Goal: Task Accomplishment & Management: Manage account settings

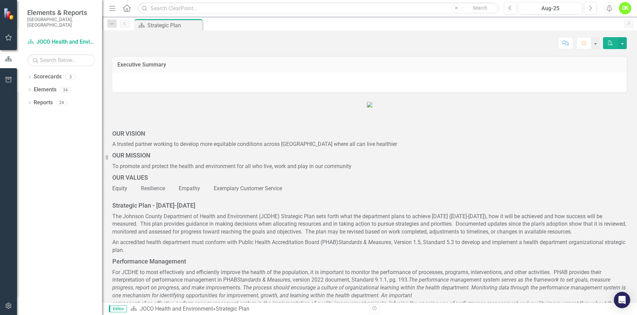
click at [29, 76] on icon "Dropdown" at bounding box center [29, 78] width 5 height 4
click at [32, 87] on icon "Dropdown" at bounding box center [33, 89] width 5 height 4
click at [61, 112] on link "DHE Dept Operations PM Scorecard" at bounding box center [73, 116] width 58 height 8
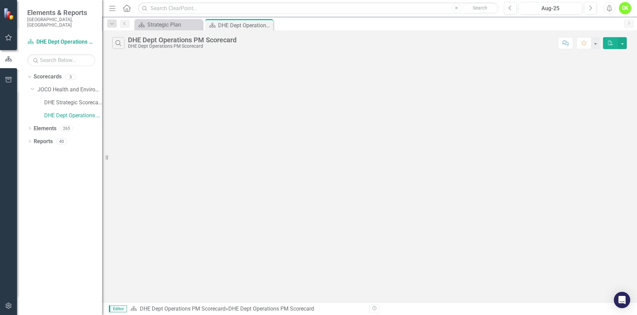
click at [30, 140] on icon "Dropdown" at bounding box center [29, 142] width 5 height 4
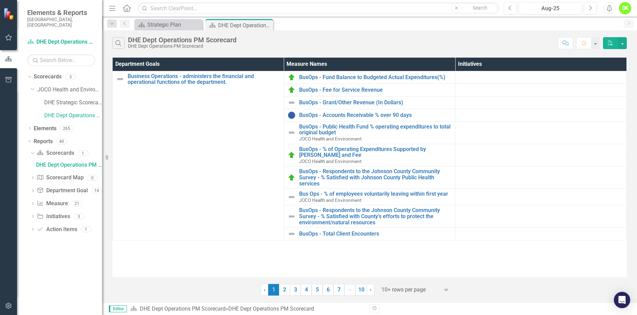
click at [33, 202] on icon "Dropdown" at bounding box center [32, 204] width 5 height 4
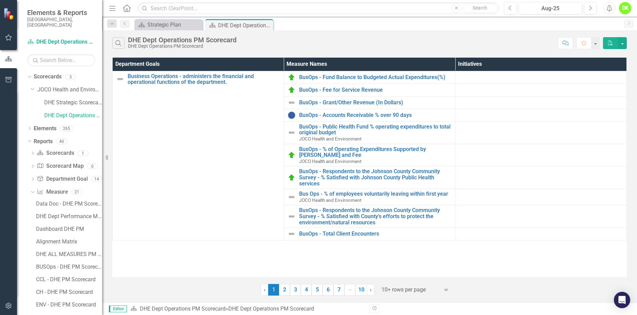
click at [32, 178] on icon "Dropdown" at bounding box center [32, 180] width 5 height 4
click at [65, 188] on div "DHE Performance Management Scorecard - Top Level" at bounding box center [69, 191] width 66 height 6
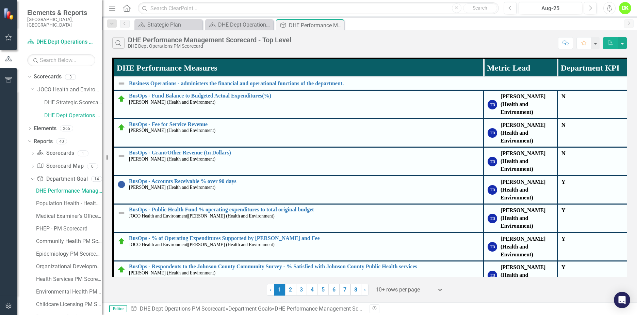
click at [342, 289] on link "7" at bounding box center [345, 290] width 11 height 12
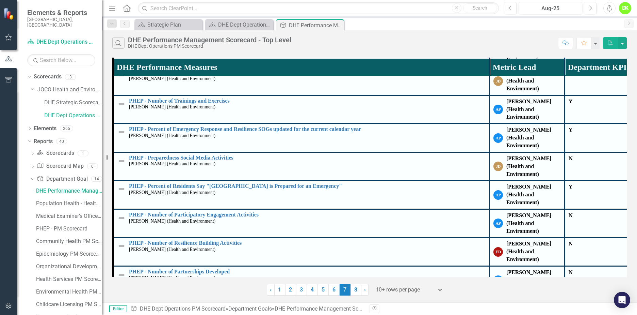
scroll to position [320, 0]
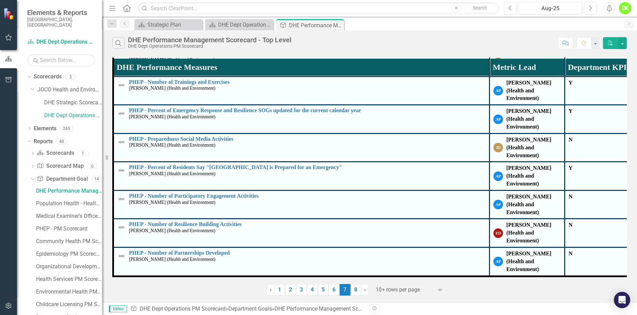
click at [359, 291] on link "8" at bounding box center [356, 290] width 11 height 12
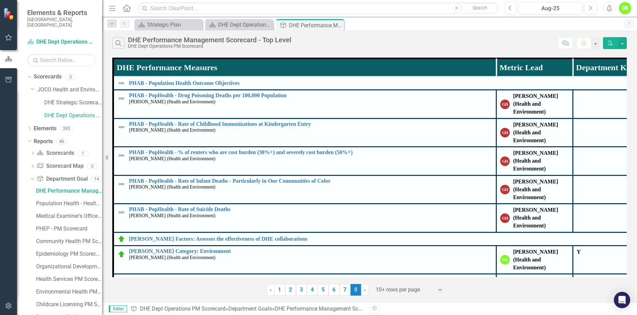
scroll to position [0, 0]
click at [348, 289] on link "7" at bounding box center [345, 290] width 11 height 12
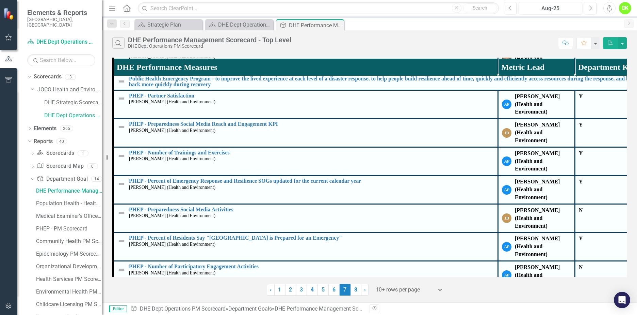
scroll to position [210, 0]
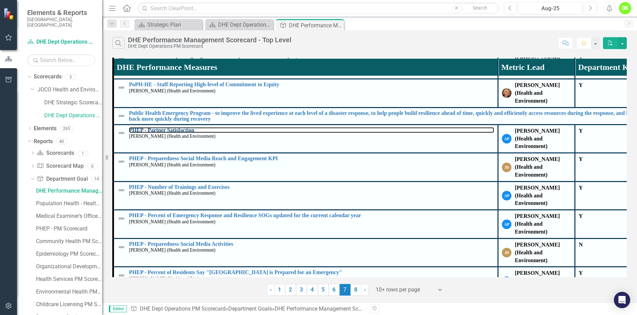
click at [173, 130] on link "PHEP - Partner Satisfaction" at bounding box center [311, 130] width 365 height 6
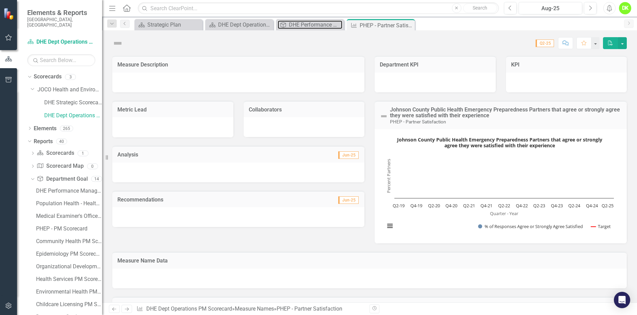
click at [304, 25] on div "DHE Performance Management Scorecard - Top Level" at bounding box center [315, 24] width 53 height 9
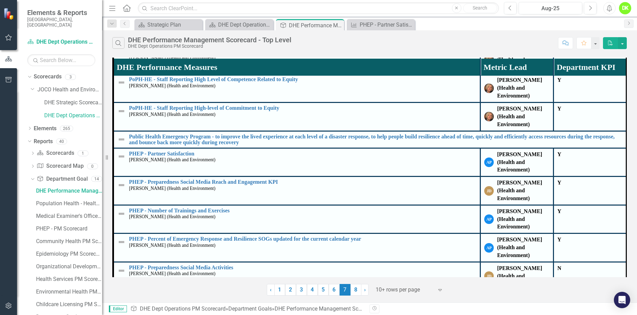
scroll to position [184, 0]
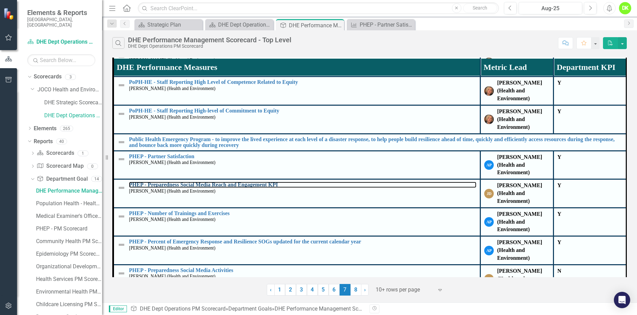
click at [216, 183] on link "PHEP - Preparedness Social Media Reach and Engagement KPI" at bounding box center [303, 184] width 348 height 6
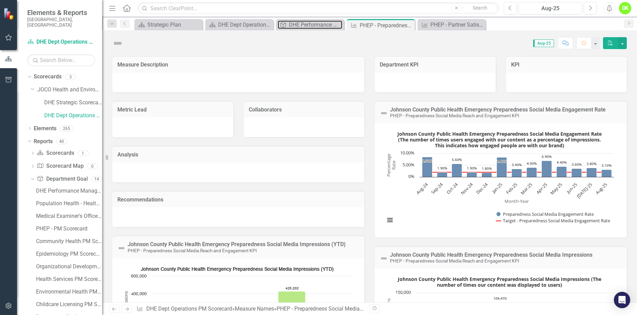
click at [300, 25] on div "DHE Performance Management Scorecard - Top Level" at bounding box center [315, 24] width 53 height 9
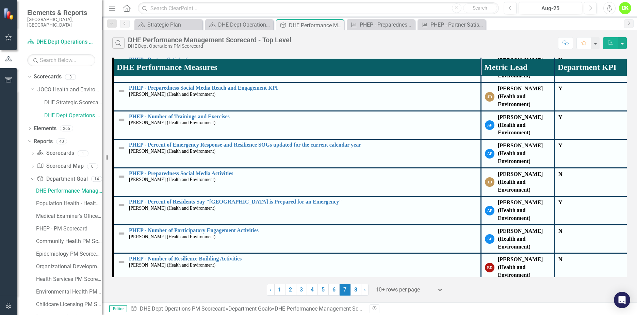
scroll to position [286, 0]
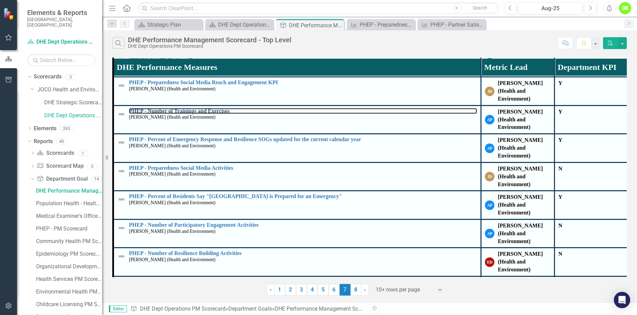
click at [225, 112] on link "PHEP - Number of Trainings and Exercises" at bounding box center [303, 111] width 348 height 6
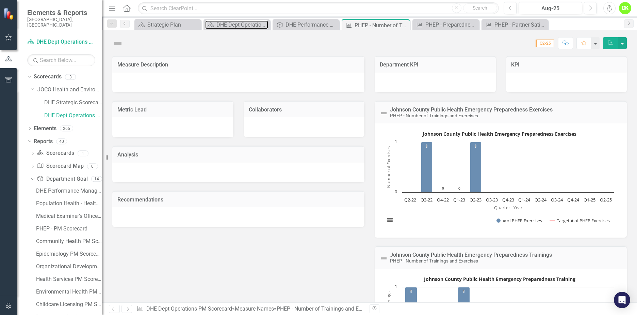
click at [247, 24] on div "DHE Dept Operations PM Scorecard" at bounding box center [242, 24] width 52 height 9
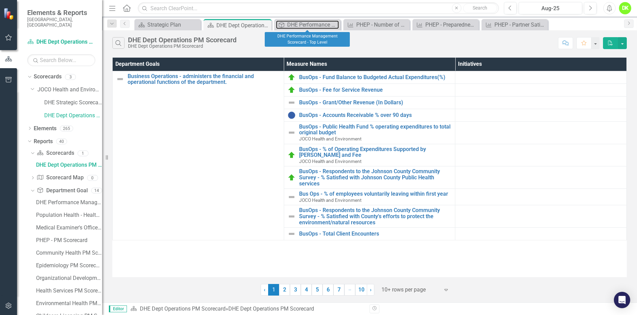
click at [299, 26] on div "DHE Performance Management Scorecard - Top Level" at bounding box center [313, 24] width 52 height 9
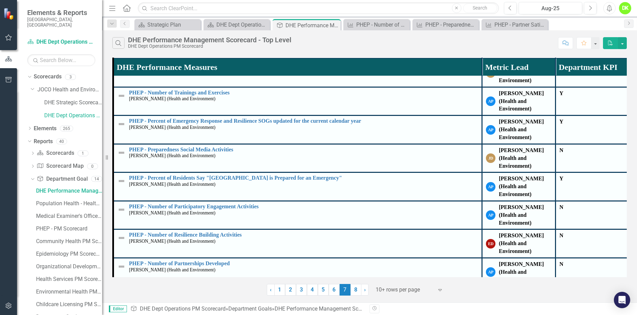
scroll to position [320, 0]
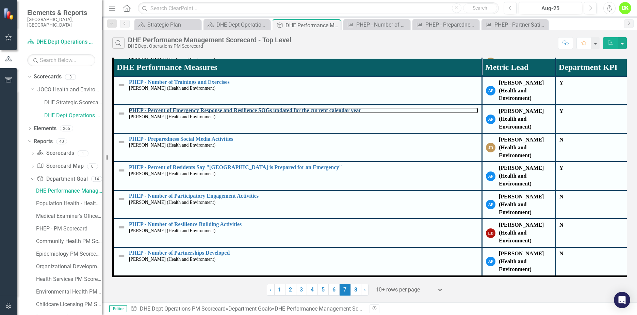
click at [314, 107] on link "PHEP - Percent of Emergency Response and Resilience SOGs updated for the curren…" at bounding box center [303, 110] width 349 height 6
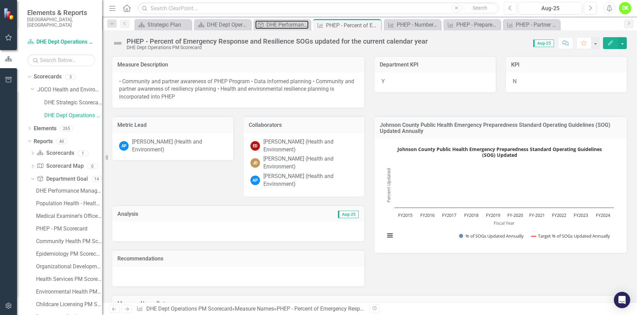
click at [285, 23] on div "DHE Performance Management Scorecard - Top Level" at bounding box center [288, 24] width 42 height 9
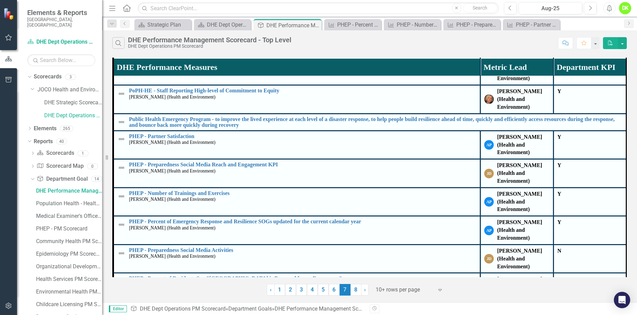
scroll to position [320, 0]
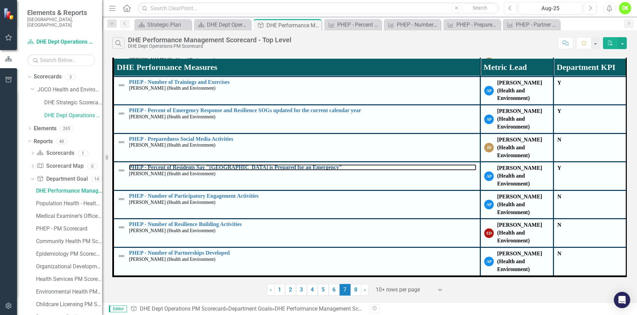
click at [255, 164] on link "PHEP - Percent of Residents Say "[GEOGRAPHIC_DATA] is Prepared for an Emergency"" at bounding box center [303, 167] width 348 height 6
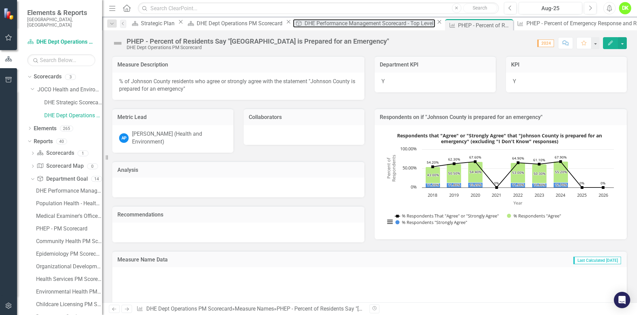
click at [305, 25] on div "DHE Performance Management Scorecard - Top Level" at bounding box center [370, 23] width 131 height 9
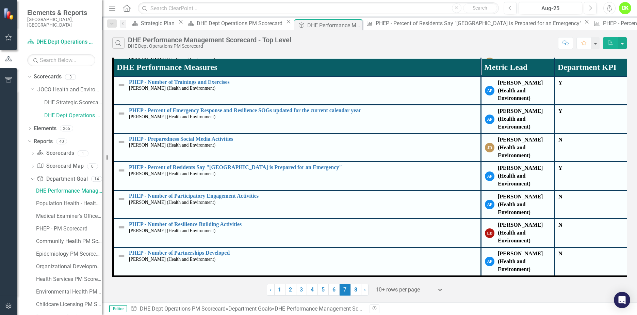
scroll to position [320, 0]
click at [355, 290] on link "8" at bounding box center [356, 290] width 11 height 12
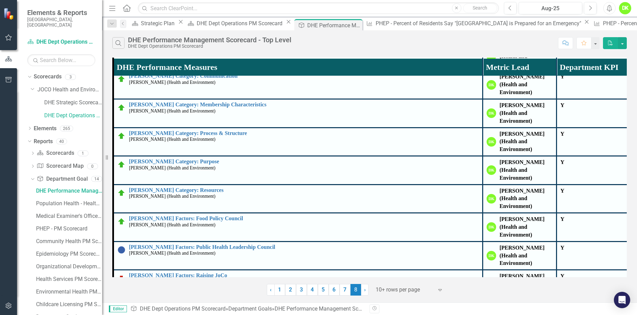
scroll to position [288, 0]
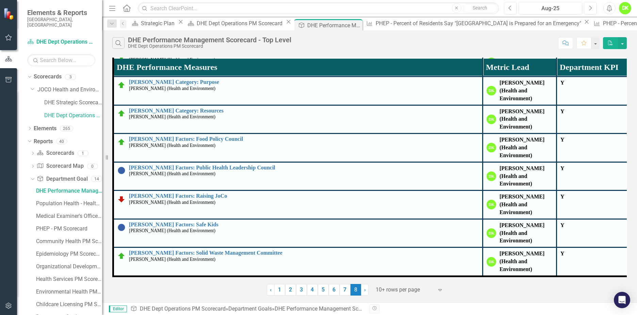
click at [282, 291] on link "1" at bounding box center [279, 290] width 11 height 12
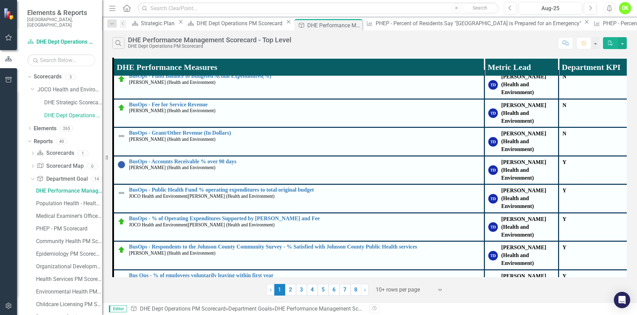
scroll to position [29, 0]
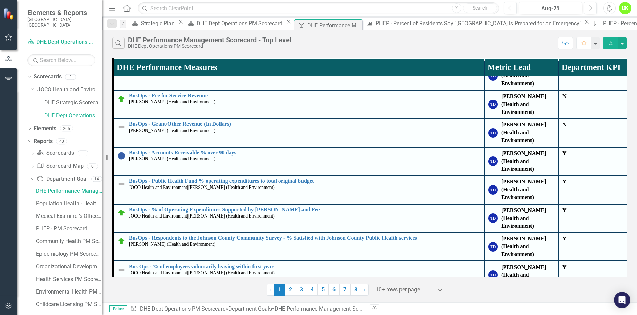
click at [292, 289] on link "2" at bounding box center [290, 290] width 11 height 12
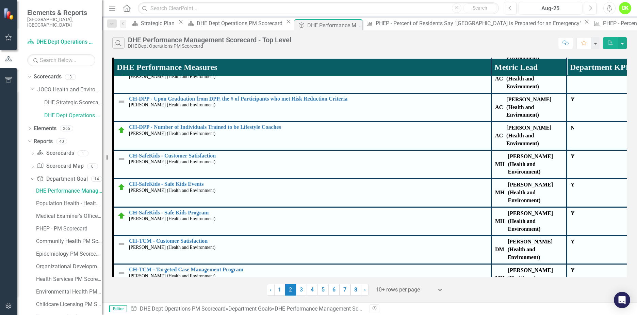
scroll to position [432, 0]
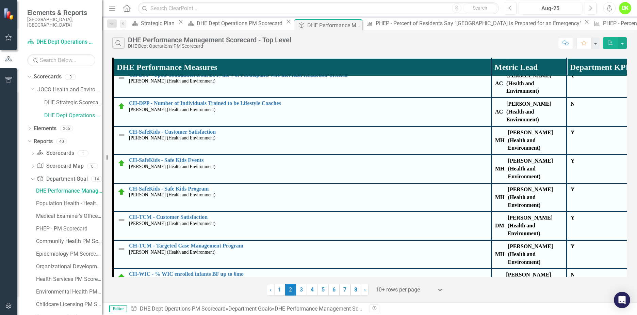
click at [306, 288] on link "3" at bounding box center [301, 290] width 11 height 12
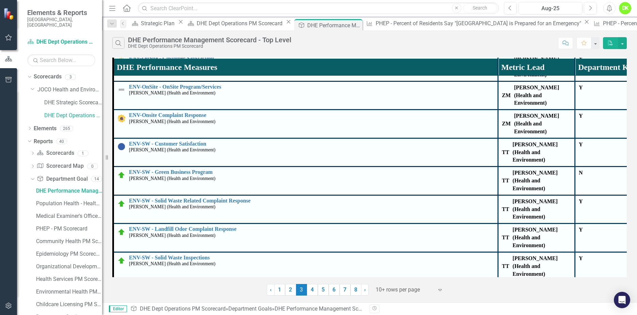
scroll to position [355, 0]
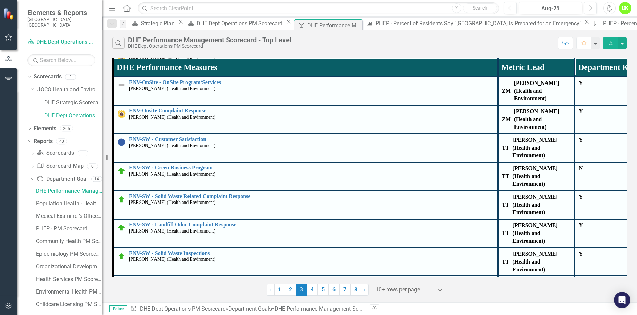
click at [0, 0] on icon "Close" at bounding box center [0, 0] width 0 height 0
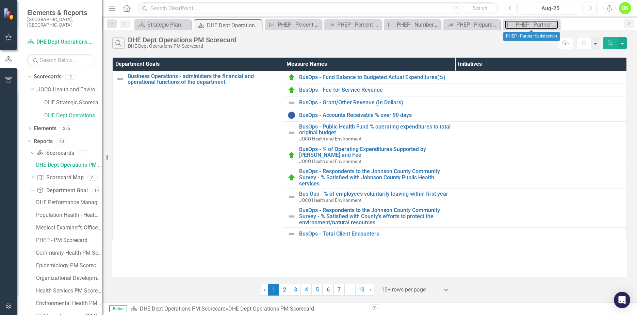
click at [519, 22] on div "PHEP - Partner Satisfaction" at bounding box center [537, 24] width 42 height 9
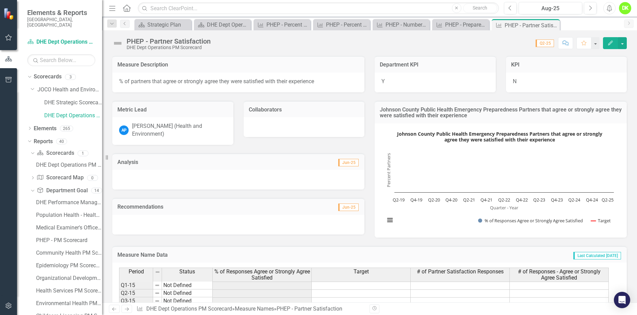
click at [412, 213] on rect "Interactive chart" at bounding box center [500, 179] width 236 height 102
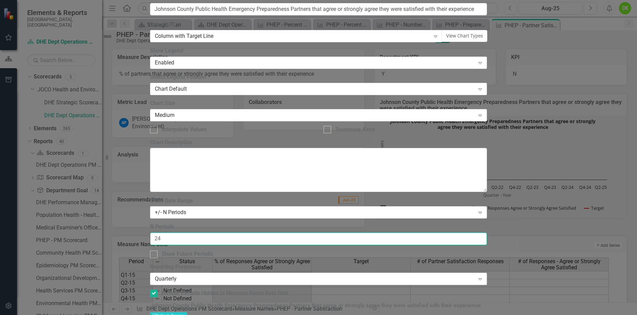
drag, startPoint x: 253, startPoint y: 65, endPoint x: 186, endPoint y: 65, distance: 67.1
click at [186, 65] on div "Chart Chart Series Chart Periods Chart Axis Format Advanced Options From this p…" at bounding box center [318, 167] width 337 height 509
type input "6"
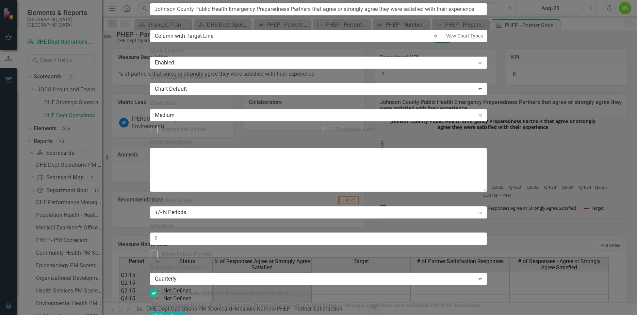
click at [187, 311] on button "Recalculate Refresh Preview" at bounding box center [168, 314] width 37 height 7
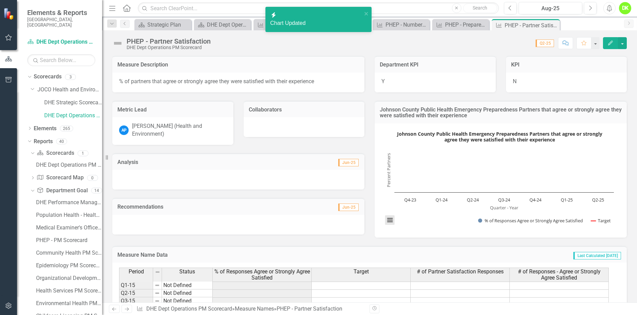
click at [387, 220] on button "View chart menu, Johnson County Public Health Emergency Preparedness Partners t…" at bounding box center [390, 220] width 10 height 10
click at [410, 183] on li "Download JPEG image" at bounding box center [418, 185] width 61 height 11
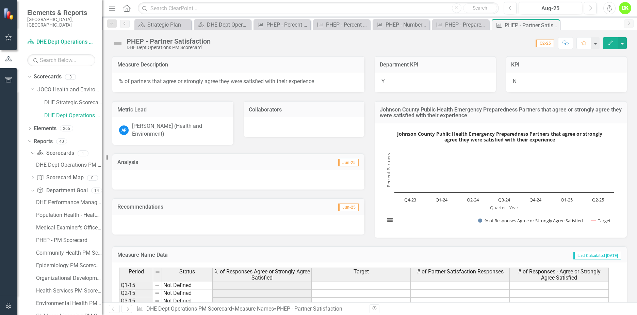
click at [0, 0] on icon "Close" at bounding box center [0, 0] width 0 height 0
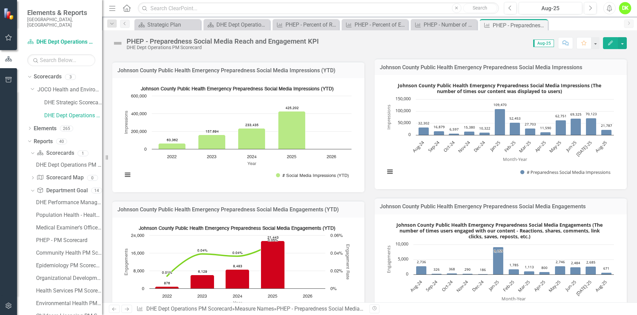
scroll to position [272, 0]
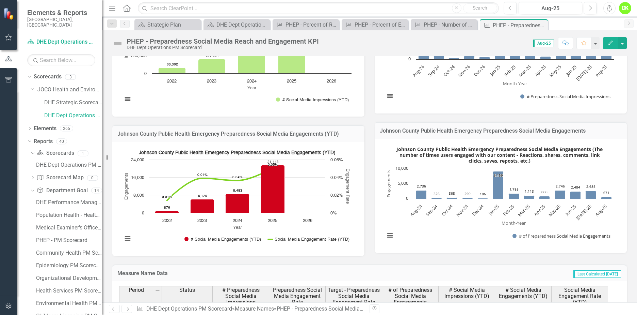
click at [150, 227] on rect "Interactive chart" at bounding box center [237, 198] width 236 height 102
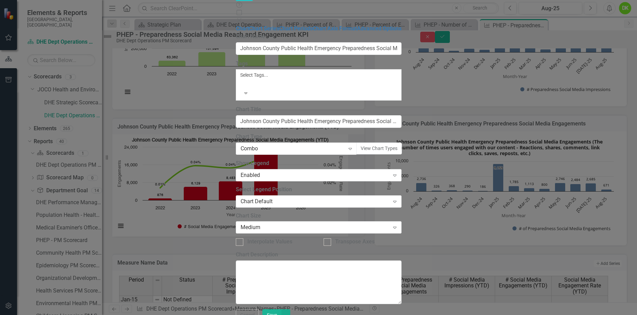
type input "Johnson County Public Health Emergency Preparedness Social Media Engagements (Y…"
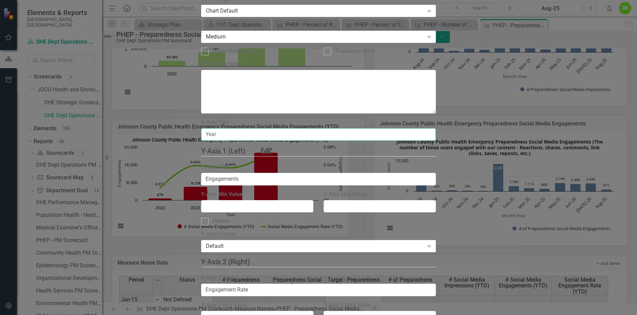
drag, startPoint x: 264, startPoint y: 41, endPoint x: 195, endPoint y: 41, distance: 69.4
click at [201, 41] on div "Chart Chart Series Chart Periods Chart Axis Format Advanced Options From this p…" at bounding box center [318, 167] width 235 height 664
type input "Date"
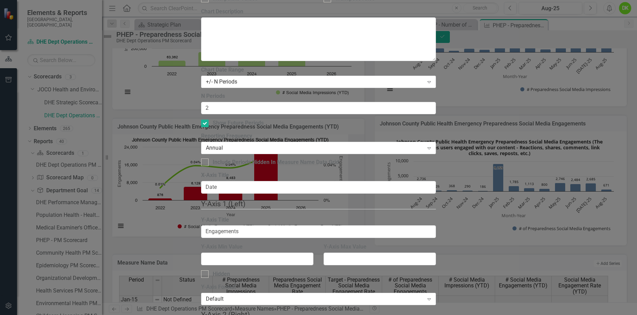
click at [290, 144] on div "Annual" at bounding box center [315, 148] width 218 height 8
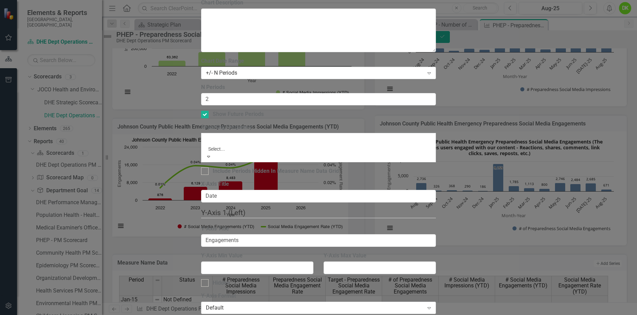
scroll to position [11, 0]
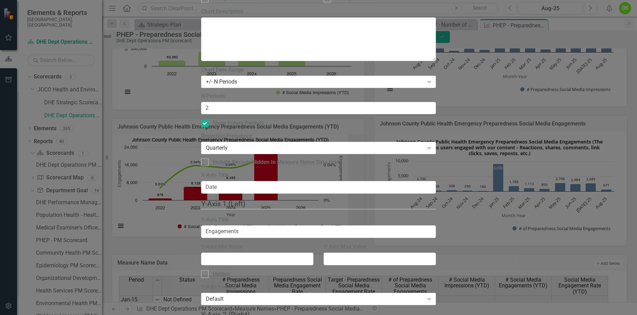
click at [298, 78] on div "+/- N Periods" at bounding box center [315, 82] width 218 height 8
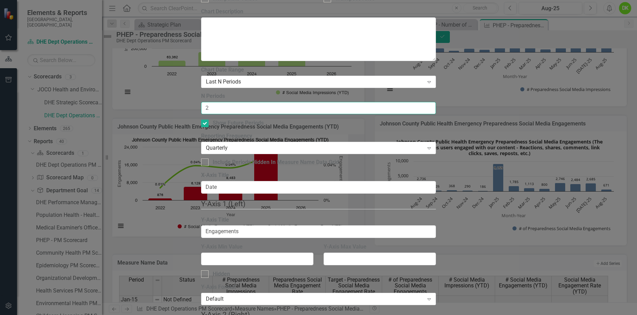
drag, startPoint x: 265, startPoint y: 62, endPoint x: 220, endPoint y: 62, distance: 44.6
click at [220, 62] on div "Chart Chart Series Chart Periods Chart Axis Format Advanced Options From this p…" at bounding box center [318, 167] width 235 height 770
type input "6"
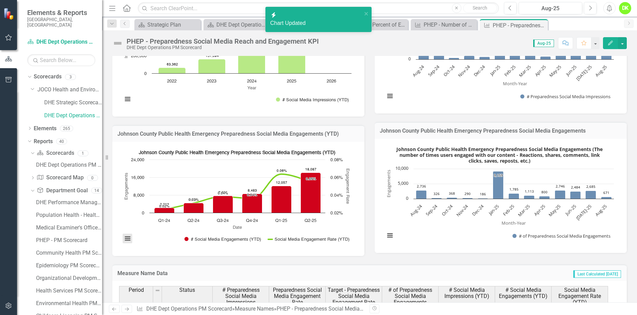
click at [125, 239] on button "View chart menu, Johnson County Public Health Emergency Preparedness Social Med…" at bounding box center [128, 239] width 10 height 10
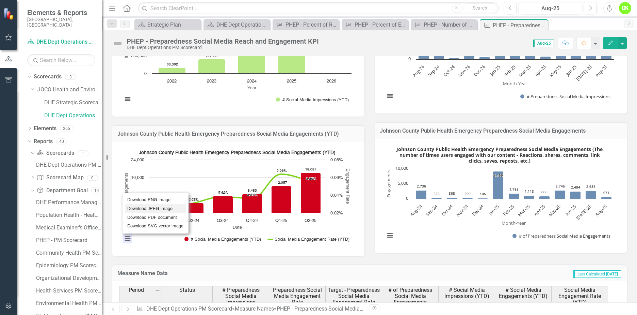
click at [155, 207] on li "Download JPEG image" at bounding box center [155, 208] width 61 height 9
click at [441, 41] on div "Score: 0.00 Aug-25 Completed Comment Favorite Edit" at bounding box center [474, 43] width 305 height 12
click at [0, 0] on icon "Close" at bounding box center [0, 0] width 0 height 0
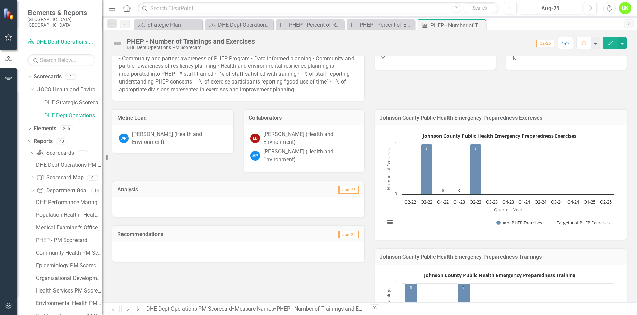
scroll to position [68, 0]
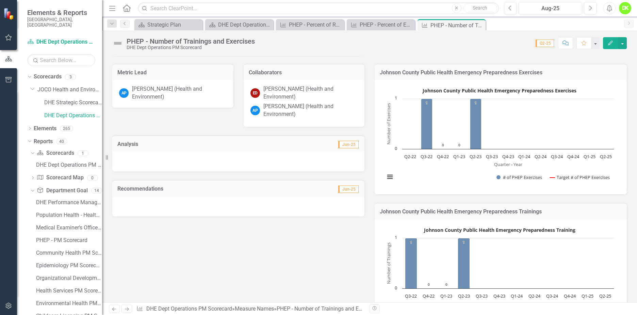
click at [429, 167] on rect "Interactive chart" at bounding box center [500, 136] width 236 height 102
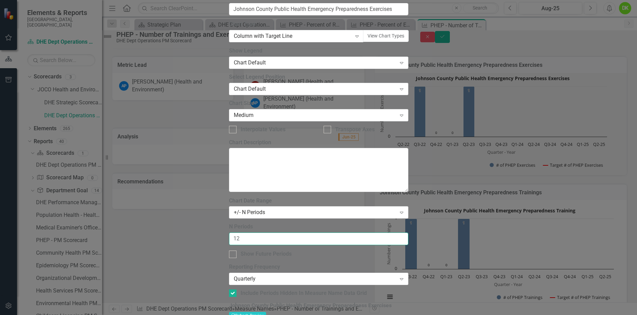
drag, startPoint x: 257, startPoint y: 63, endPoint x: 213, endPoint y: 62, distance: 44.6
click at [229, 62] on div "Chart Chart Series Chart Periods Chart Axis Format Advanced Options From this p…" at bounding box center [318, 167] width 179 height 509
type input "6"
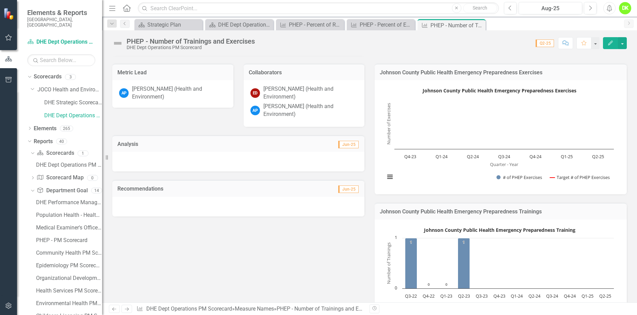
click at [391, 224] on div "Johnson County Public Health Emergency Preparedness Training Combination chart …" at bounding box center [501, 276] width 252 height 114
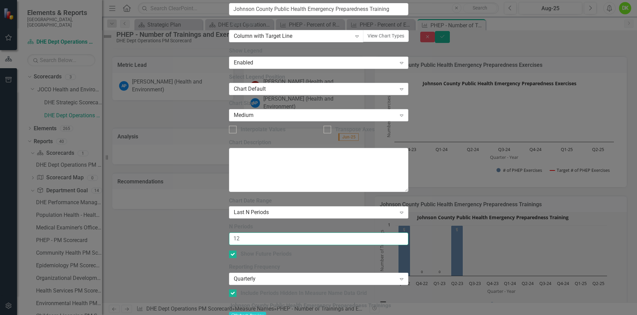
drag, startPoint x: 253, startPoint y: 62, endPoint x: 199, endPoint y: 63, distance: 53.4
click at [229, 63] on div "Chart Chart Series Chart Periods Chart Axis Format Advanced Options From this p…" at bounding box center [318, 167] width 179 height 509
type input "6"
drag, startPoint x: 240, startPoint y: 77, endPoint x: 245, endPoint y: 84, distance: 8.1
click at [234, 250] on input "Show Future Periods" at bounding box center [231, 252] width 4 height 4
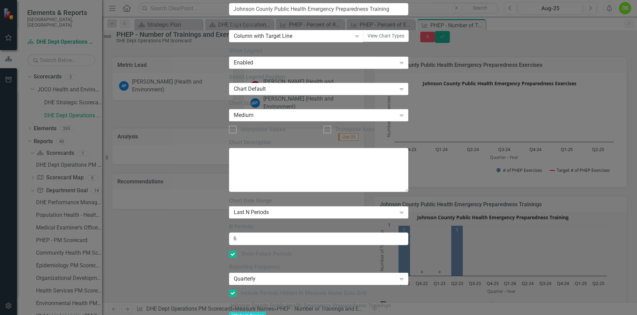
checkbox input "false"
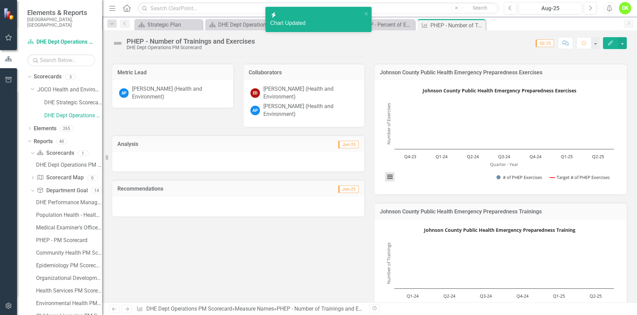
click at [389, 178] on button "View chart menu, Johnson County Public Health Emergency Preparedness Exercises" at bounding box center [390, 177] width 10 height 10
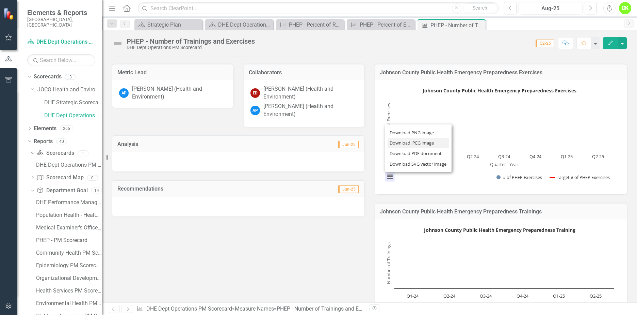
click at [417, 141] on li "Download JPEG image" at bounding box center [418, 143] width 61 height 11
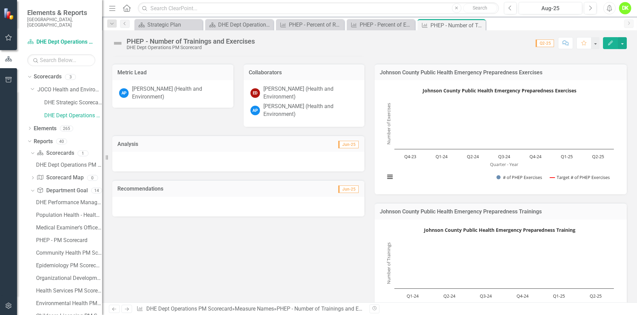
drag, startPoint x: 438, startPoint y: 43, endPoint x: 460, endPoint y: 35, distance: 23.3
click at [438, 43] on div "Score: 0.00 Q2-25 Completed Comment Favorite Edit" at bounding box center [442, 43] width 369 height 12
click at [0, 0] on icon "Close" at bounding box center [0, 0] width 0 height 0
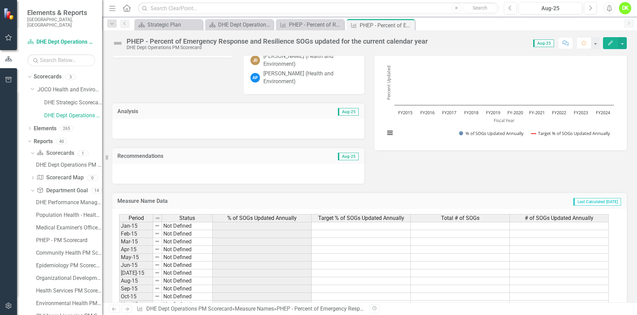
scroll to position [102, 0]
click at [425, 129] on rect "Interactive chart" at bounding box center [500, 93] width 236 height 102
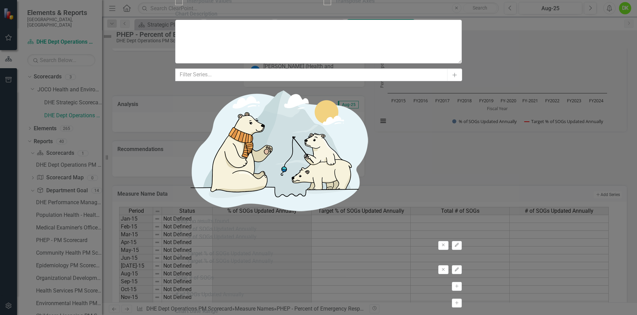
scroll to position [0, 0]
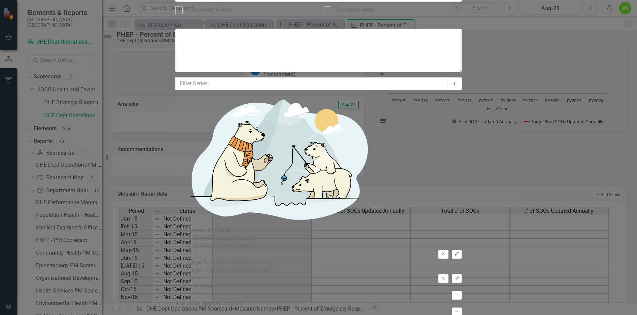
checkbox input "false"
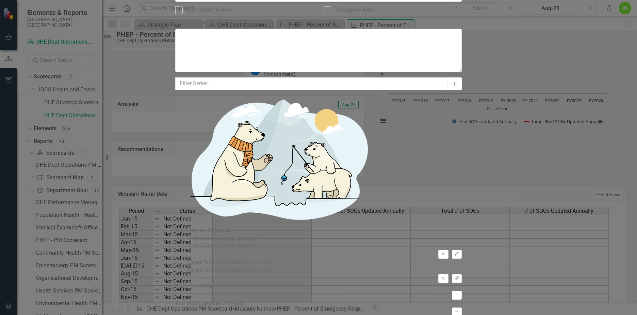
drag, startPoint x: 262, startPoint y: 64, endPoint x: 220, endPoint y: 66, distance: 42.6
click at [220, 66] on div "Chart Chart Series Chart Periods Chart Axis Format Advanced Options From this p…" at bounding box center [318, 166] width 287 height 747
type input "4"
checkbox input "true"
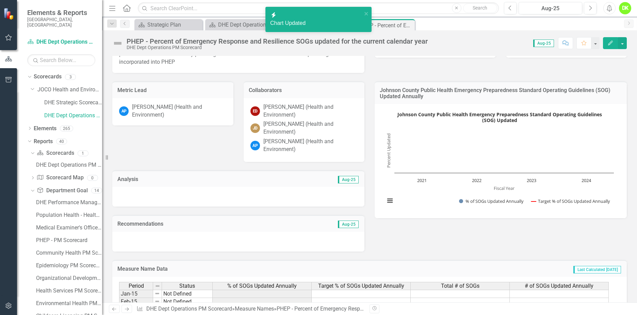
scroll to position [34, 0]
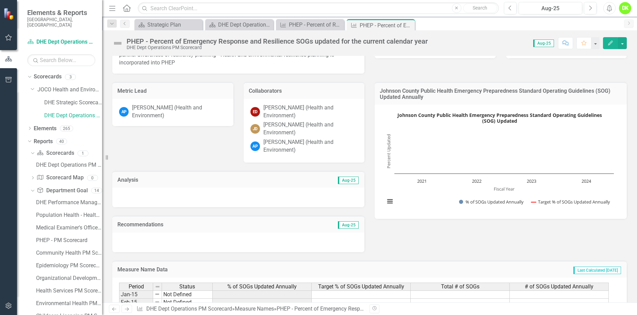
click at [450, 192] on rect "Interactive chart" at bounding box center [500, 161] width 236 height 102
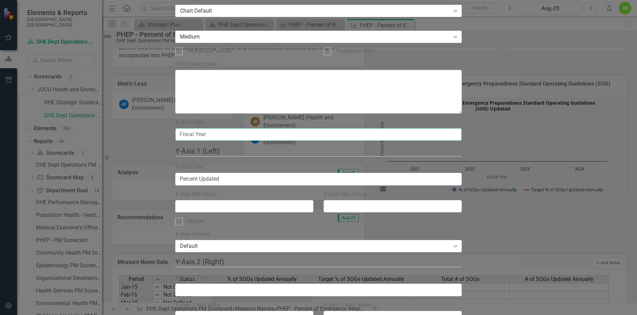
drag, startPoint x: 282, startPoint y: 40, endPoint x: 170, endPoint y: 40, distance: 112.0
click at [175, 40] on div "Chart Chart Series Chart Periods Chart Axis Format Advanced Options From this p…" at bounding box center [318, 167] width 287 height 664
type input "Date"
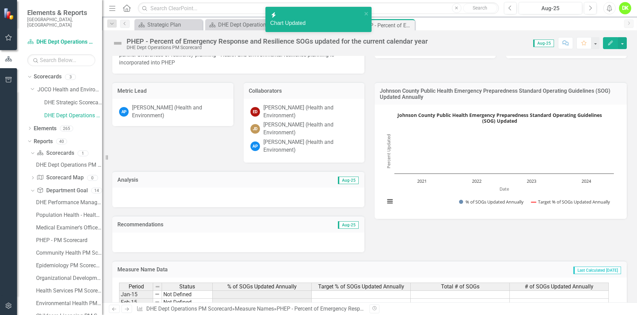
click at [383, 201] on div "Created with Highcharts 11.4.8 Date Percent Updated Chart context menu Johnson …" at bounding box center [500, 161] width 236 height 102
click at [386, 201] on button "View chart menu, Johnson County Public Health Emergency Preparedness Standard O…" at bounding box center [390, 201] width 10 height 10
click at [414, 165] on li "Download JPEG image" at bounding box center [418, 167] width 61 height 11
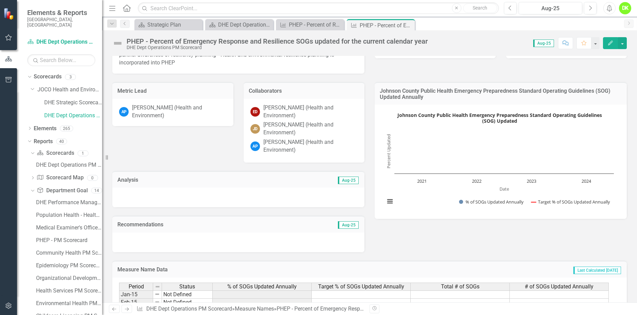
drag, startPoint x: 426, startPoint y: 254, endPoint x: 423, endPoint y: 221, distance: 33.1
click at [0, 0] on icon "Close" at bounding box center [0, 0] width 0 height 0
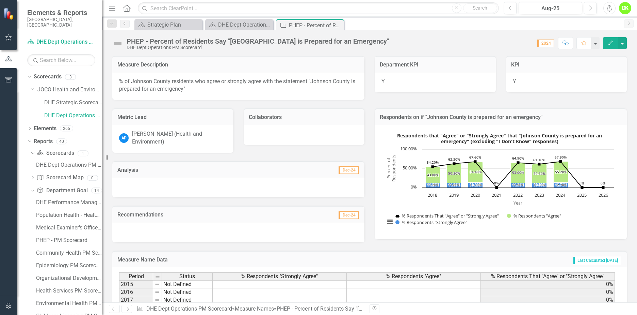
click at [382, 220] on rect "Interactive chart" at bounding box center [500, 181] width 236 height 102
click at [385, 222] on button at bounding box center [390, 222] width 10 height 10
click at [405, 190] on li "Download JPEG image" at bounding box center [418, 187] width 61 height 11
click at [0, 0] on icon "Close" at bounding box center [0, 0] width 0 height 0
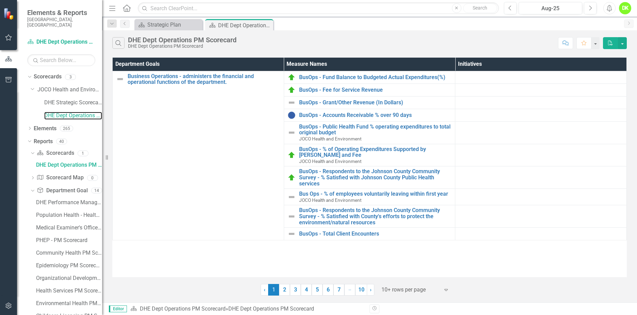
click at [65, 112] on link "DHE Dept Operations PM Scorecard" at bounding box center [73, 116] width 58 height 8
click at [286, 289] on link "2" at bounding box center [284, 290] width 11 height 12
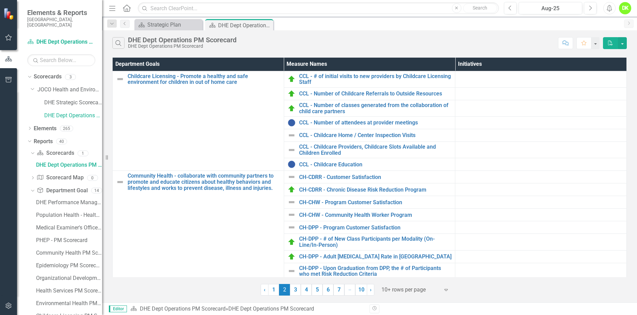
scroll to position [154, 0]
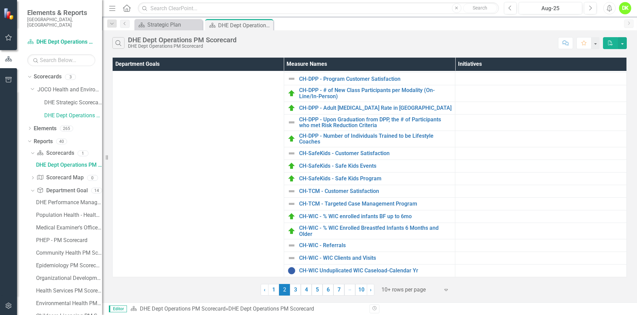
click at [295, 286] on link "3" at bounding box center [295, 290] width 11 height 12
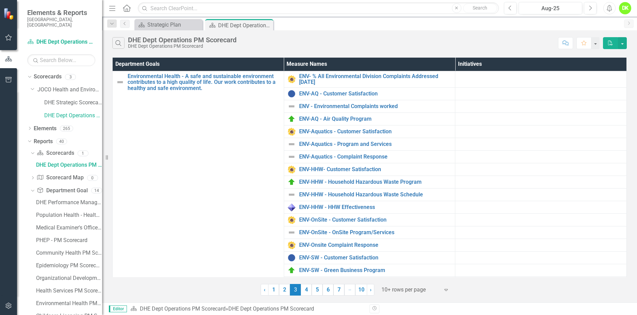
scroll to position [68, 0]
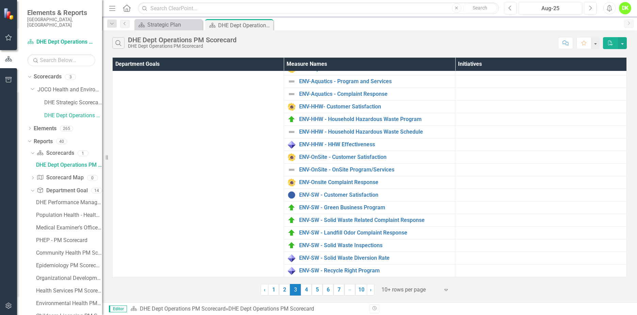
click at [307, 289] on link "4" at bounding box center [306, 290] width 11 height 12
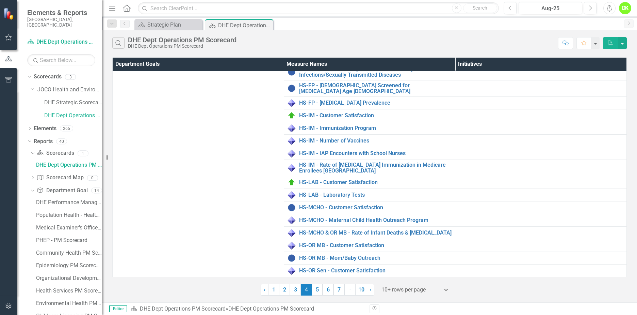
scroll to position [305, 0]
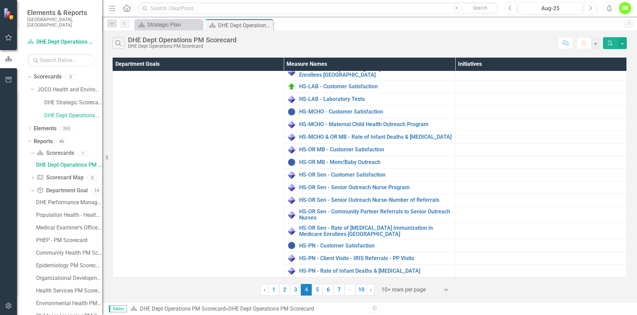
click at [319, 289] on link "5" at bounding box center [317, 290] width 11 height 12
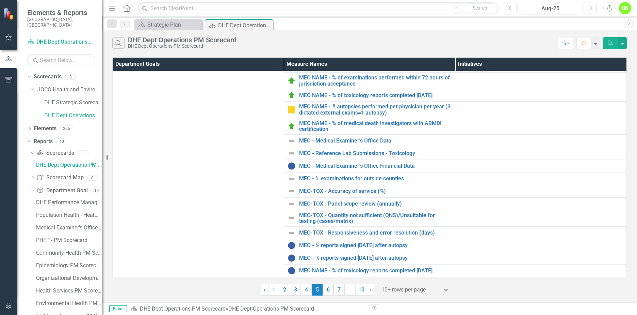
scroll to position [69, 0]
click at [330, 289] on link "6" at bounding box center [328, 290] width 11 height 12
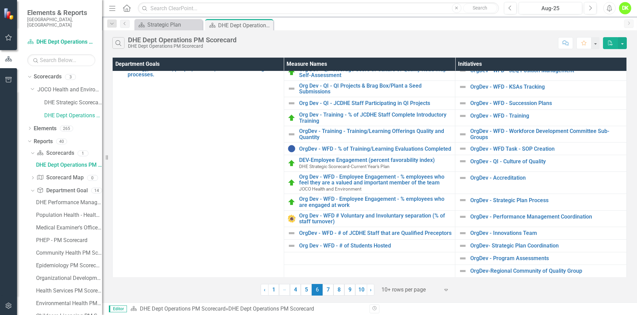
scroll to position [42, 0]
click at [329, 288] on link "7" at bounding box center [328, 290] width 11 height 12
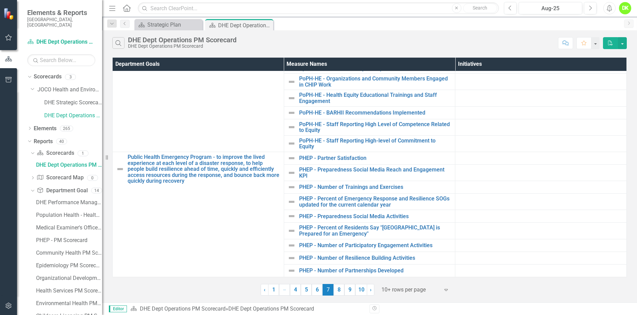
scroll to position [48, 0]
click at [341, 289] on link "8" at bounding box center [339, 290] width 11 height 12
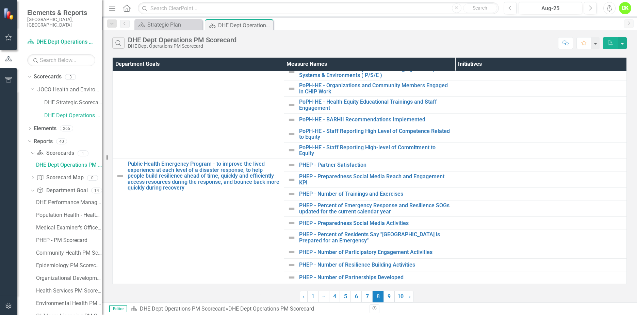
scroll to position [0, 0]
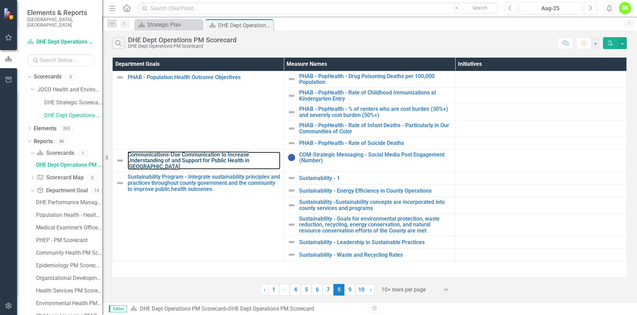
click at [234, 156] on link "Communications-Use Communication to Increase Understanding of and Support for P…" at bounding box center [204, 160] width 153 height 18
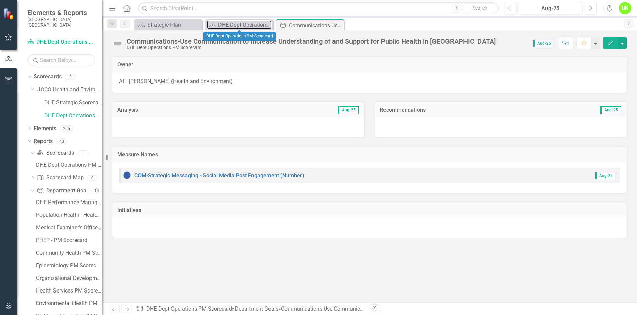
click at [237, 24] on div "DHE Dept Operations PM Scorecard" at bounding box center [244, 24] width 53 height 9
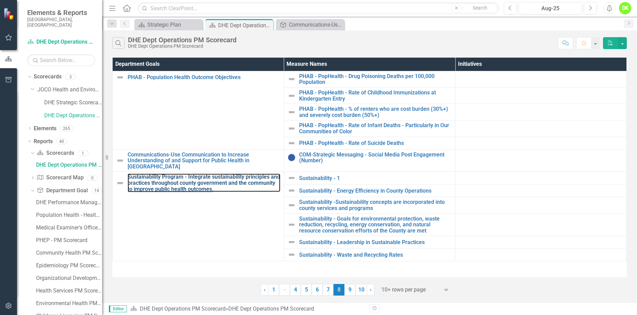
click at [211, 175] on link "Sustainability Program - Integrate sustainability principles and practices thro…" at bounding box center [204, 183] width 153 height 18
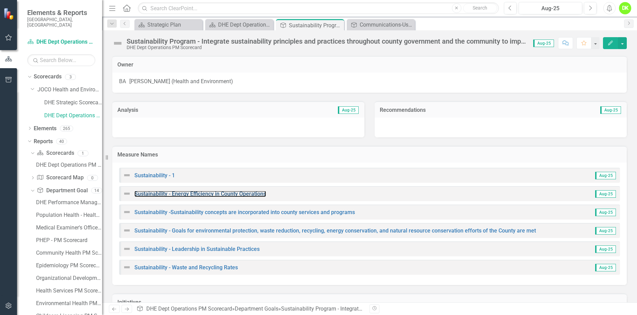
click at [194, 194] on link "Sustainability - Energy Efficiency in County Operations" at bounding box center [200, 193] width 132 height 6
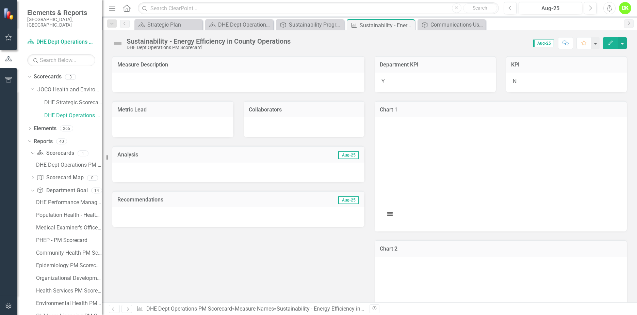
click at [0, 0] on icon "Close" at bounding box center [0, 0] width 0 height 0
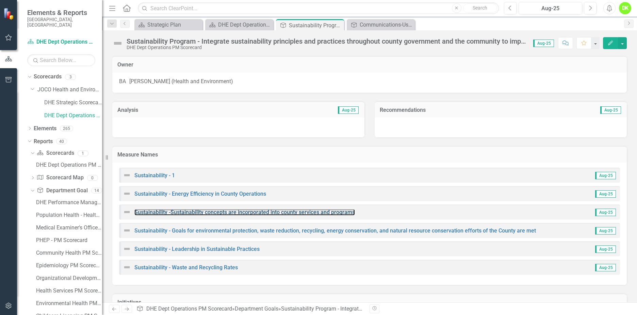
click at [247, 214] on link "Sustainability -Sustainability concepts are incorporated into county services a…" at bounding box center [244, 212] width 221 height 6
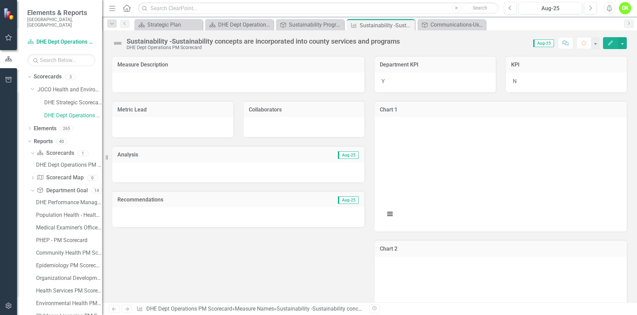
drag, startPoint x: 409, startPoint y: 25, endPoint x: 407, endPoint y: 31, distance: 6.5
click at [0, 0] on icon "Close" at bounding box center [0, 0] width 0 height 0
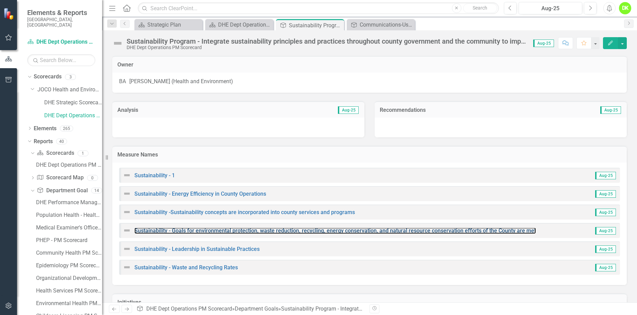
click at [271, 230] on link "Sustainability - Goals for environmental protection, waste reduction, recycling…" at bounding box center [335, 230] width 402 height 6
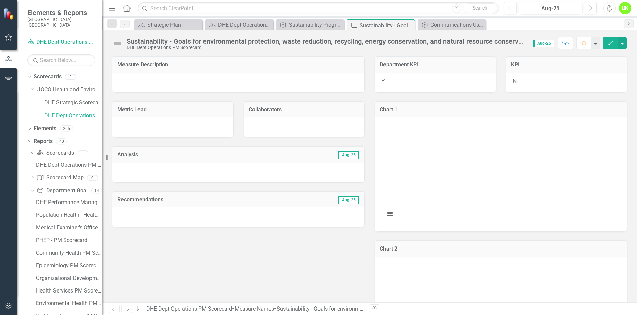
click at [0, 0] on icon "Close" at bounding box center [0, 0] width 0 height 0
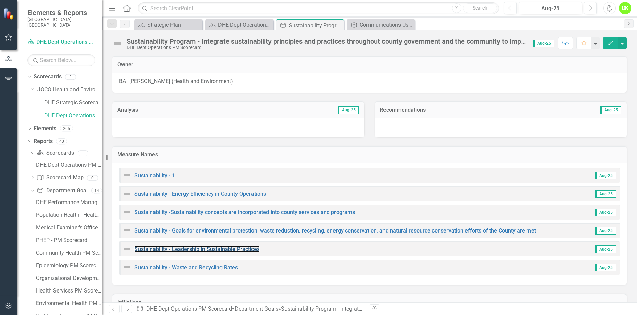
click at [235, 252] on link "Sustainability - Leadership in Sustainable Practices" at bounding box center [196, 248] width 125 height 6
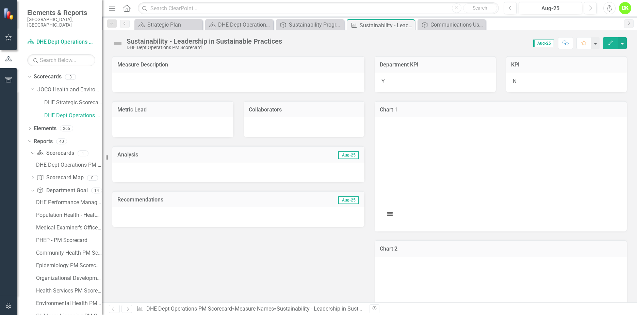
click at [0, 0] on icon "Close" at bounding box center [0, 0] width 0 height 0
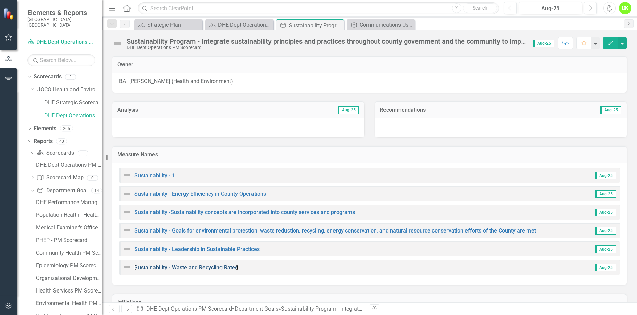
click at [212, 267] on link "Sustainability - Waste and Recycling Rates" at bounding box center [185, 267] width 103 height 6
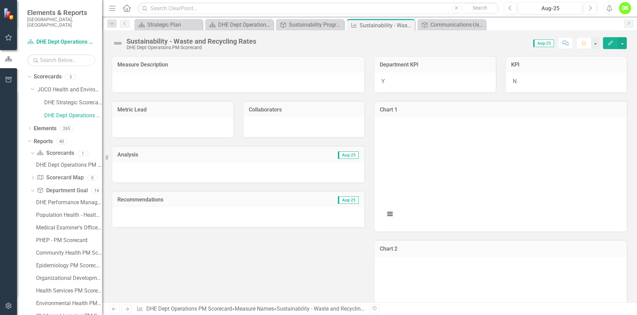
click at [0, 0] on icon "Close" at bounding box center [0, 0] width 0 height 0
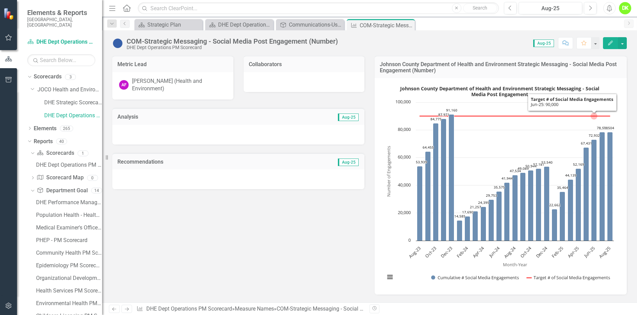
scroll to position [68, 0]
click at [388, 277] on button "View chart menu, Johnson County Department of Health and Environment Strategic …" at bounding box center [390, 277] width 10 height 10
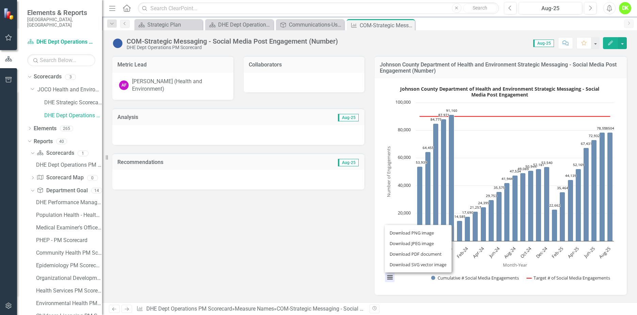
click at [423, 285] on rect "Interactive chart" at bounding box center [500, 185] width 236 height 204
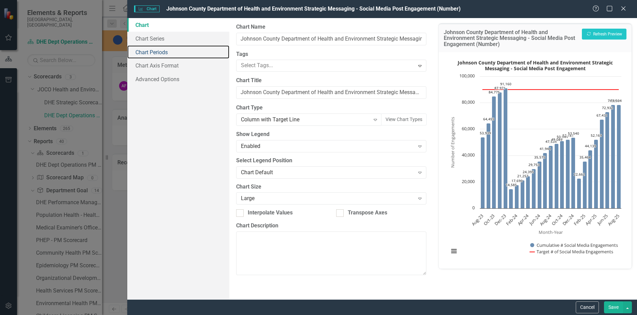
click at [160, 54] on link "Chart Periods" at bounding box center [178, 52] width 102 height 14
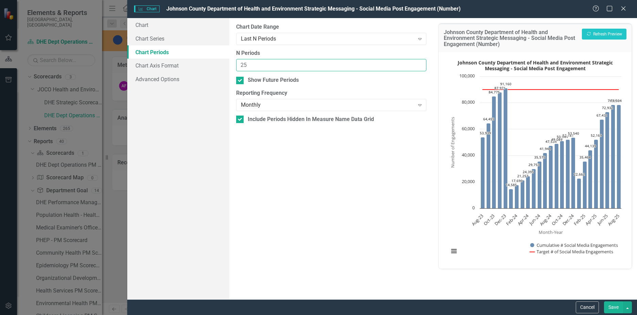
drag, startPoint x: 281, startPoint y: 66, endPoint x: 196, endPoint y: 65, distance: 84.8
click at [196, 65] on div "Chart Chart Series Chart Periods Chart Axis Format Advanced Options From this p…" at bounding box center [382, 158] width 510 height 281
type input "6"
click at [271, 106] on div "Monthly" at bounding box center [328, 105] width 174 height 8
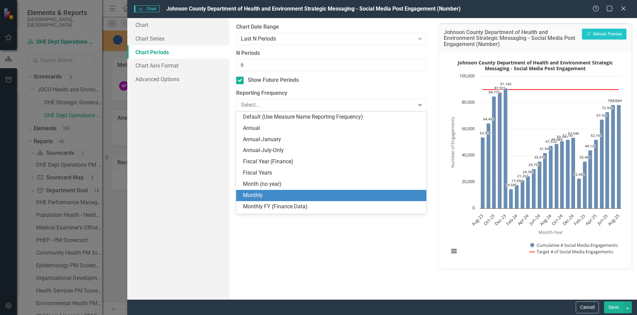
scroll to position [32, 0]
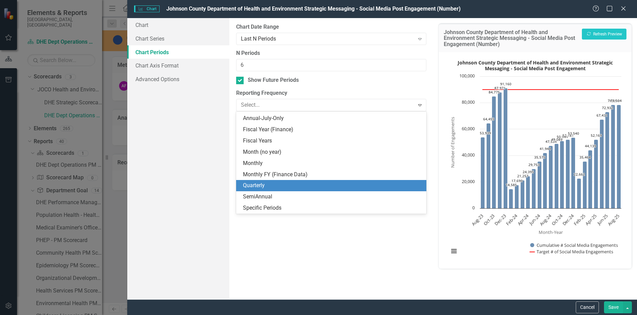
click at [257, 183] on div "Quarterly" at bounding box center [332, 185] width 179 height 8
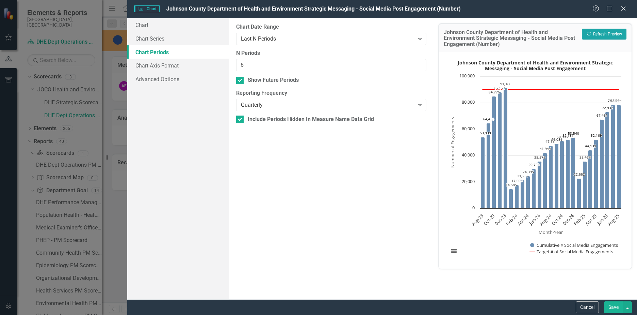
click at [596, 33] on button "Recalculate Refresh Preview" at bounding box center [604, 34] width 45 height 11
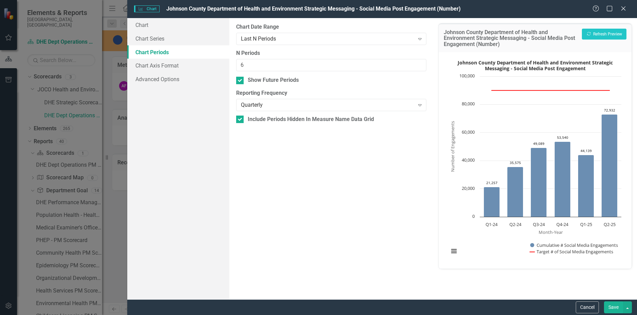
click at [241, 82] on div at bounding box center [239, 80] width 7 height 7
click at [241, 81] on input "Show Future Periods" at bounding box center [238, 79] width 4 height 4
click at [587, 32] on icon "Recalculate" at bounding box center [589, 34] width 5 height 4
click at [239, 81] on input "Show Future Periods" at bounding box center [238, 79] width 4 height 4
checkbox input "true"
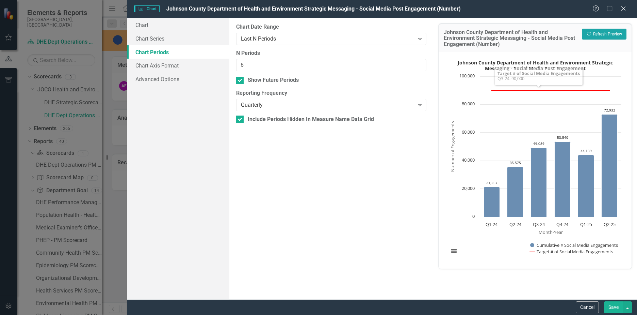
click at [600, 33] on button "Recalculate Refresh Preview" at bounding box center [604, 34] width 45 height 11
click at [609, 307] on button "Save" at bounding box center [613, 307] width 19 height 12
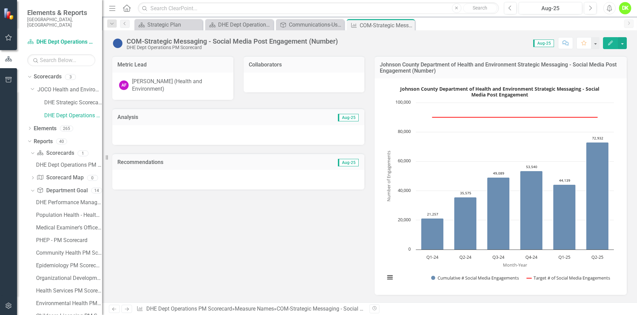
click at [417, 267] on rect "Interactive chart" at bounding box center [500, 185] width 236 height 204
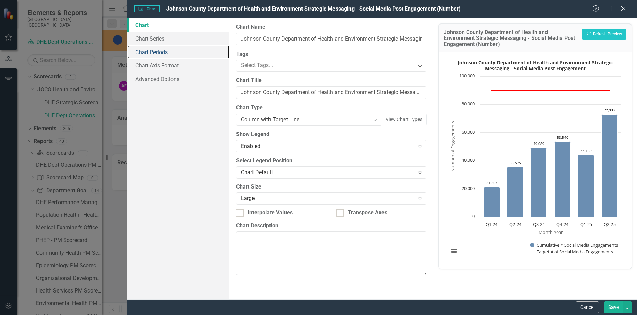
click at [163, 52] on link "Chart Periods" at bounding box center [178, 52] width 102 height 14
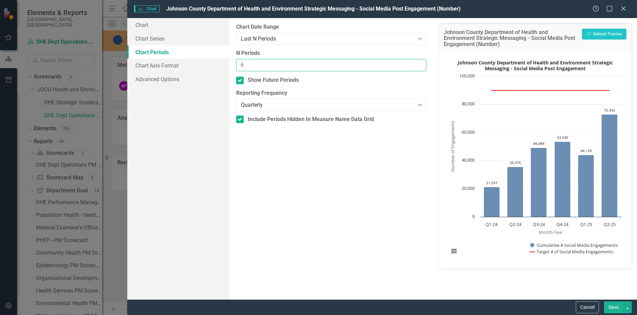
drag, startPoint x: 243, startPoint y: 67, endPoint x: 220, endPoint y: 63, distance: 23.8
click at [220, 63] on div "Chart Chart Series Chart Periods Chart Axis Format Advanced Options From this p…" at bounding box center [382, 158] width 510 height 281
type input "8"
click at [611, 308] on button "Save" at bounding box center [613, 307] width 19 height 12
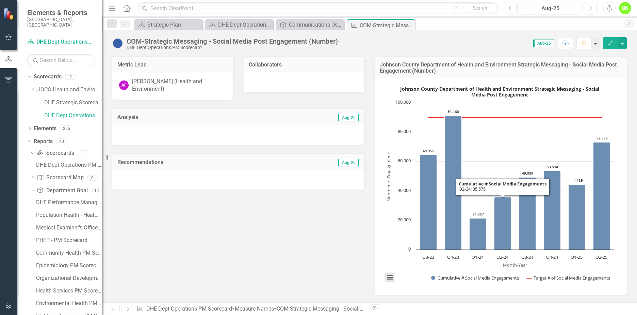
click at [385, 276] on button "View chart menu, Johnson County Department of Health and Environment Strategic …" at bounding box center [390, 277] width 10 height 10
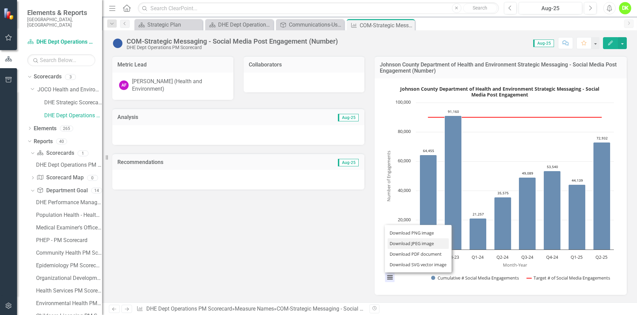
click at [401, 242] on li "Download JPEG image" at bounding box center [418, 243] width 61 height 11
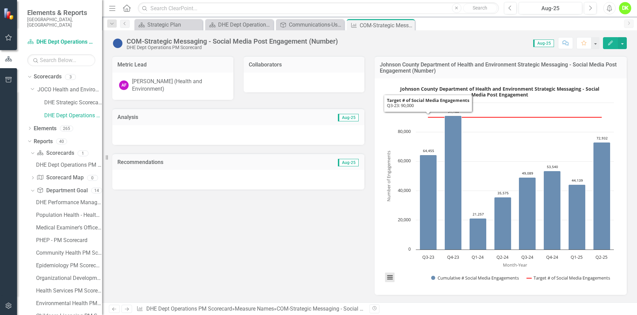
click at [386, 276] on button "View chart menu, Johnson County Department of Health and Environment Strategic …" at bounding box center [390, 277] width 10 height 10
click at [599, 74] on td "Johnson County Department of Health and Environment Strategic Messaging - Socia…" at bounding box center [501, 68] width 242 height 15
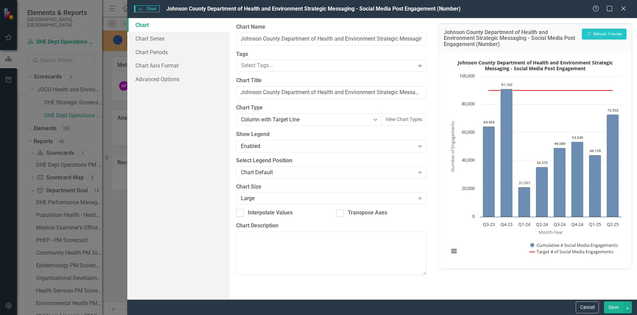
click at [366, 197] on div "Large" at bounding box center [328, 198] width 174 height 8
click at [612, 307] on button "Save" at bounding box center [613, 307] width 19 height 12
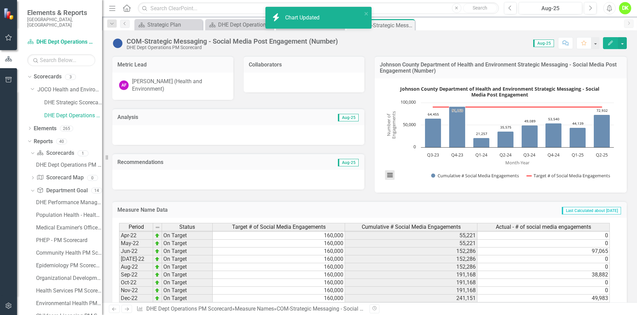
click at [385, 173] on button "View chart menu, Johnson County Department of Health and Environment Strategic …" at bounding box center [390, 175] width 10 height 10
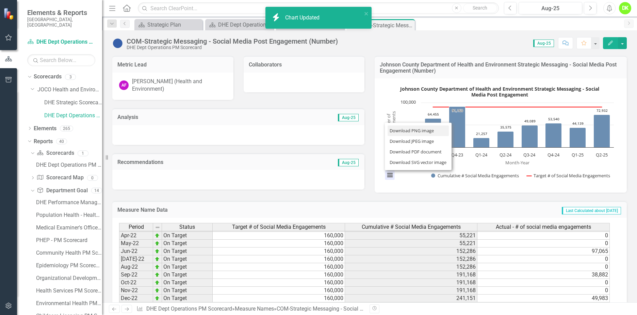
click at [402, 129] on li "Download PNG image" at bounding box center [418, 130] width 61 height 11
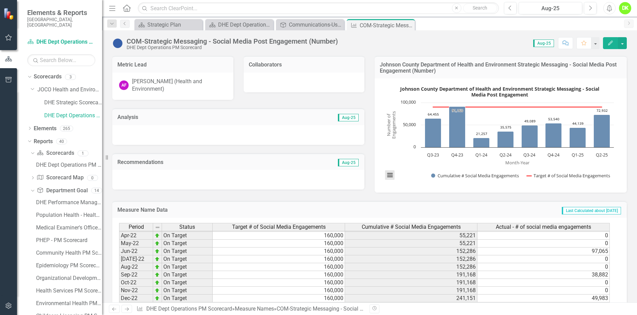
click at [389, 175] on button "View chart menu, Johnson County Department of Health and Environment Strategic …" at bounding box center [390, 175] width 10 height 10
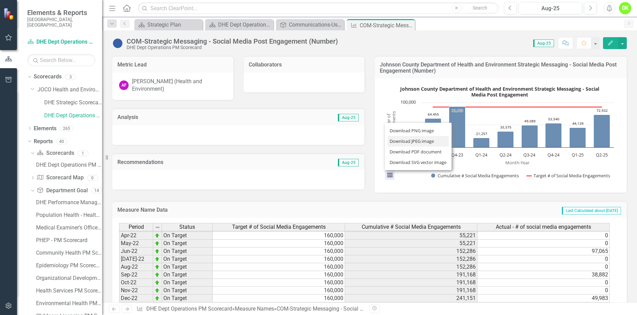
click at [403, 139] on li "Download JPEG image" at bounding box center [418, 141] width 61 height 11
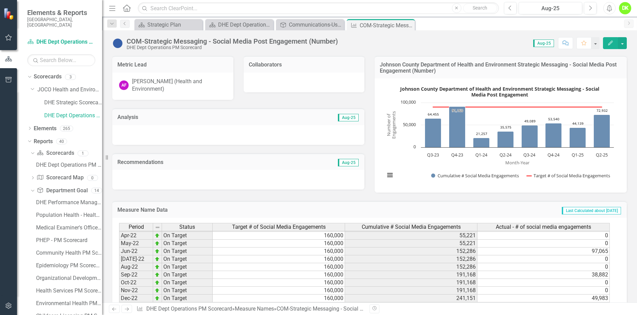
click at [0, 0] on icon "Close" at bounding box center [0, 0] width 0 height 0
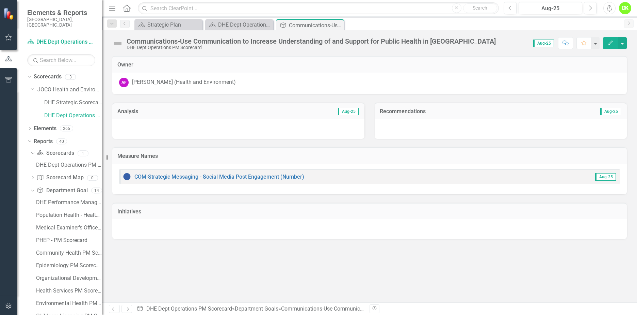
click at [0, 0] on icon "Close" at bounding box center [0, 0] width 0 height 0
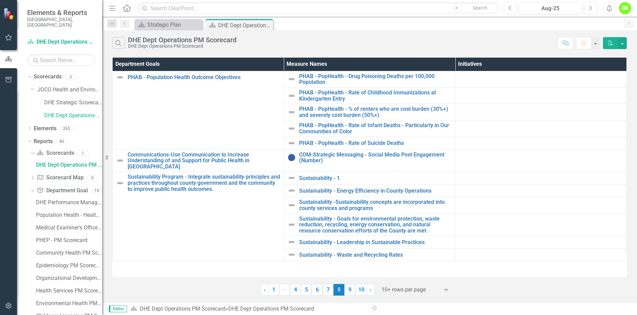
click at [272, 290] on link "1" at bounding box center [273, 290] width 11 height 12
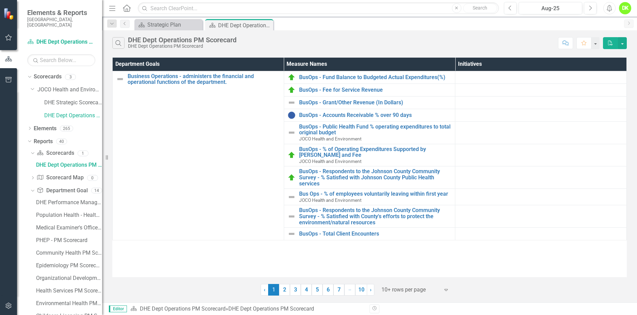
click at [284, 289] on link "2" at bounding box center [284, 290] width 11 height 12
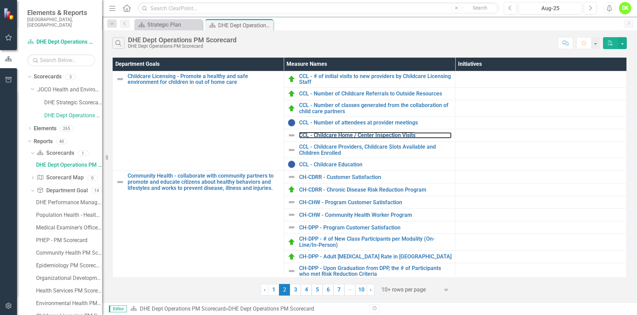
click at [377, 136] on link "CCL - Childcare Home / Center Inspection Visits" at bounding box center [375, 135] width 153 height 6
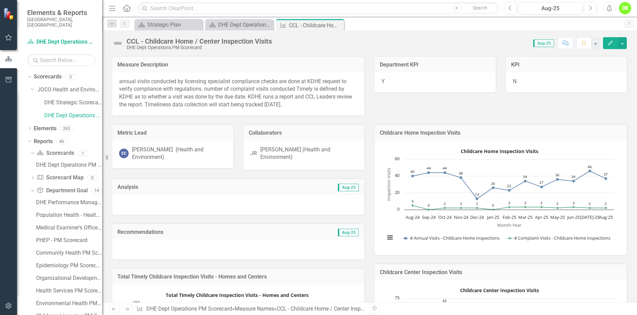
click at [424, 132] on h3 "Childcare Home Inspection Visits" at bounding box center [501, 133] width 242 height 6
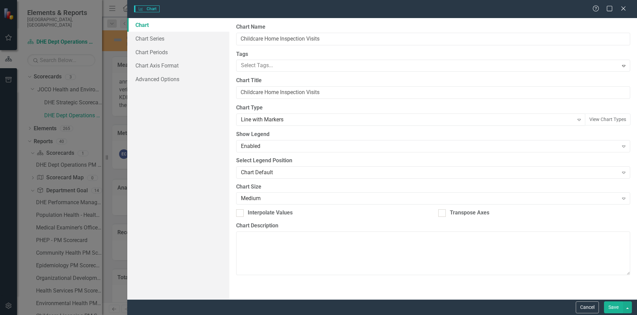
type input "Childcare Home Inspection Visits"
click at [167, 65] on div "Charts Chart Help Maximize Close Chart Chart Series Chart Periods Chart Axis Fo…" at bounding box center [318, 157] width 637 height 315
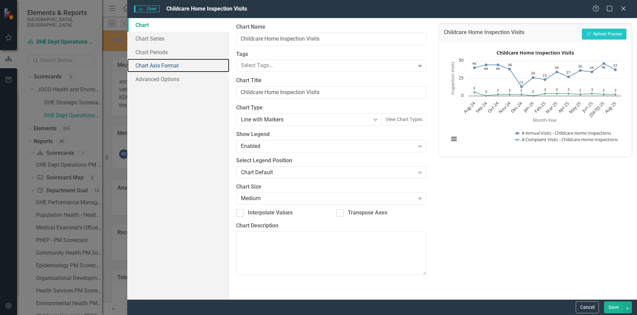
click at [162, 67] on link "Chart Axis Format" at bounding box center [178, 66] width 102 height 14
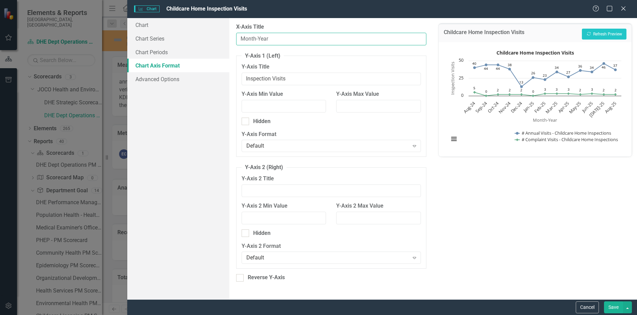
drag, startPoint x: 286, startPoint y: 41, endPoint x: 144, endPoint y: 39, distance: 141.3
click at [144, 39] on div "Chart Chart Series Chart Periods Chart Axis Format Advanced Options From this p…" at bounding box center [382, 158] width 510 height 281
type input "Date"
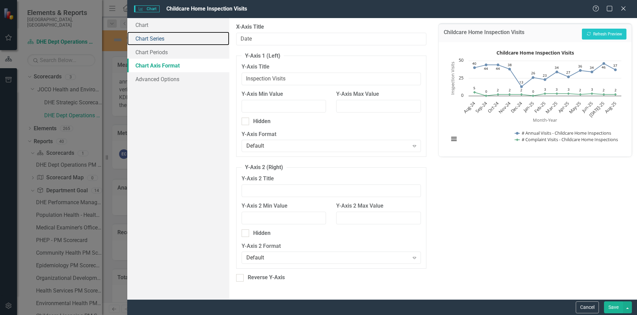
click at [155, 41] on link "Chart Series" at bounding box center [178, 39] width 102 height 14
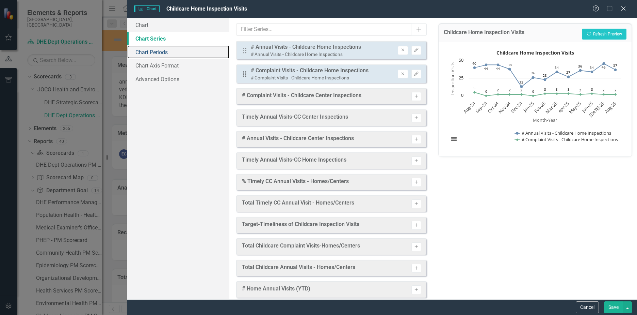
click at [158, 51] on link "Chart Periods" at bounding box center [178, 52] width 102 height 14
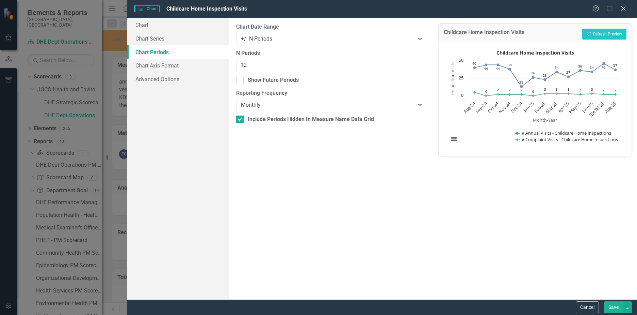
click at [266, 109] on div "Monthly" at bounding box center [328, 105] width 174 height 8
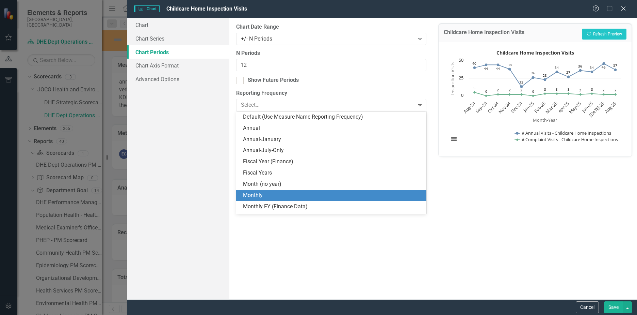
scroll to position [32, 0]
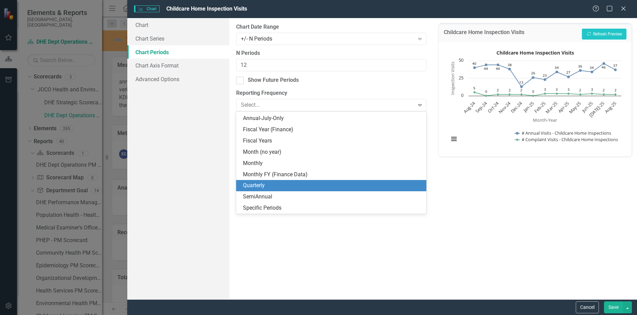
click at [254, 189] on div "Quarterly" at bounding box center [332, 185] width 179 height 8
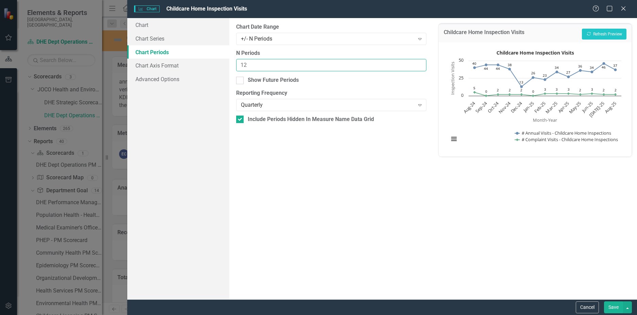
drag, startPoint x: 245, startPoint y: 64, endPoint x: 212, endPoint y: 64, distance: 32.7
click at [212, 64] on div "Chart Chart Series Chart Periods Chart Axis Format Advanced Options From this p…" at bounding box center [382, 158] width 510 height 281
type input "6"
click at [255, 80] on div "Show Future Periods" at bounding box center [273, 80] width 51 height 8
click at [241, 80] on input "Show Future Periods" at bounding box center [238, 79] width 4 height 4
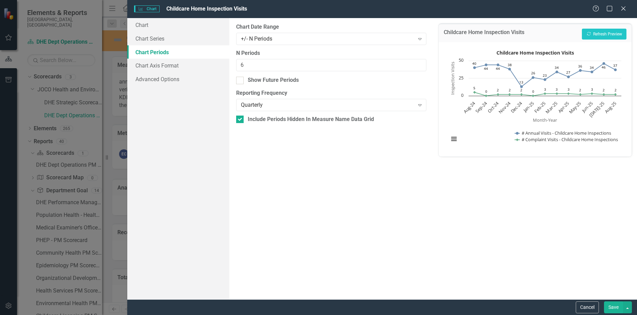
checkbox input "true"
click at [362, 41] on div "+/- N Periods" at bounding box center [328, 39] width 174 height 8
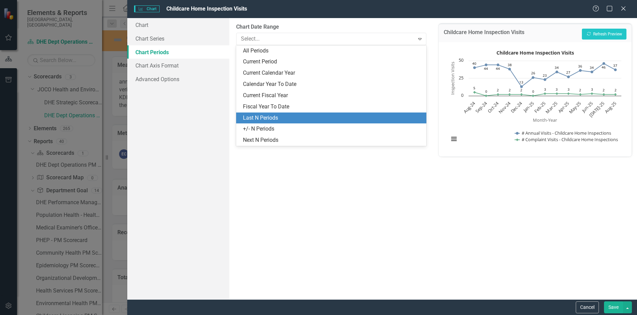
click at [284, 118] on div "Last N Periods" at bounding box center [332, 118] width 179 height 8
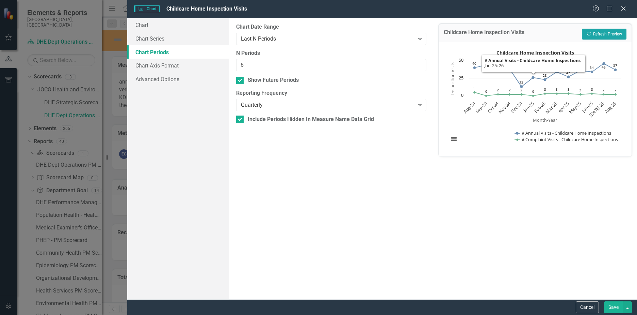
click at [601, 34] on button "Recalculate Refresh Preview" at bounding box center [604, 34] width 45 height 11
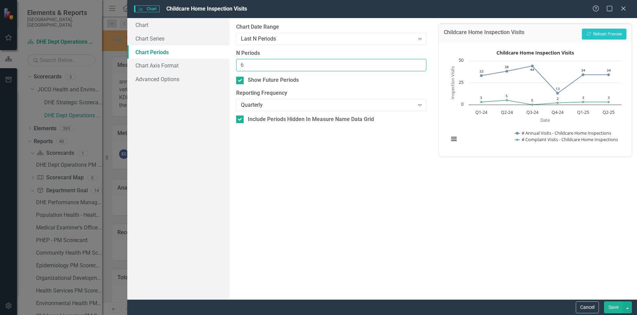
drag, startPoint x: 267, startPoint y: 64, endPoint x: 208, endPoint y: 68, distance: 59.4
click at [208, 68] on div "Chart Chart Series Chart Periods Chart Axis Format Advanced Options From this p…" at bounding box center [382, 158] width 510 height 281
type input "8"
click at [599, 36] on button "Recalculate Refresh Preview" at bounding box center [604, 34] width 45 height 11
click at [612, 304] on button "Save" at bounding box center [613, 307] width 19 height 12
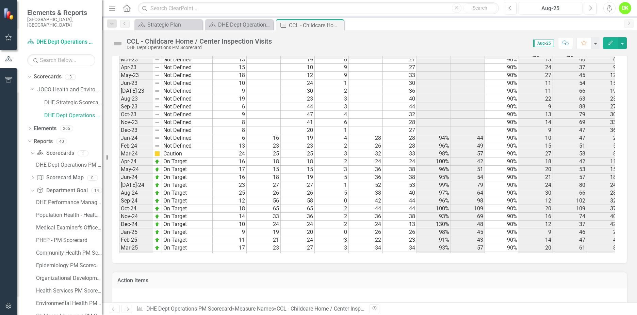
scroll to position [0, 0]
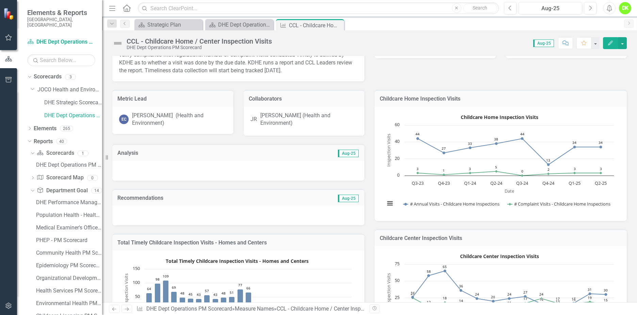
click at [466, 193] on rect "Interactive chart" at bounding box center [500, 163] width 236 height 102
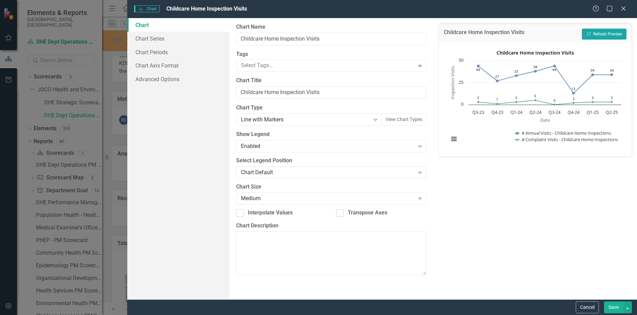
click at [591, 36] on icon "Recalculate" at bounding box center [589, 34] width 5 height 4
click at [158, 49] on link "Chart Periods" at bounding box center [178, 52] width 102 height 14
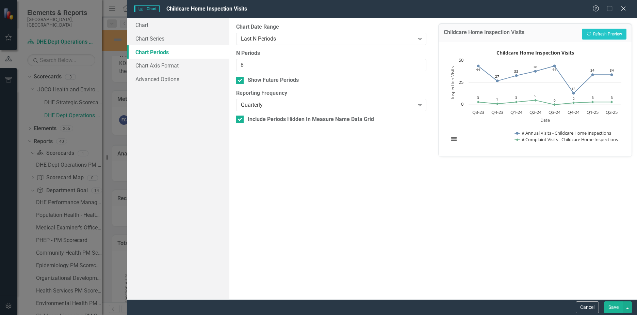
click at [239, 118] on input "Include Periods Hidden In Measure Name Data Grid" at bounding box center [238, 117] width 4 height 4
click at [591, 34] on button "Recalculate Refresh Preview" at bounding box center [604, 34] width 45 height 11
click at [237, 121] on div at bounding box center [239, 118] width 7 height 7
click at [237, 120] on input "Include Periods Hidden In Measure Name Data Grid" at bounding box center [238, 117] width 4 height 4
checkbox input "true"
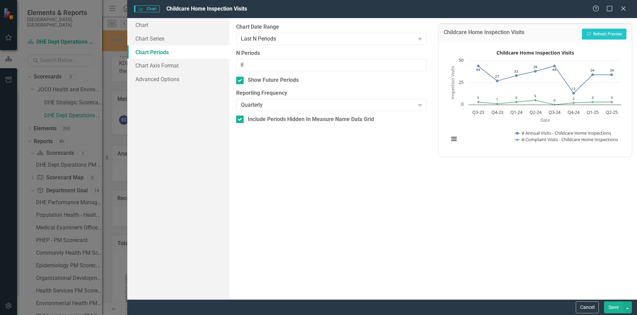
click at [315, 107] on div "Quarterly" at bounding box center [328, 105] width 174 height 8
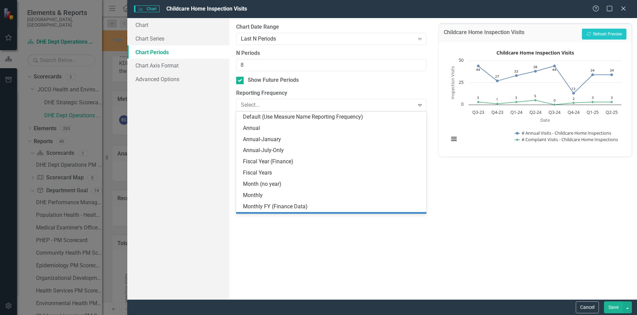
scroll to position [32, 0]
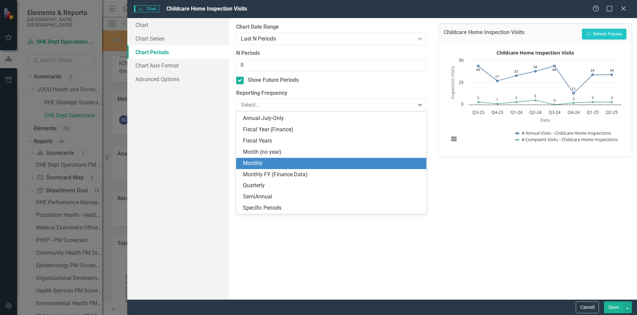
click at [274, 164] on div "Monthly" at bounding box center [332, 163] width 179 height 8
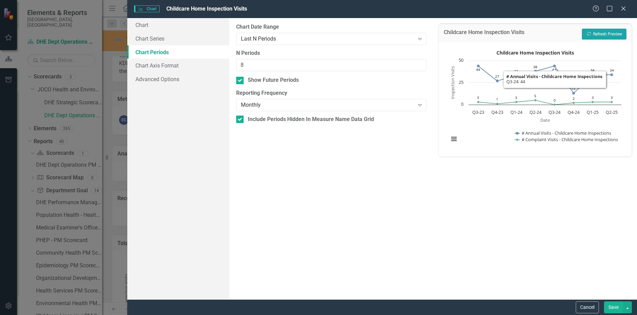
click at [599, 34] on button "Recalculate Refresh Preview" at bounding box center [604, 34] width 45 height 11
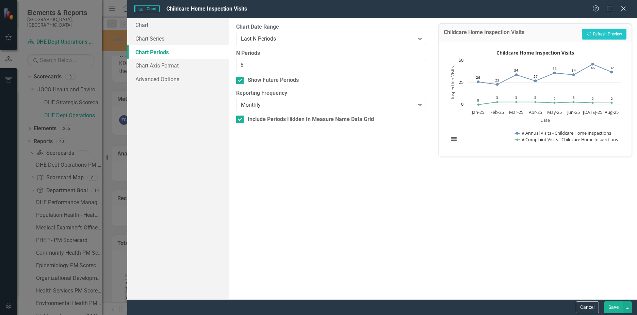
click at [298, 106] on div "Monthly" at bounding box center [328, 105] width 174 height 8
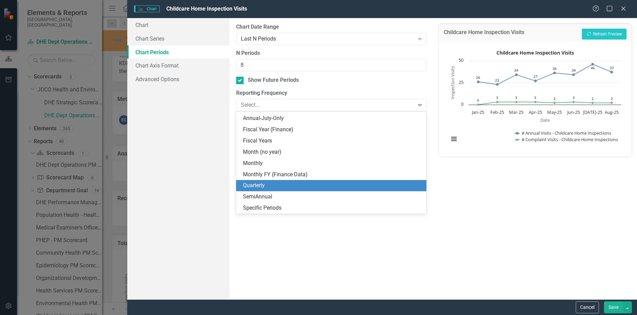
click at [269, 183] on div "Quarterly" at bounding box center [332, 185] width 179 height 8
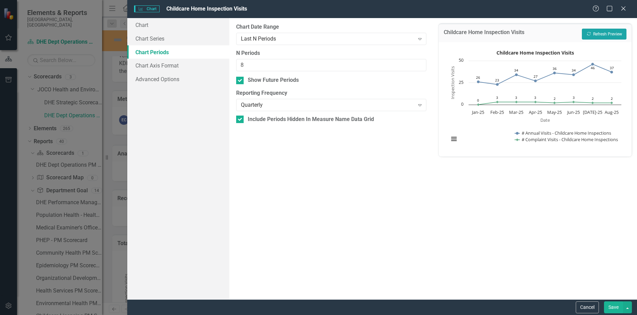
click at [608, 32] on button "Recalculate Refresh Preview" at bounding box center [604, 34] width 45 height 11
click at [364, 106] on div "Quarterly" at bounding box center [328, 105] width 174 height 8
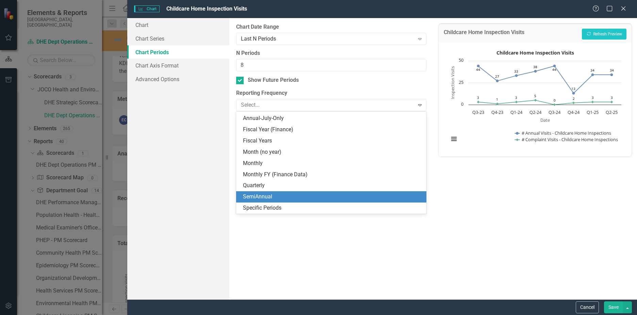
click at [297, 194] on div "SemiAnnual" at bounding box center [332, 197] width 179 height 8
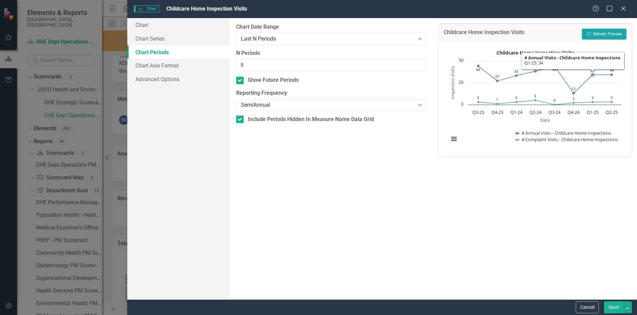
click at [603, 33] on button "Recalculate Refresh Preview" at bounding box center [604, 34] width 45 height 11
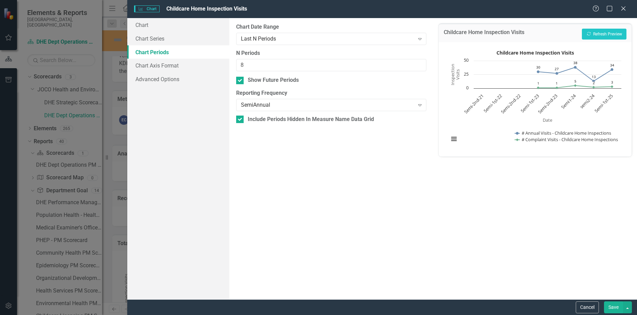
click at [359, 103] on div "SemiAnnual" at bounding box center [328, 105] width 174 height 8
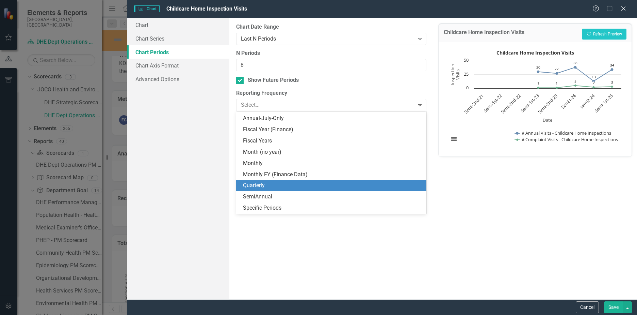
click at [313, 186] on div "Quarterly" at bounding box center [332, 185] width 179 height 8
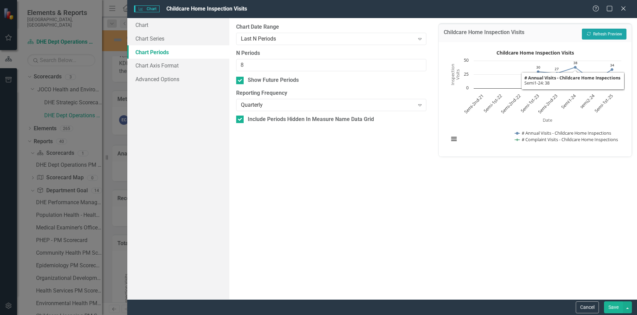
click at [612, 34] on button "Recalculate Refresh Preview" at bounding box center [604, 34] width 45 height 11
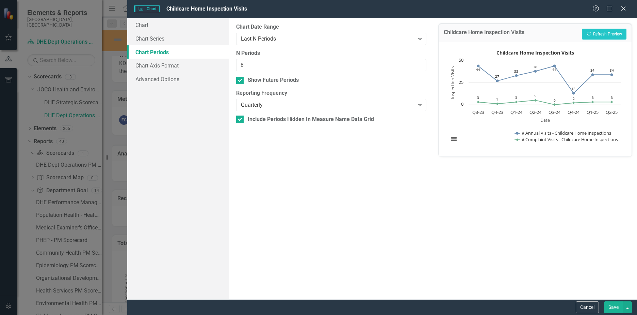
click at [368, 104] on div "Quarterly" at bounding box center [328, 105] width 174 height 8
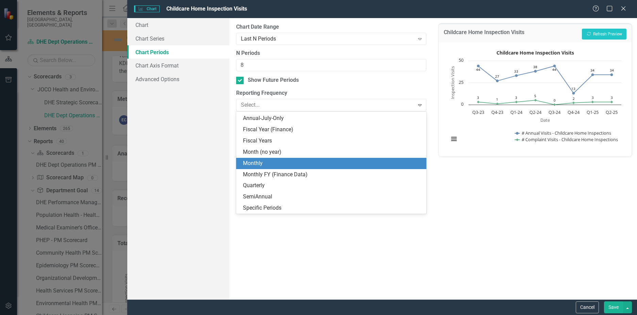
click at [300, 164] on div "Monthly" at bounding box center [332, 163] width 179 height 8
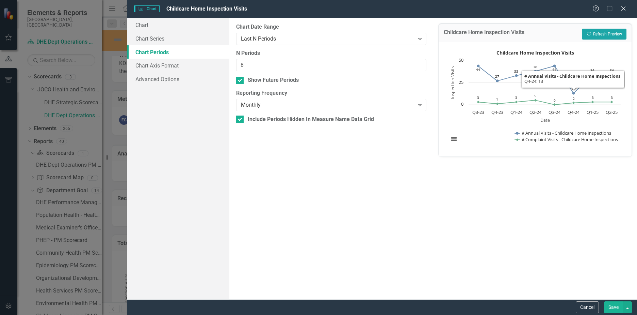
click at [602, 34] on button "Recalculate Refresh Preview" at bounding box center [604, 34] width 45 height 11
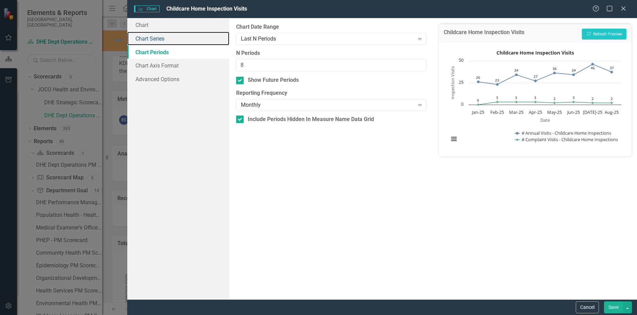
click at [154, 39] on link "Chart Series" at bounding box center [178, 39] width 102 height 14
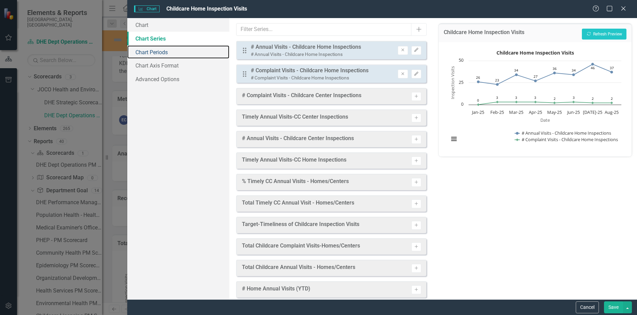
click at [162, 48] on link "Chart Periods" at bounding box center [178, 52] width 102 height 14
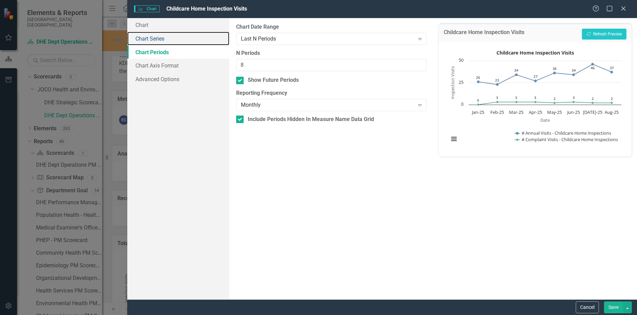
click at [155, 37] on link "Chart Series" at bounding box center [178, 39] width 102 height 14
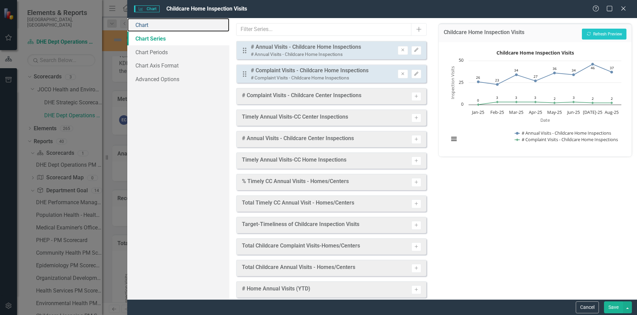
click at [145, 25] on link "Chart" at bounding box center [178, 25] width 102 height 14
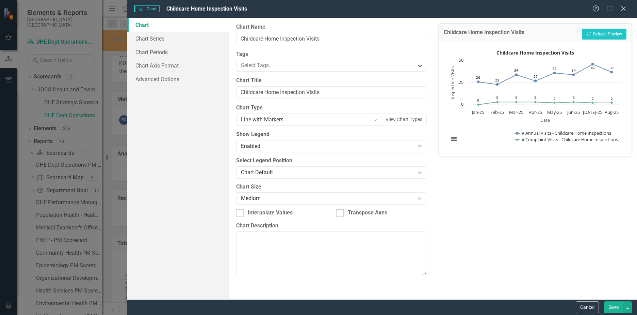
click at [376, 119] on icon "Expand" at bounding box center [375, 119] width 7 height 5
click at [601, 28] on div "Childcare Home Inspection Visits Recalculate Refresh Preview" at bounding box center [535, 32] width 193 height 19
click at [600, 32] on button "Recalculate Refresh Preview" at bounding box center [604, 34] width 45 height 11
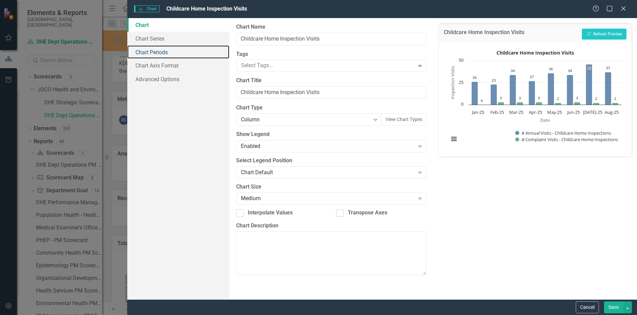
click at [147, 54] on link "Chart Periods" at bounding box center [178, 52] width 102 height 14
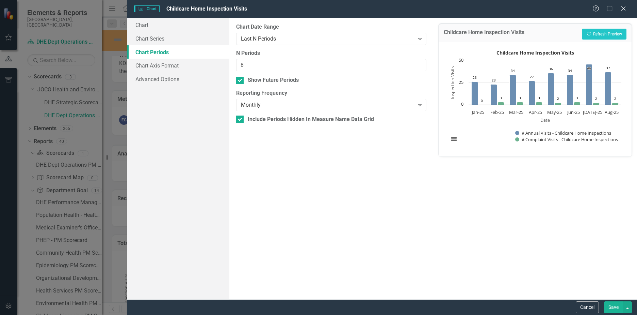
click at [328, 106] on div "Monthly" at bounding box center [328, 105] width 174 height 8
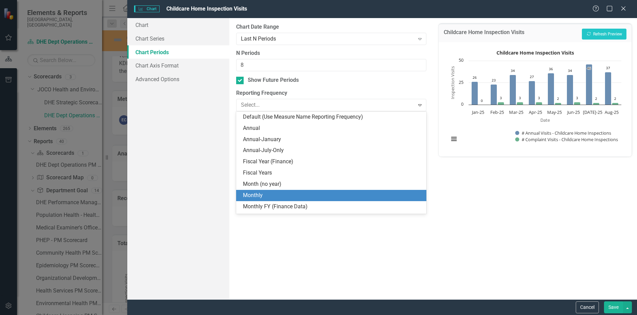
scroll to position [32, 0]
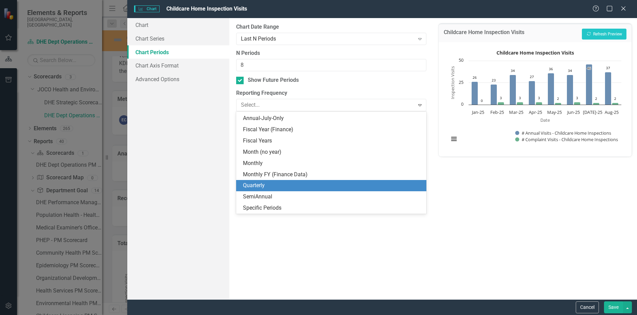
click at [275, 187] on div "Quarterly" at bounding box center [332, 185] width 179 height 8
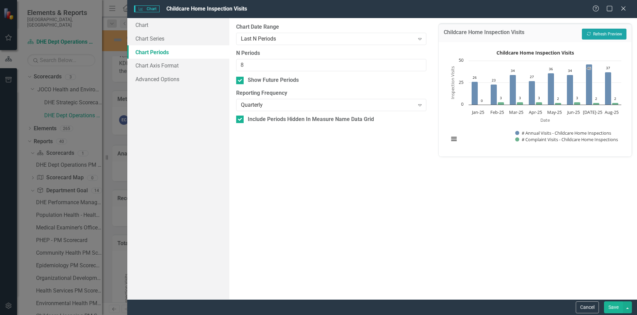
click at [595, 34] on button "Recalculate Refresh Preview" at bounding box center [604, 34] width 45 height 11
click at [404, 105] on div "Quarterly" at bounding box center [328, 105] width 174 height 8
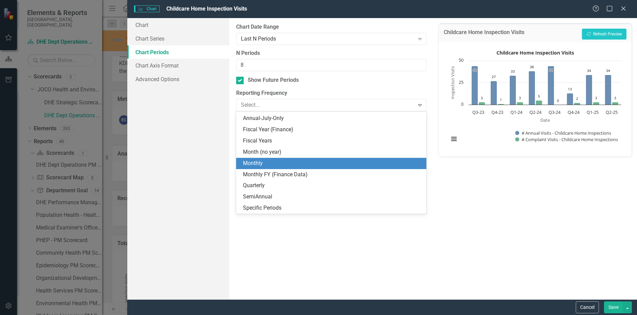
scroll to position [0, 0]
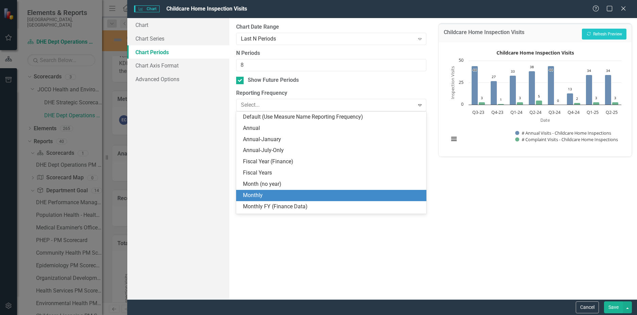
click at [288, 195] on div "Monthly" at bounding box center [332, 195] width 179 height 8
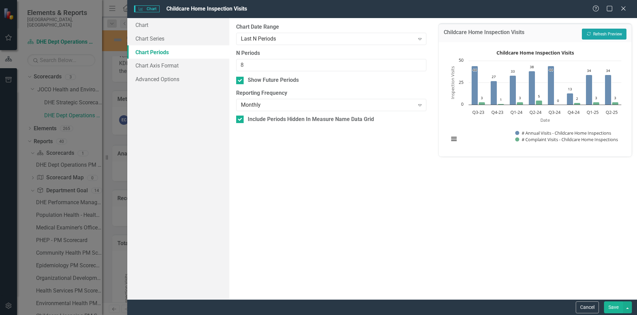
click at [596, 35] on button "Recalculate Refresh Preview" at bounding box center [604, 34] width 45 height 11
click at [405, 102] on div "Monthly" at bounding box center [328, 105] width 174 height 8
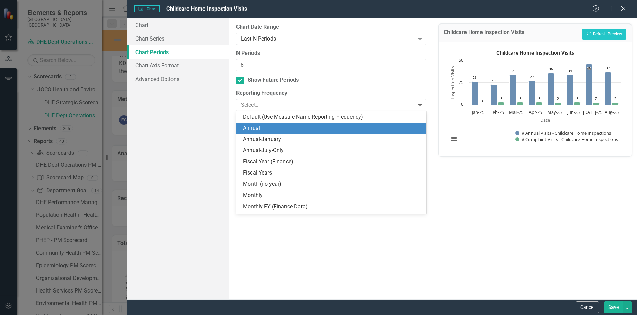
click at [302, 130] on div "Annual" at bounding box center [332, 128] width 179 height 8
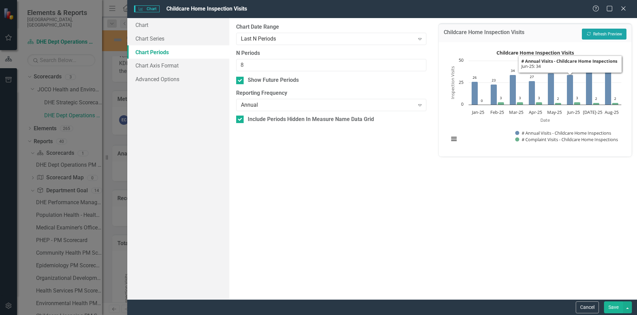
click at [592, 37] on button "Recalculate Refresh Preview" at bounding box center [604, 34] width 45 height 11
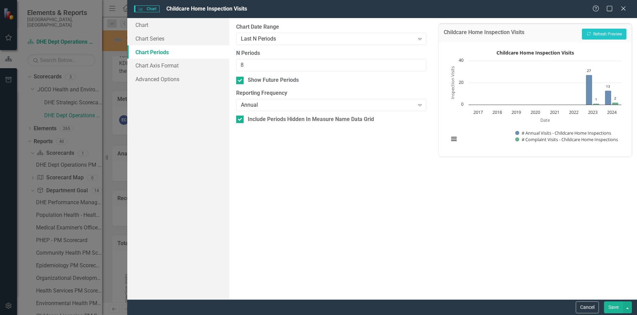
click at [376, 108] on div "Annual" at bounding box center [328, 105] width 174 height 8
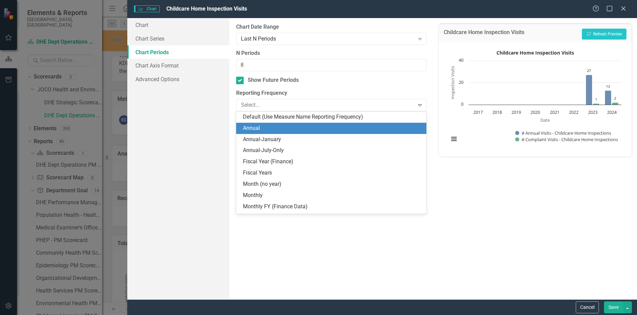
scroll to position [11, 0]
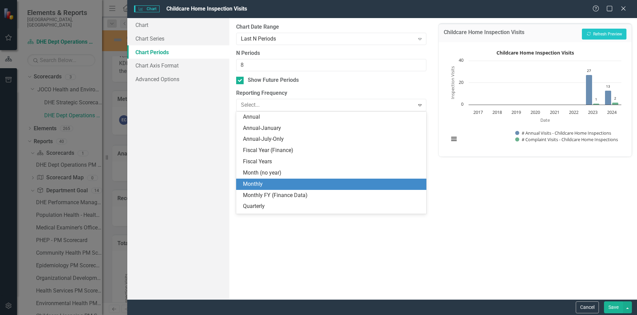
click at [321, 179] on div "Monthly" at bounding box center [331, 183] width 190 height 11
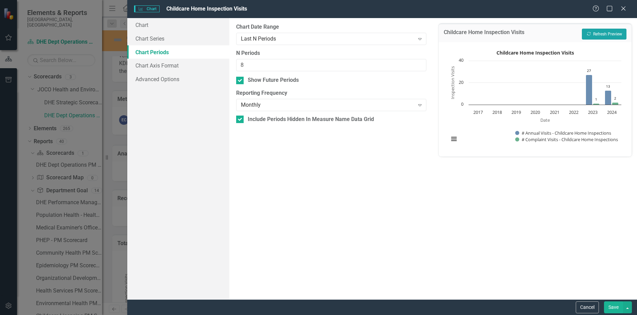
click at [604, 37] on button "Recalculate Refresh Preview" at bounding box center [604, 34] width 45 height 11
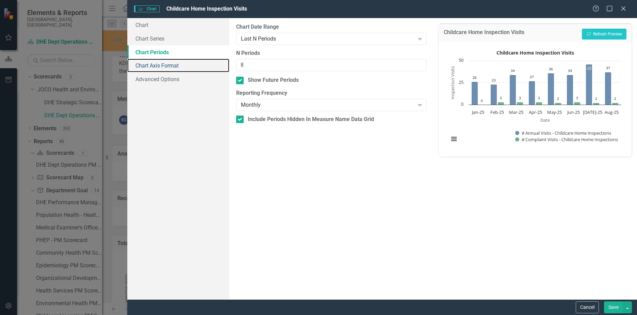
click at [150, 63] on link "Chart Axis Format" at bounding box center [178, 66] width 102 height 14
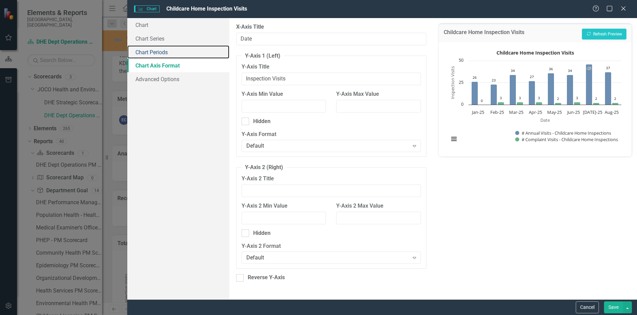
click at [159, 52] on link "Chart Periods" at bounding box center [178, 52] width 102 height 14
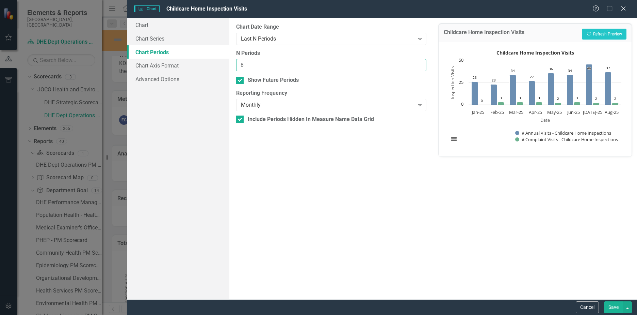
drag, startPoint x: 255, startPoint y: 64, endPoint x: 199, endPoint y: 62, distance: 55.5
click at [199, 62] on div "Chart Chart Series Chart Periods Chart Axis Format Advanced Options From this p…" at bounding box center [382, 158] width 510 height 281
type input "10"
click at [588, 35] on icon "Recalculate" at bounding box center [589, 34] width 5 height 4
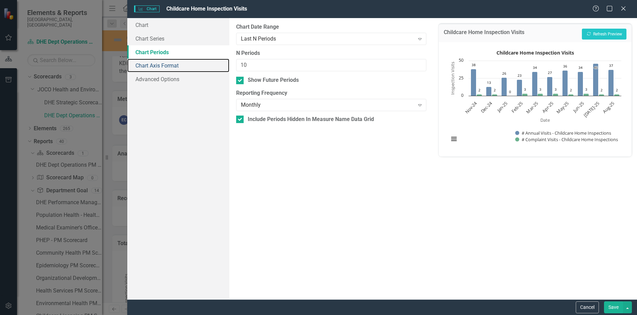
click at [164, 63] on link "Chart Axis Format" at bounding box center [178, 66] width 102 height 14
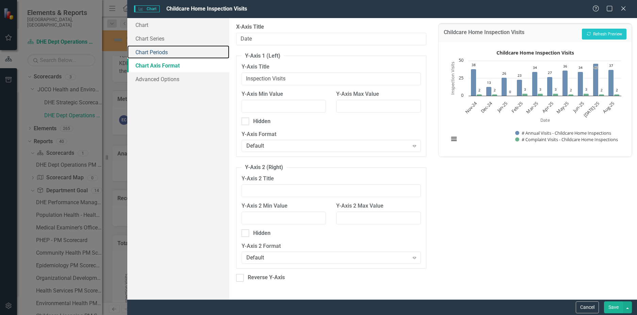
click at [160, 54] on link "Chart Periods" at bounding box center [178, 52] width 102 height 14
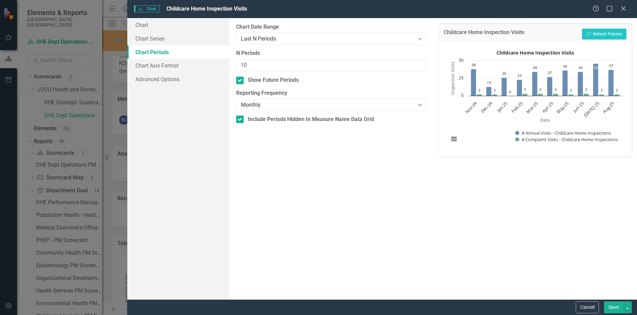
click at [585, 306] on button "Cancel" at bounding box center [587, 307] width 23 height 12
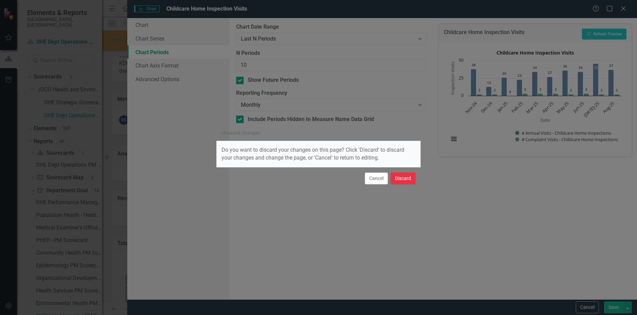
click at [400, 175] on button "Discard" at bounding box center [403, 178] width 25 height 12
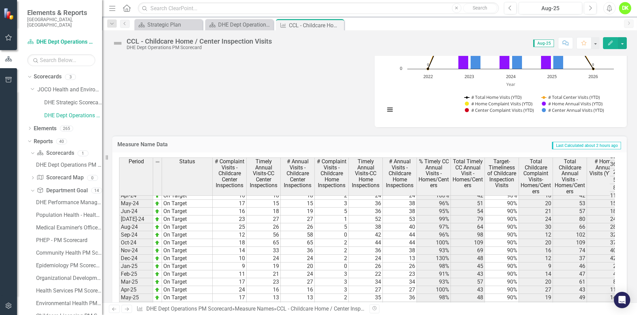
scroll to position [885, 0]
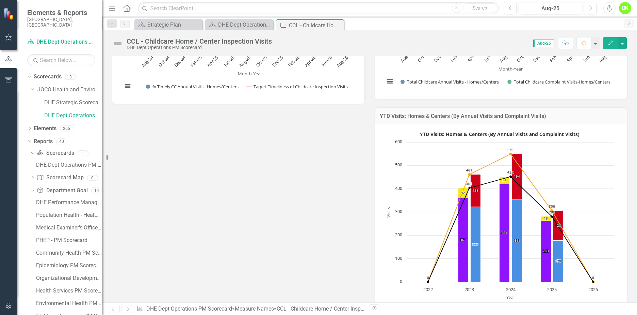
scroll to position [477, 0]
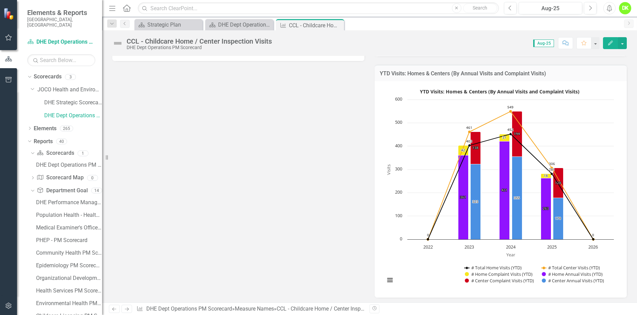
click at [414, 262] on rect "Interactive chart" at bounding box center [500, 188] width 236 height 204
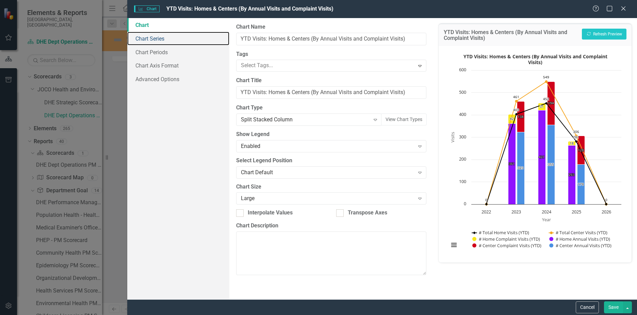
click at [149, 37] on link "Chart Series" at bounding box center [178, 39] width 102 height 14
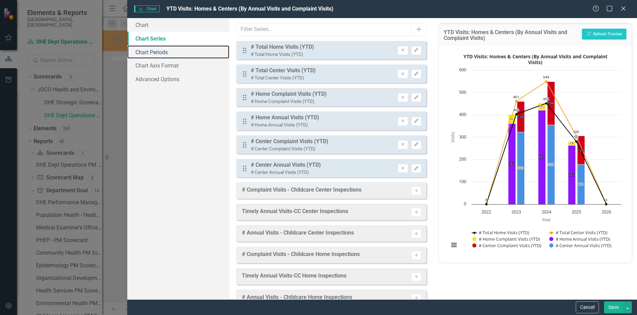
click at [159, 49] on link "Chart Periods" at bounding box center [178, 52] width 102 height 14
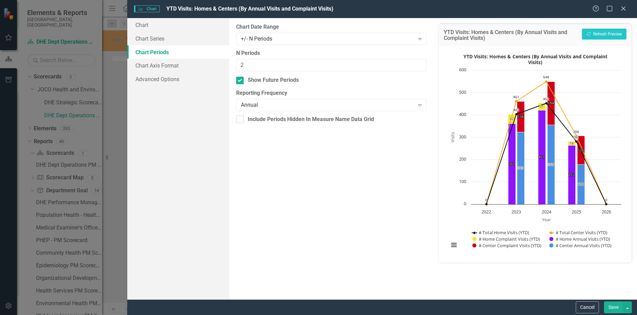
click at [309, 107] on div "Annual" at bounding box center [328, 105] width 174 height 8
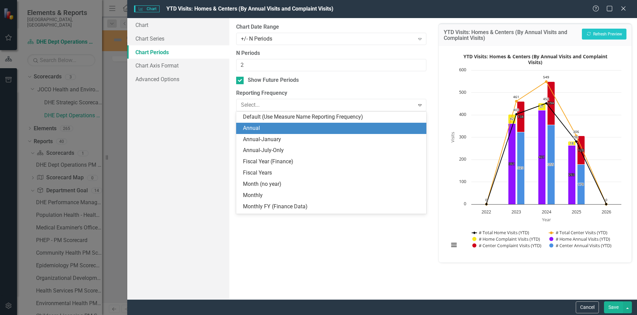
scroll to position [11, 0]
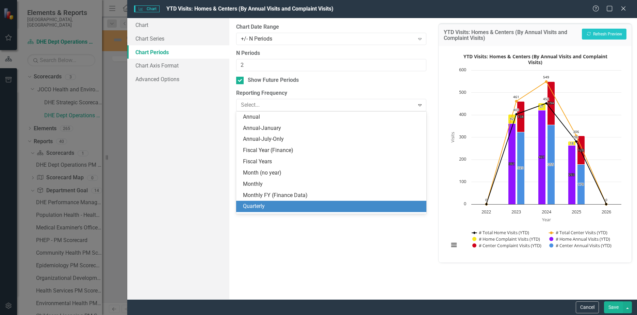
click at [270, 204] on div "Quarterly" at bounding box center [332, 206] width 179 height 8
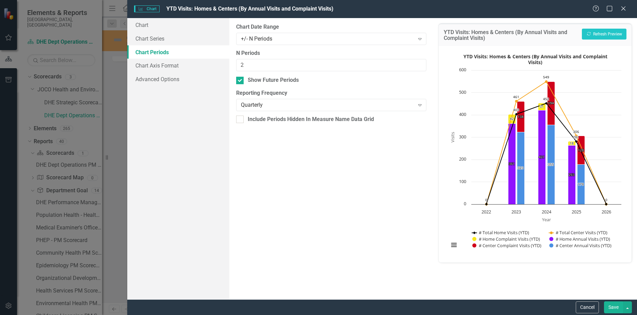
click at [288, 36] on div "+/- N Periods" at bounding box center [328, 39] width 174 height 8
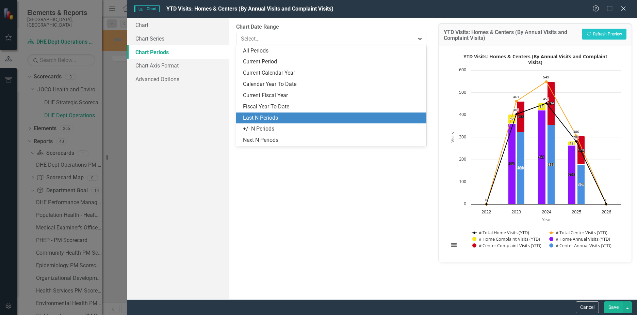
click at [270, 115] on div "Last N Periods" at bounding box center [332, 118] width 179 height 8
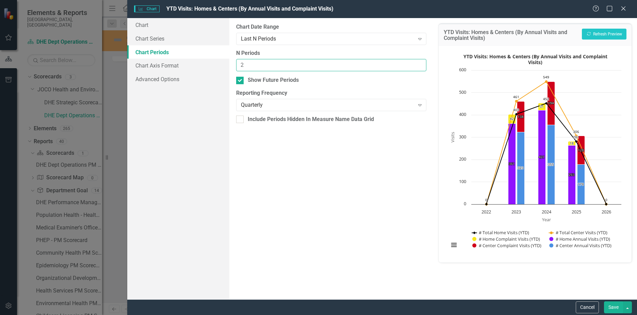
drag, startPoint x: 258, startPoint y: 67, endPoint x: 219, endPoint y: 62, distance: 39.1
click at [219, 62] on div "Chart Chart Series Chart Periods Chart Axis Format Advanced Options From this p…" at bounding box center [382, 158] width 510 height 281
type input "6"
click at [594, 33] on button "Recalculate Refresh Preview" at bounding box center [604, 34] width 45 height 11
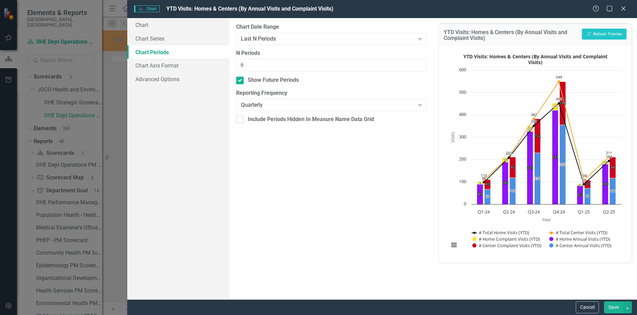
click at [612, 305] on button "Save" at bounding box center [613, 307] width 19 height 12
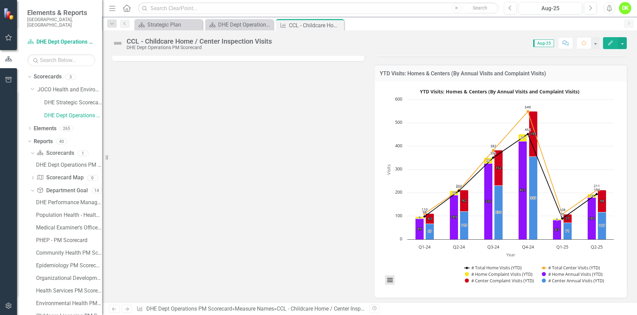
click at [385, 281] on button "View chart menu, YTD Visits: Homes & Centers (By Annual Visits and Complaint Vi…" at bounding box center [390, 280] width 10 height 10
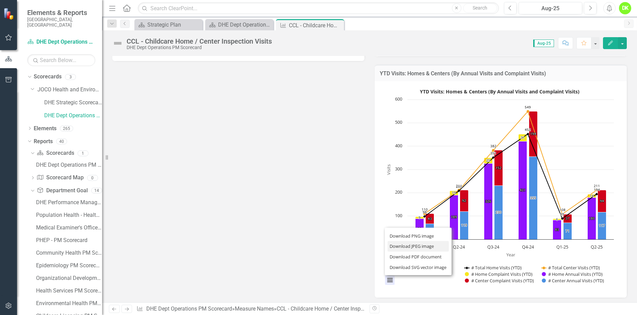
click at [411, 245] on li "Download JPEG image" at bounding box center [418, 246] width 61 height 11
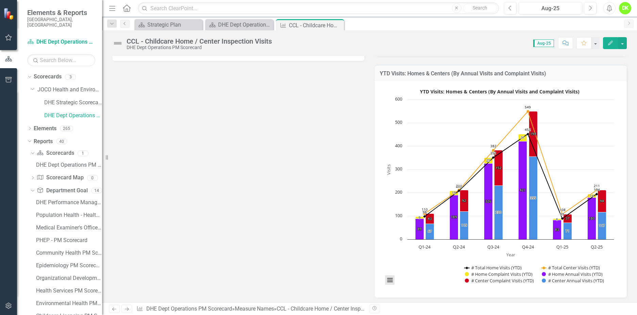
click at [391, 279] on button "View chart menu, YTD Visits: Homes & Centers (By Annual Visits and Complaint Vi…" at bounding box center [390, 280] width 10 height 10
click at [607, 86] on icon "Created with Highcharts 11.4.8 Year Visits Chart context menu YTD Visits: Homes…" at bounding box center [500, 188] width 236 height 204
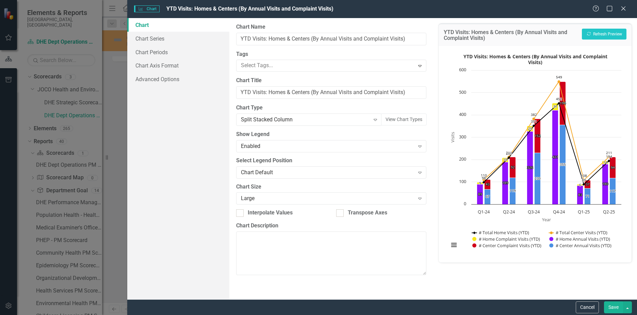
click at [310, 200] on div "Large" at bounding box center [328, 198] width 174 height 8
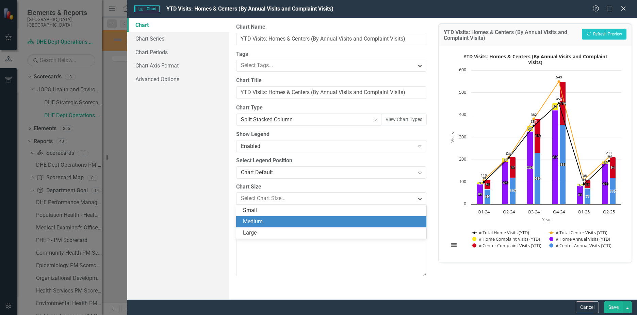
click at [274, 223] on div "Medium" at bounding box center [332, 222] width 179 height 8
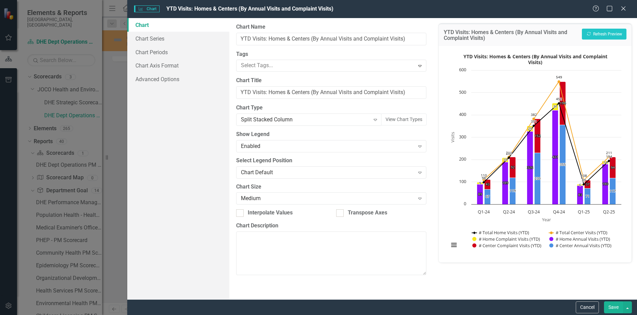
click at [614, 303] on button "Save" at bounding box center [613, 307] width 19 height 12
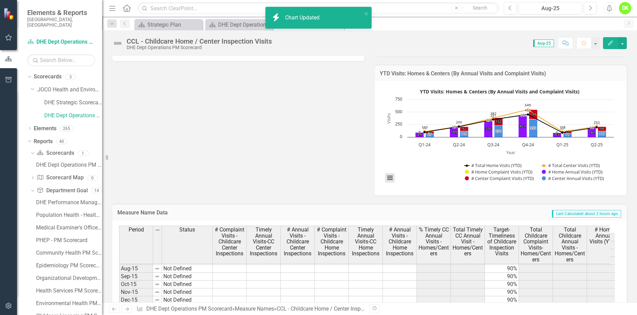
click at [387, 179] on button "View chart menu, YTD Visits: Homes & Centers (By Annual Visits and Complaint Vi…" at bounding box center [390, 178] width 10 height 10
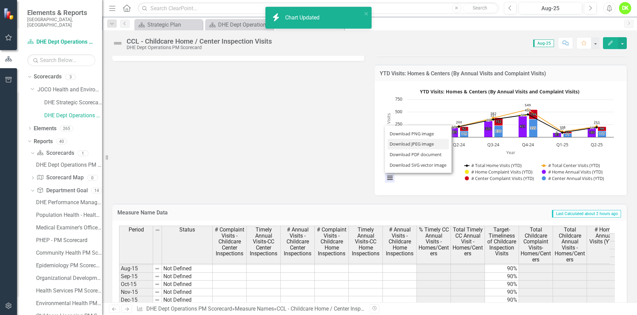
click at [406, 145] on li "Download JPEG image" at bounding box center [418, 144] width 61 height 11
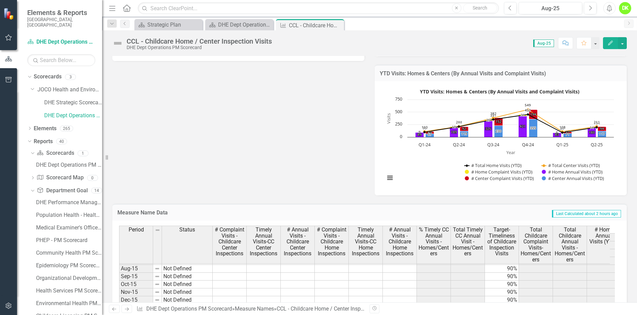
click at [0, 0] on icon "Close" at bounding box center [0, 0] width 0 height 0
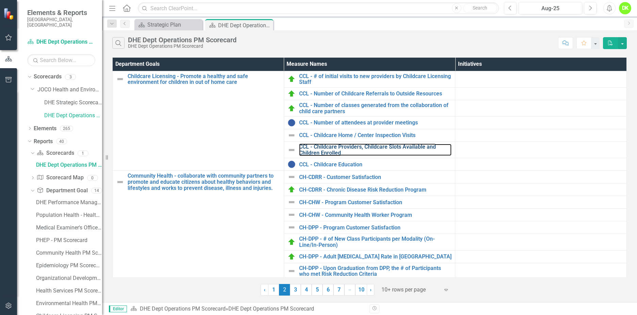
click at [385, 147] on link "CCL - Childcare Providers, Childcare Slots Available and Children Enrolled" at bounding box center [375, 150] width 153 height 12
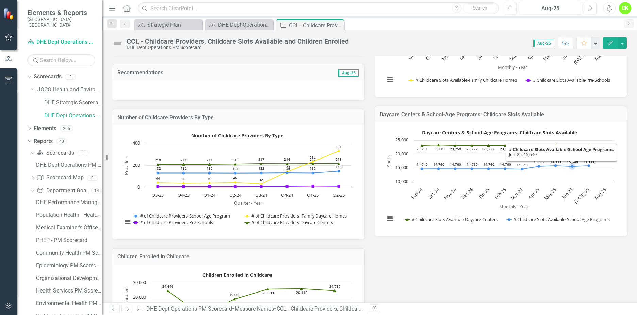
scroll to position [170, 0]
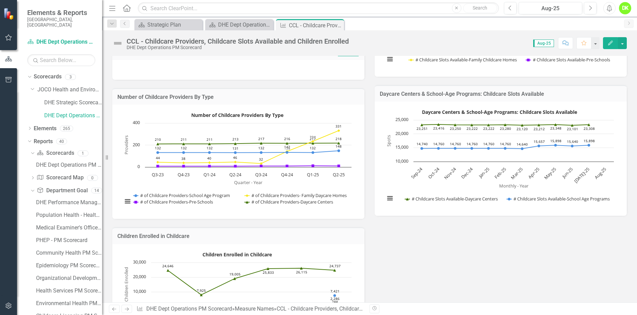
click at [333, 115] on rect "Interactive chart" at bounding box center [237, 161] width 236 height 102
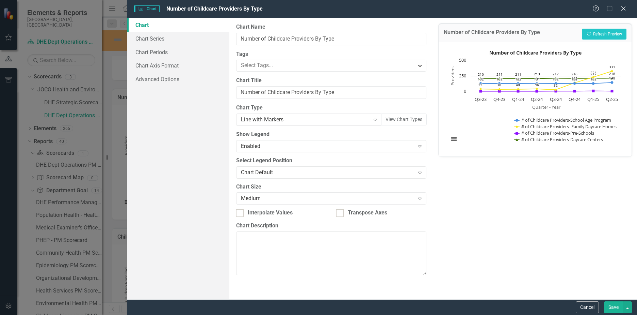
click at [621, 9] on icon "Close" at bounding box center [623, 8] width 7 height 5
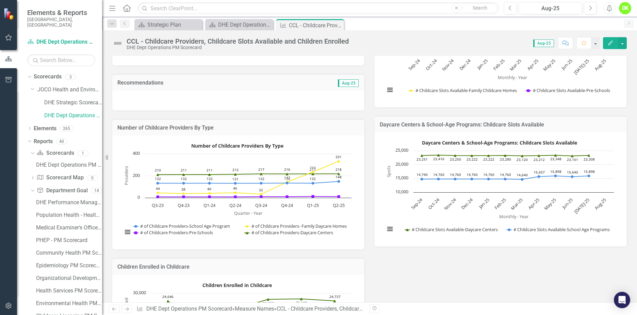
scroll to position [136, 0]
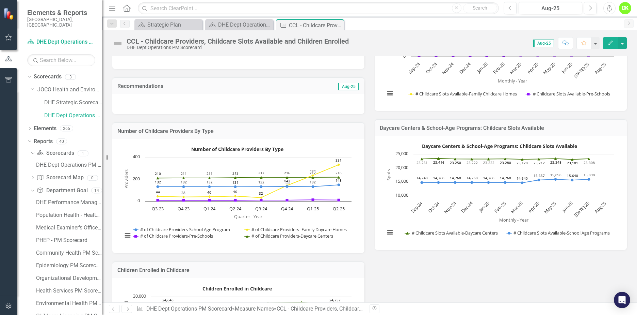
click at [326, 143] on div "Number of Childcare Providers By Type Line chart with 4 lines. The chart has 1 …" at bounding box center [238, 196] width 252 height 114
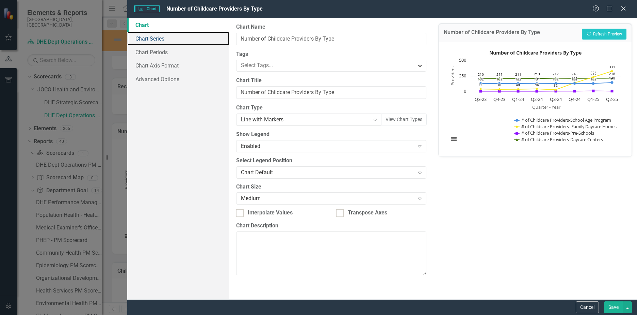
click at [156, 37] on link "Chart Series" at bounding box center [178, 39] width 102 height 14
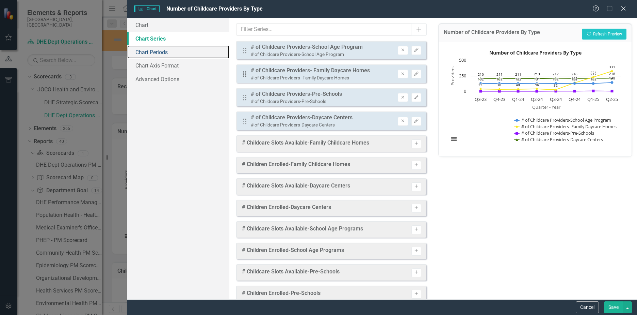
click at [160, 51] on link "Chart Periods" at bounding box center [178, 52] width 102 height 14
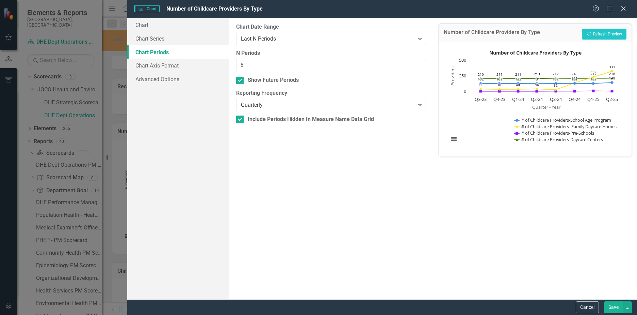
click at [304, 105] on div "Quarterly" at bounding box center [328, 105] width 174 height 8
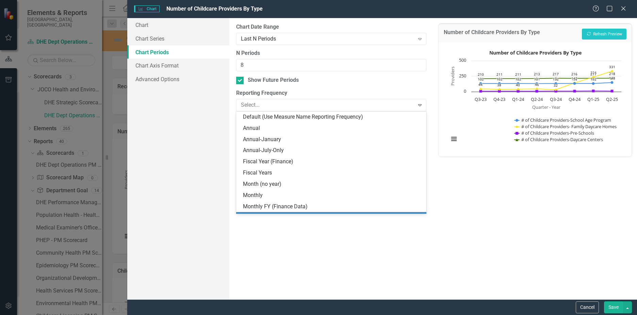
scroll to position [32, 0]
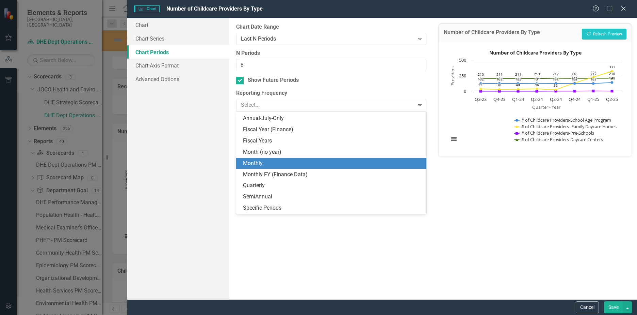
click at [269, 165] on div "Monthly" at bounding box center [332, 163] width 179 height 8
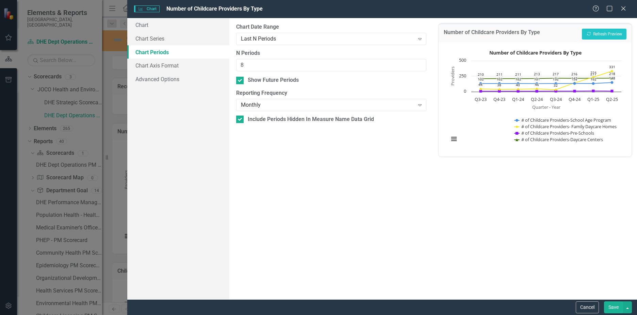
click at [616, 309] on button "Save" at bounding box center [613, 307] width 19 height 12
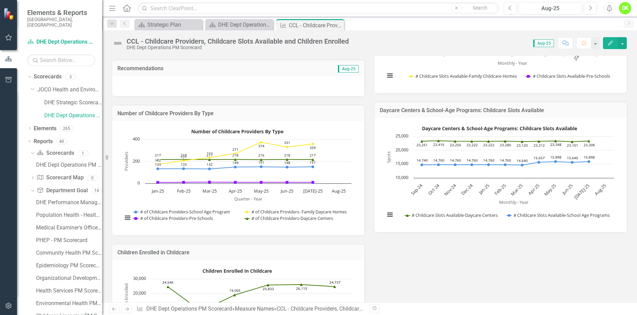
scroll to position [170, 0]
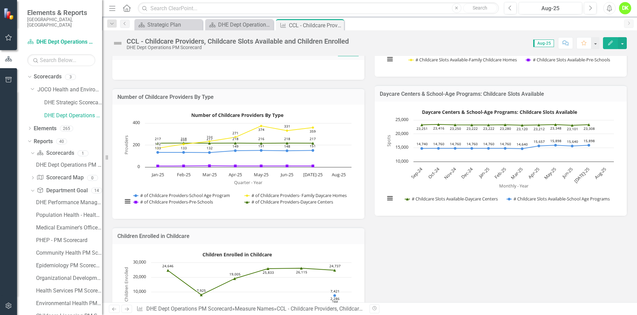
click at [272, 185] on rect "Interactive chart" at bounding box center [237, 161] width 236 height 102
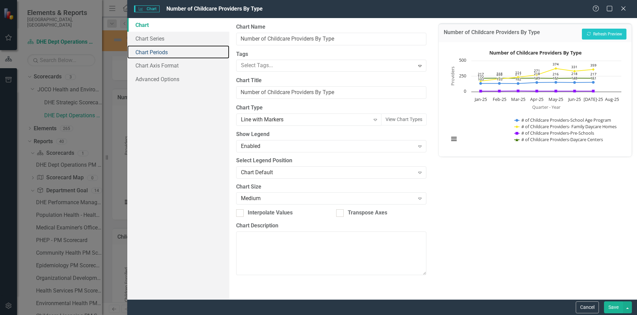
click at [159, 48] on link "Chart Periods" at bounding box center [178, 52] width 102 height 14
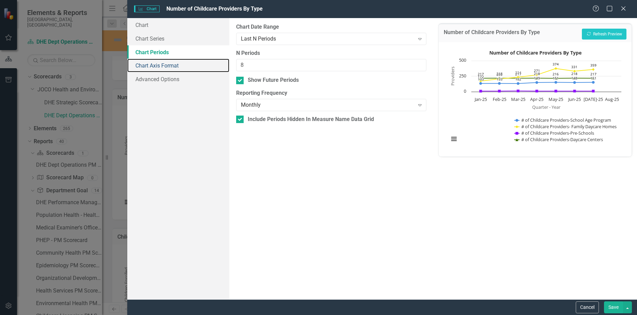
click at [157, 67] on link "Chart Axis Format" at bounding box center [178, 66] width 102 height 14
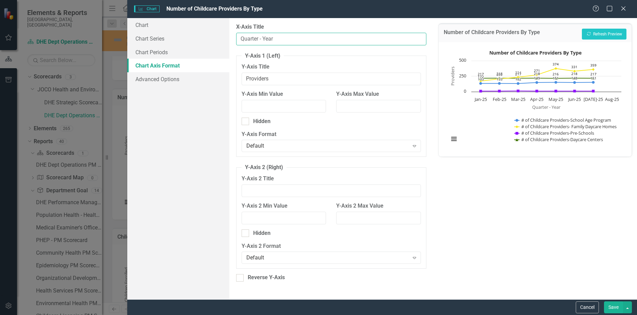
drag, startPoint x: 288, startPoint y: 39, endPoint x: 84, endPoint y: 39, distance: 203.6
click at [84, 39] on div "Charts Chart Number of Childcare Providers By Type Help Maximize Close Chart Ch…" at bounding box center [318, 157] width 637 height 315
type input "Date"
click at [611, 309] on button "Save" at bounding box center [613, 307] width 19 height 12
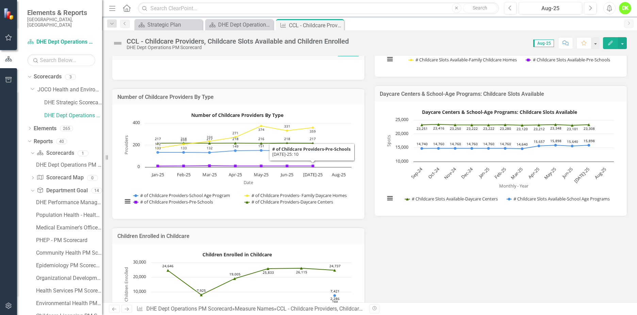
click at [190, 188] on rect "Interactive chart" at bounding box center [237, 161] width 236 height 102
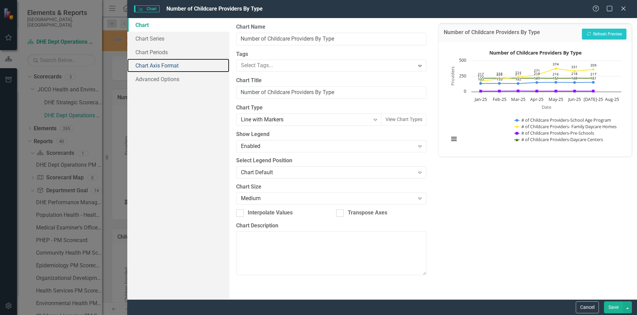
click at [147, 62] on link "Chart Axis Format" at bounding box center [178, 66] width 102 height 14
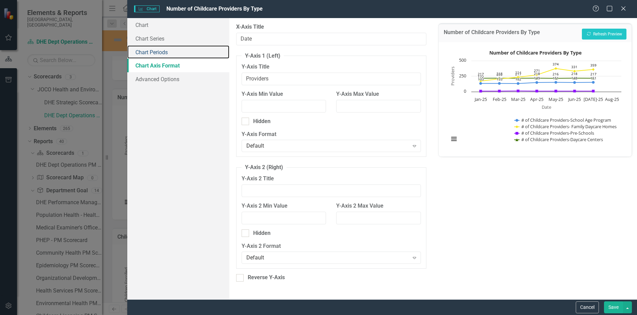
click at [154, 54] on link "Chart Periods" at bounding box center [178, 52] width 102 height 14
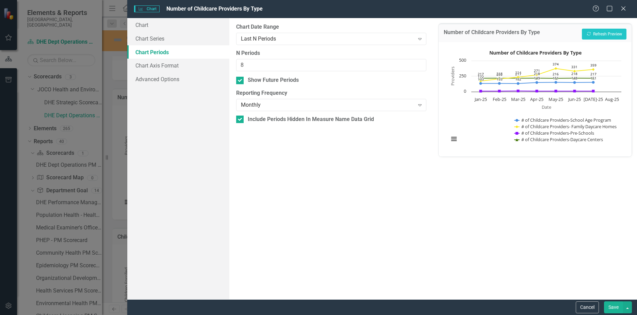
click at [265, 41] on div "Last N Periods" at bounding box center [328, 39] width 174 height 8
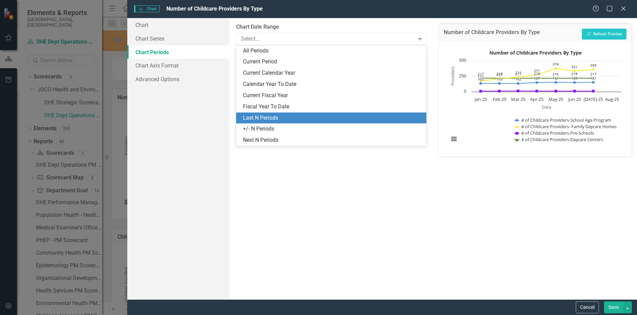
click at [266, 112] on div "Last N Periods" at bounding box center [331, 117] width 190 height 11
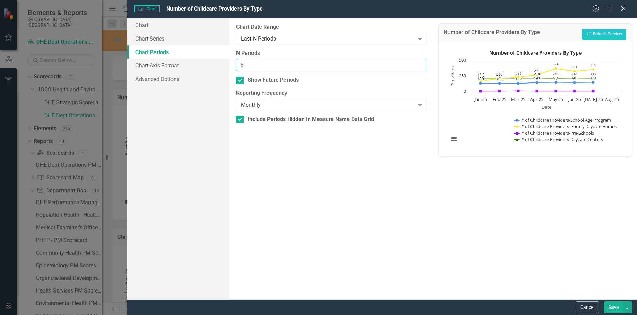
drag, startPoint x: 265, startPoint y: 60, endPoint x: 171, endPoint y: 61, distance: 93.6
click at [171, 61] on div "Chart Chart Series Chart Periods Chart Axis Format Advanced Options From this p…" at bounding box center [382, 158] width 510 height 281
type input "16"
click at [616, 308] on button "Save" at bounding box center [613, 307] width 19 height 12
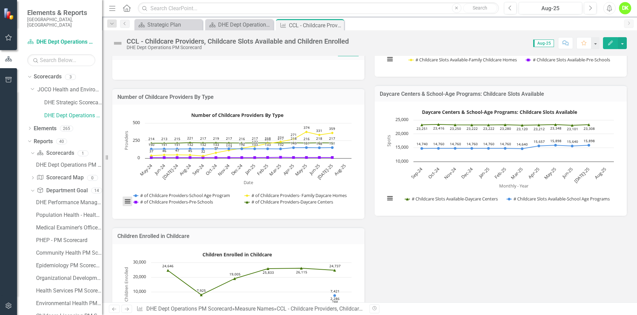
click at [127, 201] on button "View chart menu, Number of Childcare Providers By Type" at bounding box center [128, 201] width 10 height 10
click at [150, 168] on li "Download JPEG image" at bounding box center [155, 167] width 61 height 11
click at [0, 0] on icon "Close" at bounding box center [0, 0] width 0 height 0
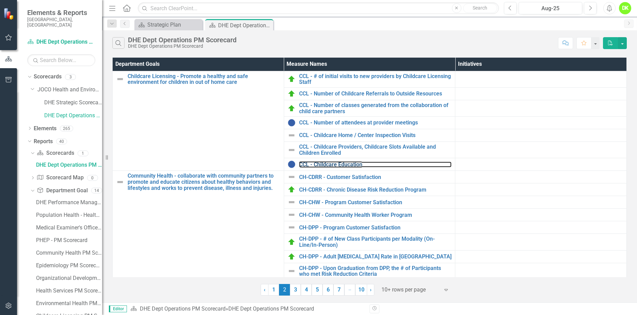
click at [353, 165] on link "CCL - Childcare Education" at bounding box center [375, 164] width 153 height 6
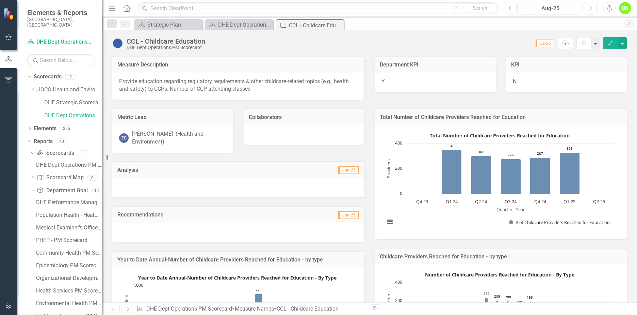
drag, startPoint x: 340, startPoint y: 25, endPoint x: 336, endPoint y: 28, distance: 5.4
click at [0, 0] on icon "Close" at bounding box center [0, 0] width 0 height 0
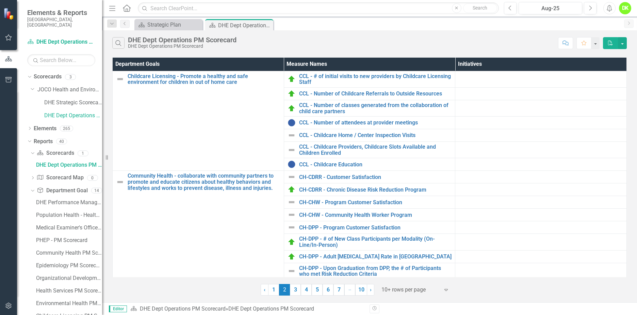
click at [305, 288] on link "4" at bounding box center [306, 290] width 11 height 12
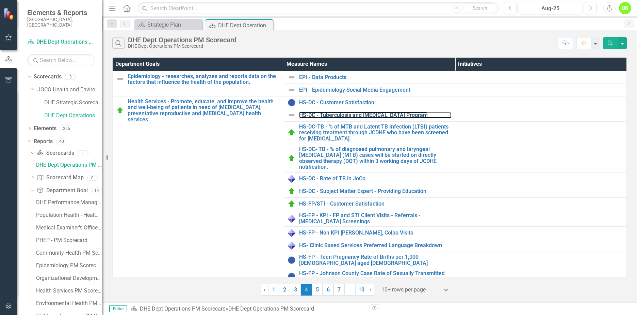
click at [362, 116] on link "HS-DC - Tuberculosis and [MEDICAL_DATA] Program" at bounding box center [375, 115] width 153 height 6
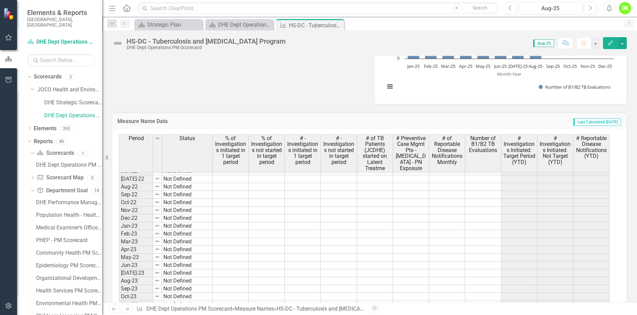
scroll to position [715, 0]
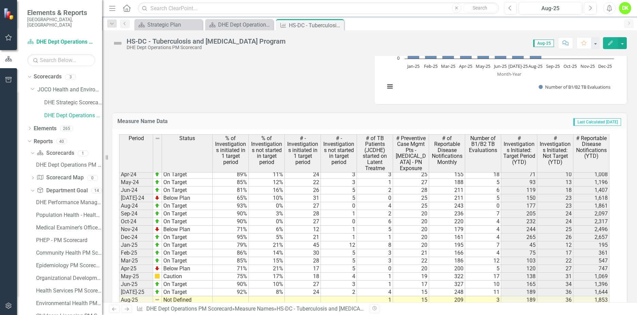
click at [0, 0] on icon "Close" at bounding box center [0, 0] width 0 height 0
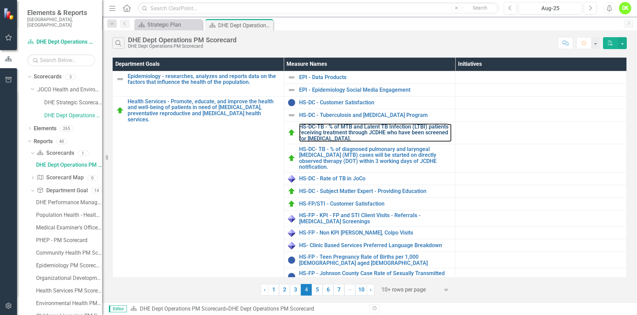
click at [370, 131] on link "HS-DC-TB - % of MTB and Latent TB Infection (LTBI) patients receiving treatment…" at bounding box center [375, 133] width 153 height 18
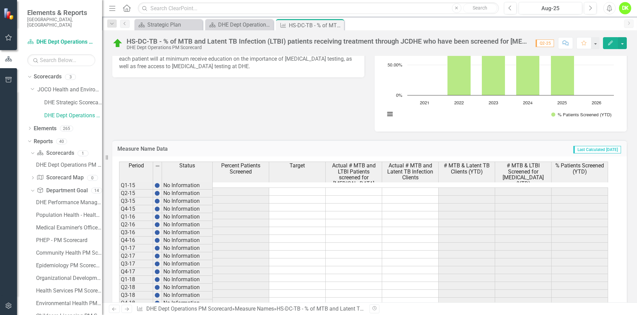
scroll to position [272, 0]
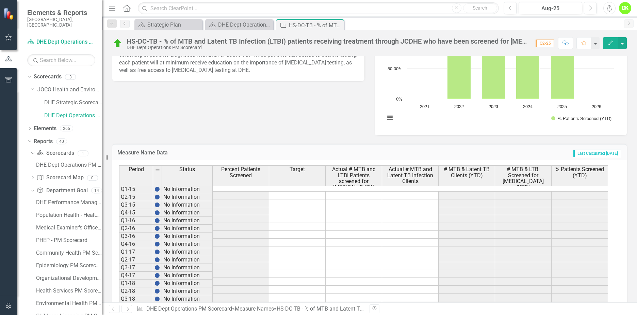
click at [0, 0] on icon "Close" at bounding box center [0, 0] width 0 height 0
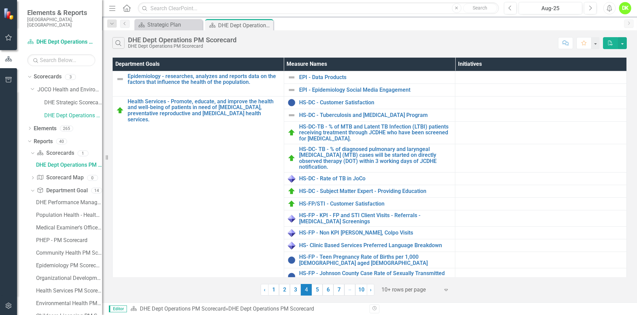
click at [317, 286] on link "5" at bounding box center [317, 290] width 11 height 12
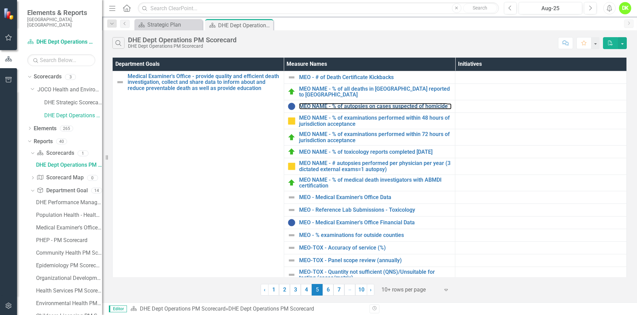
click at [406, 108] on link "MEO NAME - % of autopsies on cases suspected of homicide" at bounding box center [375, 106] width 153 height 6
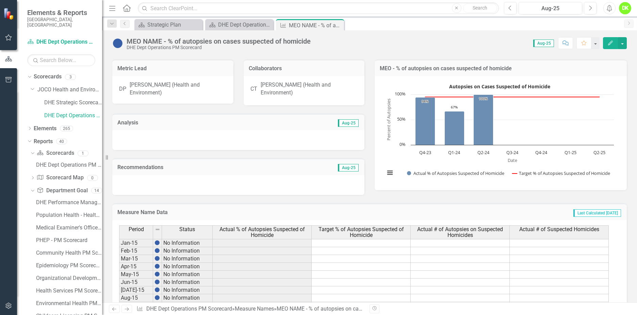
scroll to position [7, 0]
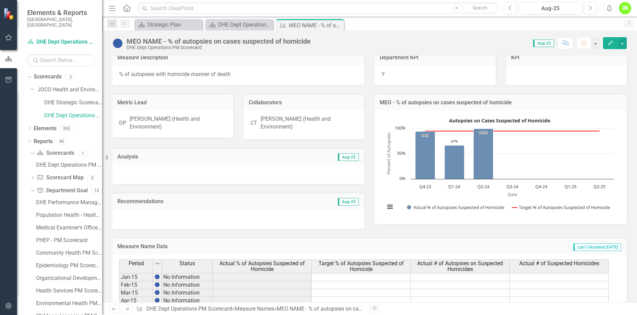
click at [390, 193] on rect "Interactive chart" at bounding box center [500, 166] width 236 height 102
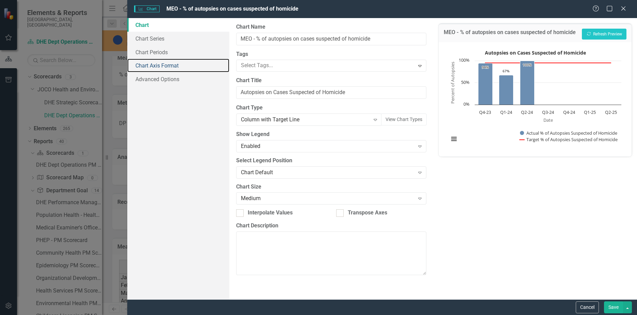
click at [162, 60] on link "Chart Axis Format" at bounding box center [178, 66] width 102 height 14
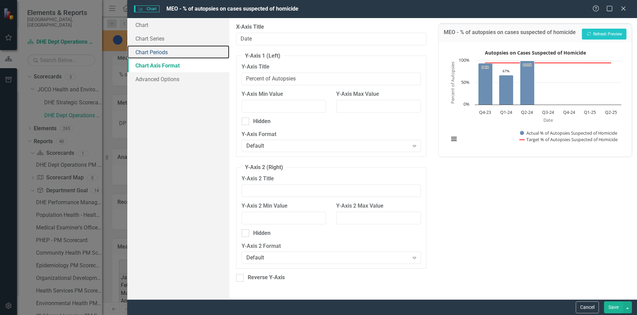
click at [161, 54] on link "Chart Periods" at bounding box center [178, 52] width 102 height 14
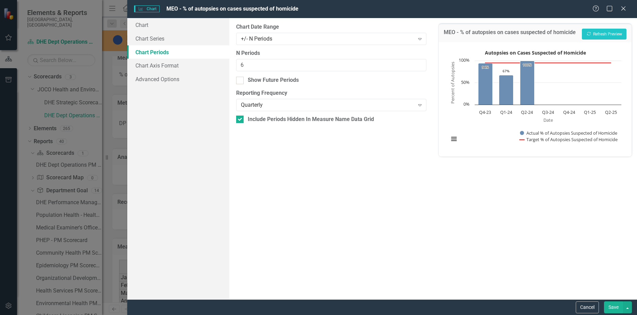
click at [263, 104] on div "Quarterly" at bounding box center [328, 105] width 174 height 8
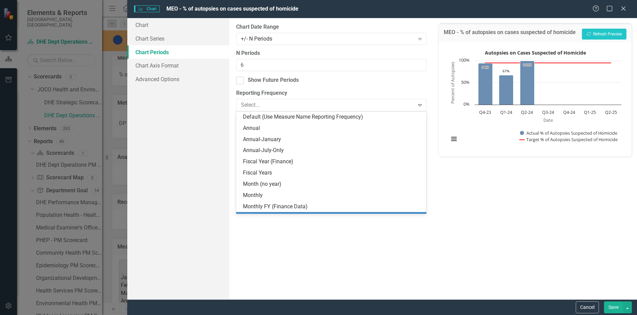
scroll to position [32, 0]
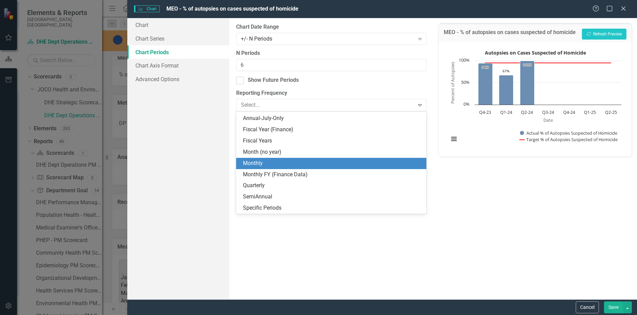
click at [266, 161] on div "Monthly" at bounding box center [332, 163] width 179 height 8
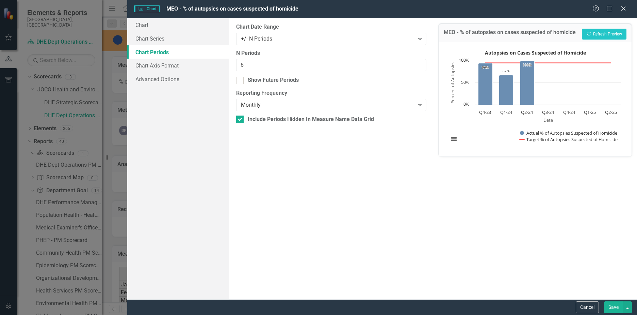
scroll to position [7, 0]
click at [280, 38] on div "+/- N Periods" at bounding box center [328, 39] width 174 height 8
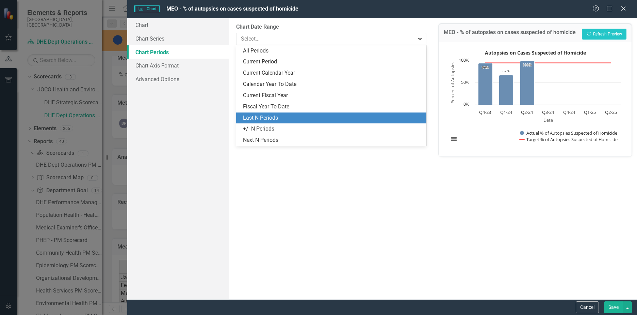
click at [274, 114] on div "Last N Periods" at bounding box center [332, 118] width 179 height 8
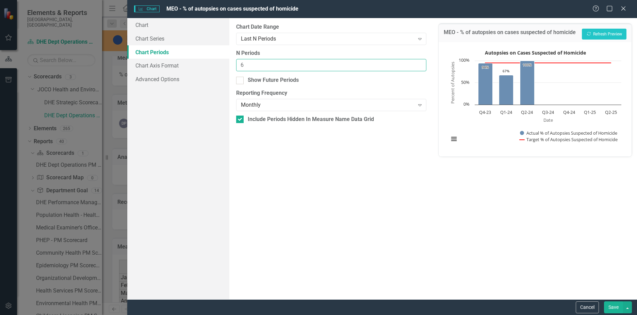
drag, startPoint x: 270, startPoint y: 63, endPoint x: 236, endPoint y: 67, distance: 33.9
click at [236, 67] on input "6" at bounding box center [331, 65] width 190 height 13
type input "16"
click at [592, 31] on button "Recalculate Refresh Preview" at bounding box center [604, 34] width 45 height 11
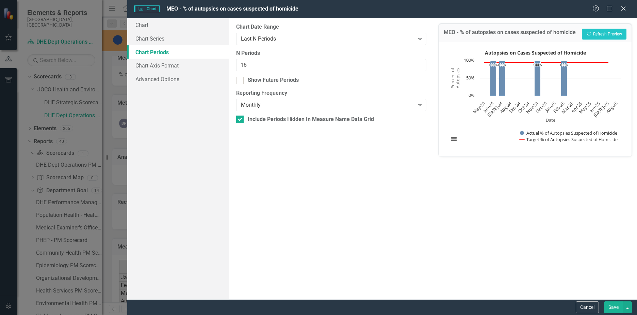
click at [610, 304] on button "Save" at bounding box center [613, 307] width 19 height 12
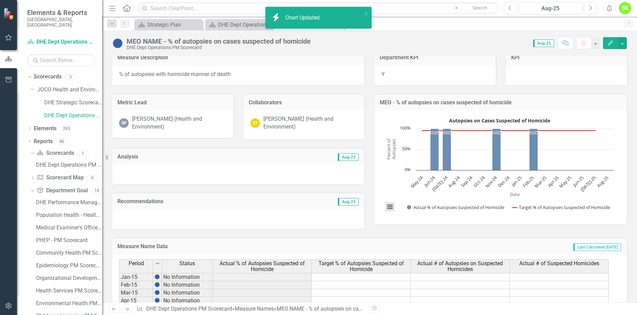
click at [391, 205] on button "View chart menu, Autopsies on Cases Suspected of Homicide" at bounding box center [390, 207] width 10 height 10
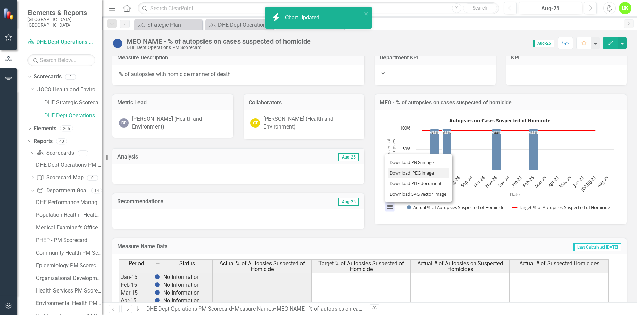
click at [411, 175] on li "Download JPEG image" at bounding box center [418, 172] width 61 height 11
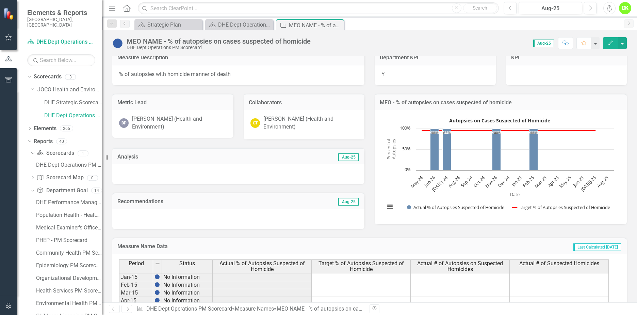
click at [0, 0] on icon "Close" at bounding box center [0, 0] width 0 height 0
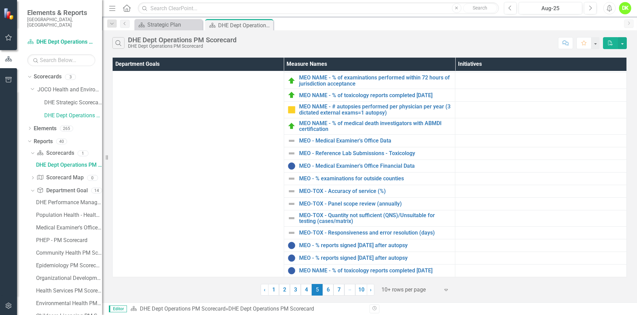
scroll to position [64, 0]
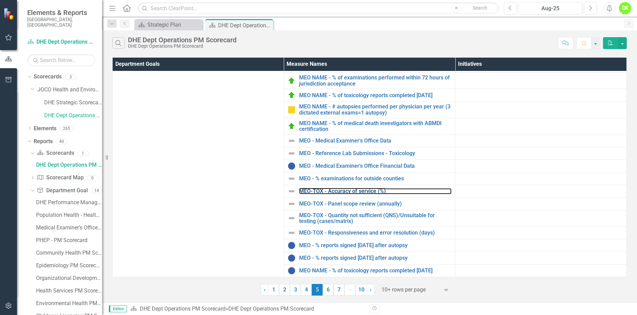
click at [357, 188] on link "MEO-TOX - Accuracy of service (%)" at bounding box center [375, 191] width 153 height 6
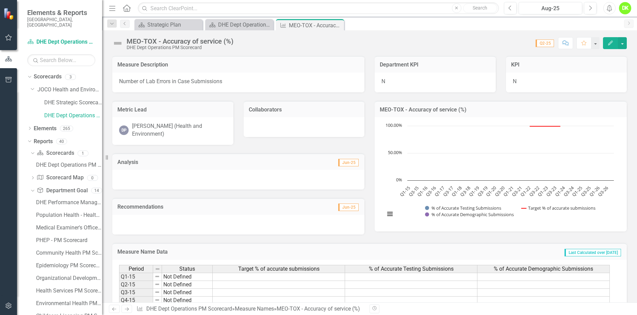
click at [0, 0] on icon "Close" at bounding box center [0, 0] width 0 height 0
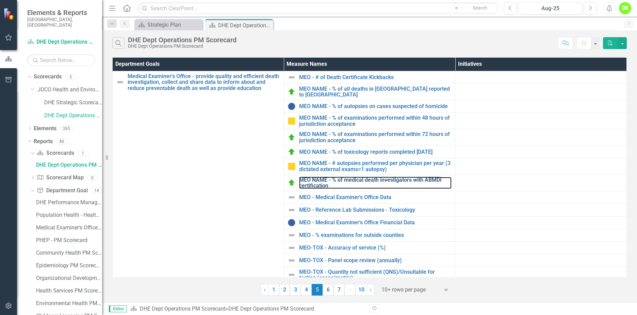
click at [388, 183] on link "MEO NAME - % of medical death investigators with ABMDI certification" at bounding box center [375, 183] width 153 height 12
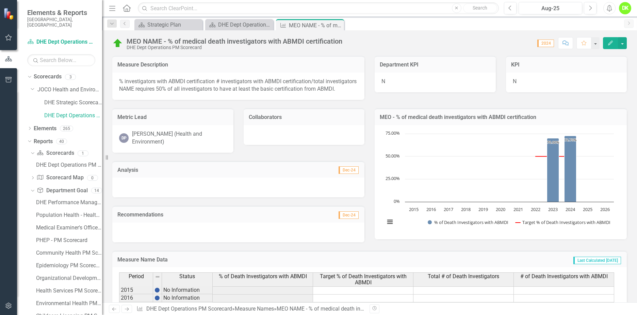
click at [0, 0] on icon "Close" at bounding box center [0, 0] width 0 height 0
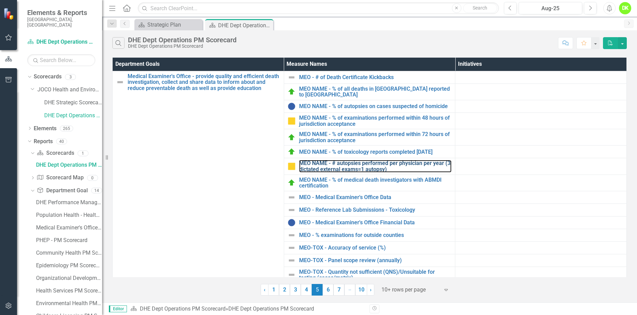
click at [388, 170] on link "MEO NAME - # autopsies performed per physician per year (3 dictated external ex…" at bounding box center [375, 166] width 153 height 12
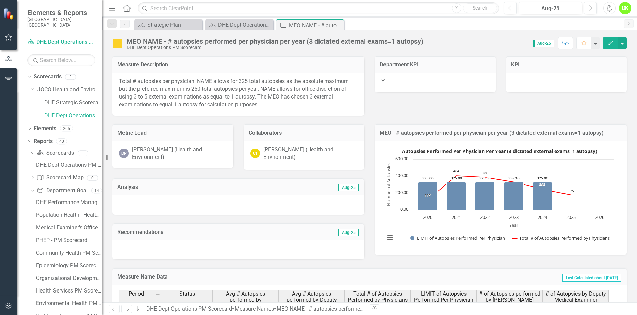
click at [0, 0] on icon "Close" at bounding box center [0, 0] width 0 height 0
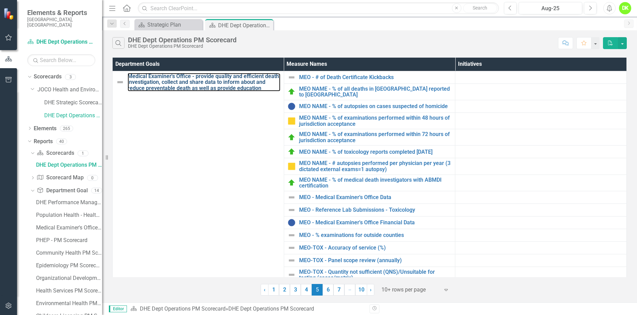
click at [252, 80] on link "Medical Examiner's Office - provide quality and efficient death investigation, …" at bounding box center [204, 82] width 153 height 18
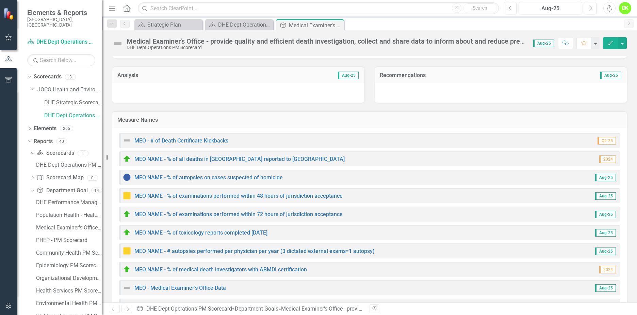
scroll to position [70, 0]
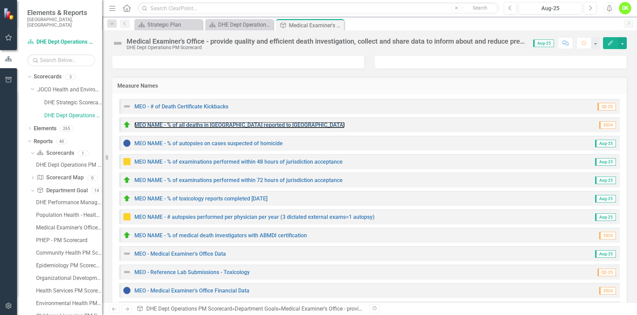
click at [210, 124] on link "MEO NAME - % of all deaths in [GEOGRAPHIC_DATA] reported to [GEOGRAPHIC_DATA]" at bounding box center [239, 125] width 210 height 6
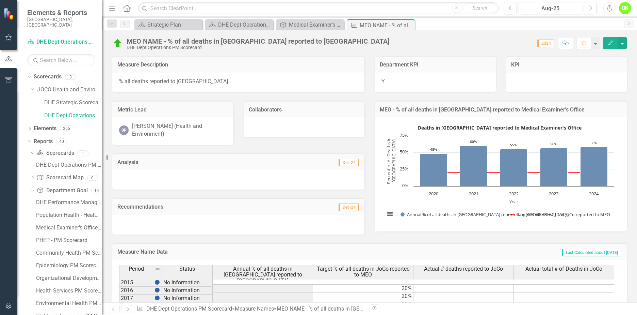
click at [0, 0] on icon "Close" at bounding box center [0, 0] width 0 height 0
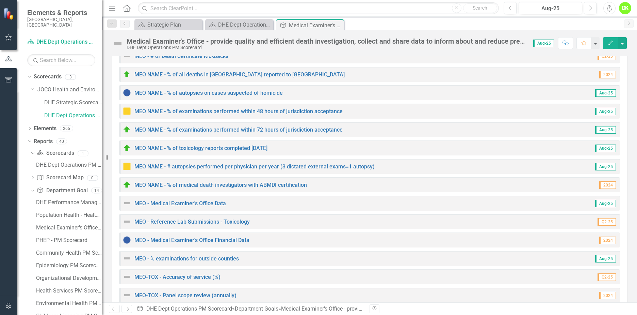
scroll to position [136, 0]
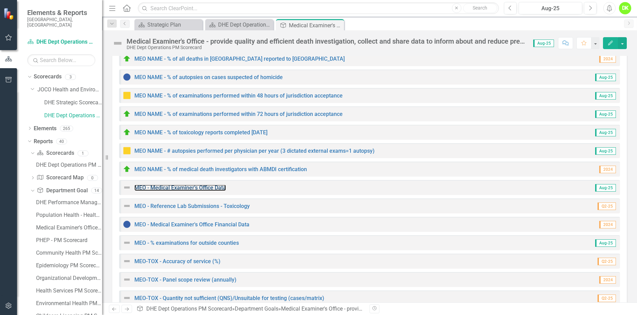
click at [206, 187] on link "MEO - Medical Examiner's Office Data" at bounding box center [180, 187] width 92 height 6
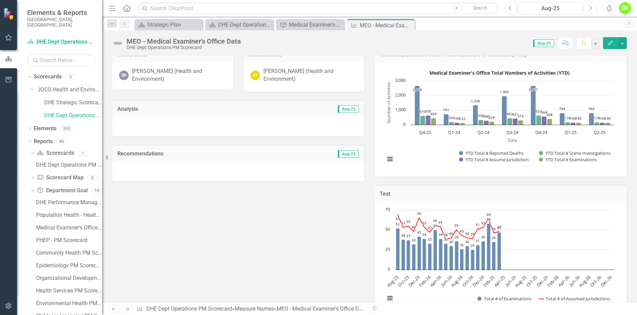
scroll to position [53, 0]
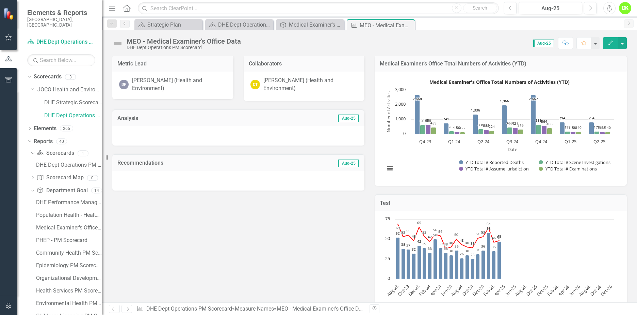
click at [410, 149] on rect "Interactive chart" at bounding box center [500, 128] width 236 height 102
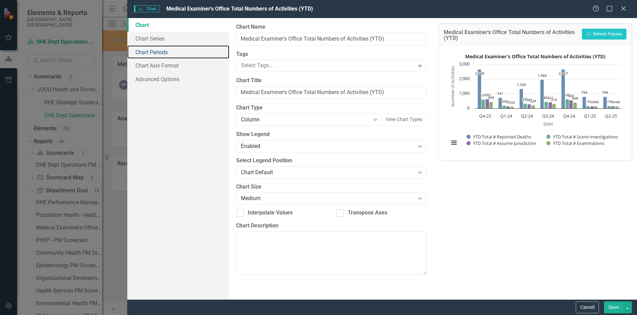
click at [162, 51] on link "Chart Periods" at bounding box center [178, 52] width 102 height 14
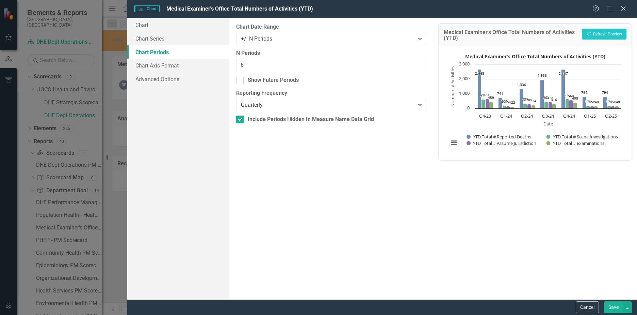
click at [247, 103] on div "Quarterly" at bounding box center [328, 105] width 174 height 8
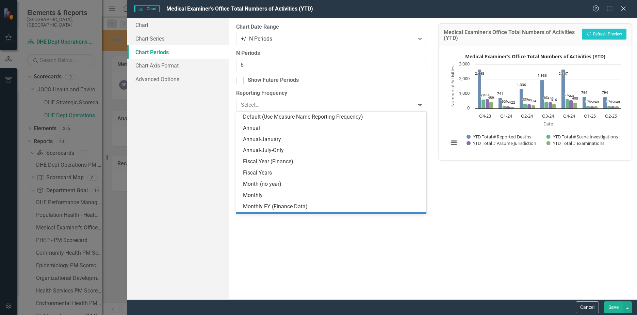
scroll to position [32, 0]
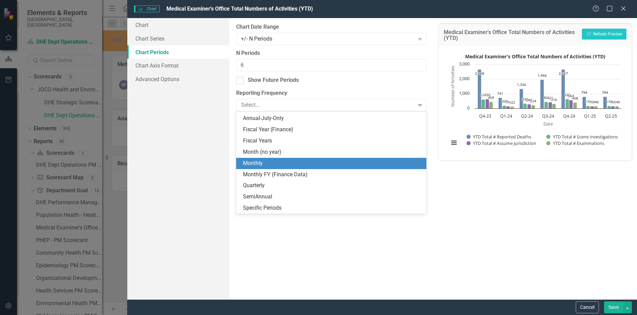
click at [256, 165] on div "Monthly" at bounding box center [332, 163] width 179 height 8
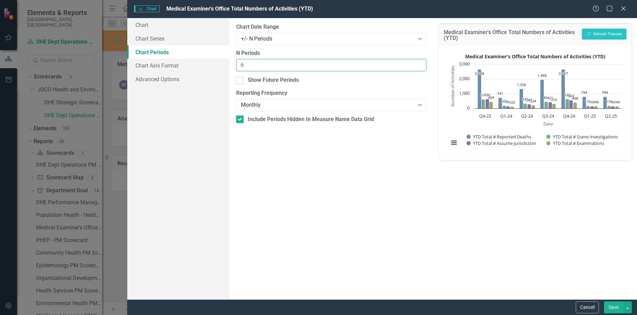
drag, startPoint x: 261, startPoint y: 67, endPoint x: 199, endPoint y: 60, distance: 62.8
click at [199, 60] on div "Chart Chart Series Chart Periods Chart Axis Format Advanced Options From this p…" at bounding box center [382, 158] width 510 height 281
type input "16"
click at [275, 39] on div "+/- N Periods" at bounding box center [328, 39] width 174 height 8
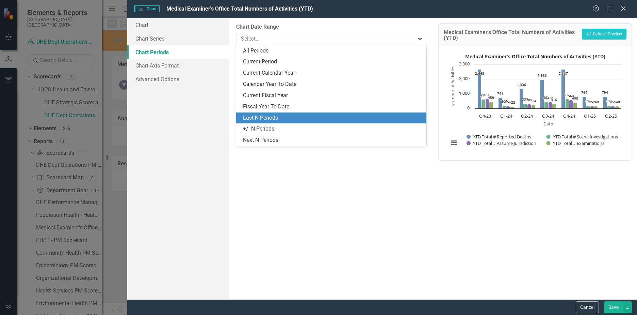
click at [271, 112] on div "Last N Periods" at bounding box center [331, 117] width 190 height 11
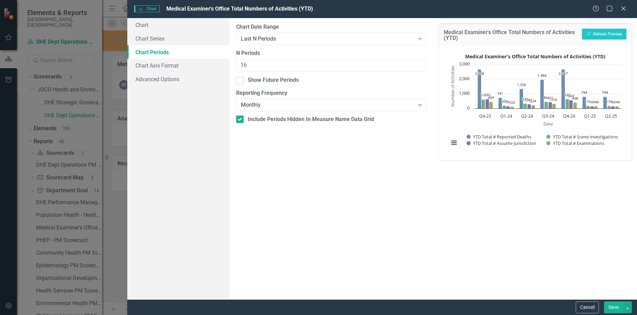
click at [611, 304] on button "Save" at bounding box center [613, 307] width 19 height 12
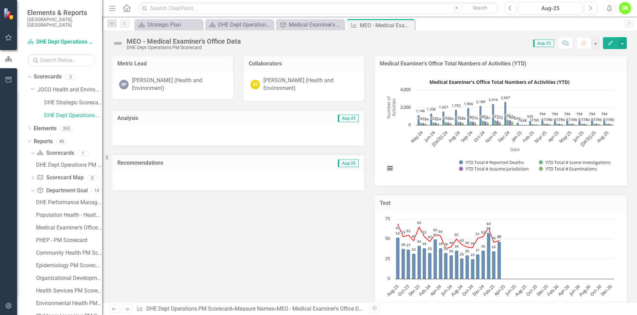
click at [425, 156] on rect "Interactive chart" at bounding box center [500, 128] width 236 height 102
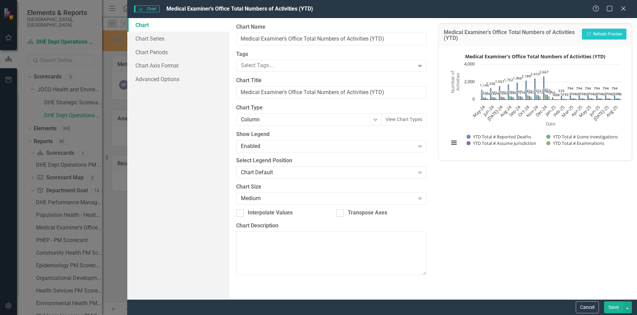
click at [312, 171] on div "Chart Default" at bounding box center [328, 172] width 174 height 8
drag, startPoint x: 183, startPoint y: 146, endPoint x: 190, endPoint y: 143, distance: 7.3
click at [183, 145] on div "Chart Chart Series Chart Periods Chart Axis Format Advanced Options" at bounding box center [178, 158] width 102 height 281
click at [156, 54] on link "Chart Periods" at bounding box center [178, 52] width 102 height 14
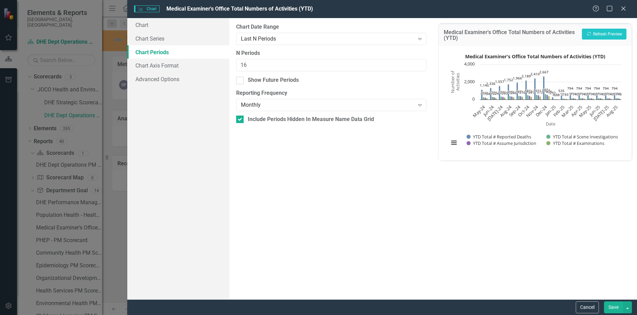
click at [274, 106] on div "Monthly" at bounding box center [328, 105] width 174 height 8
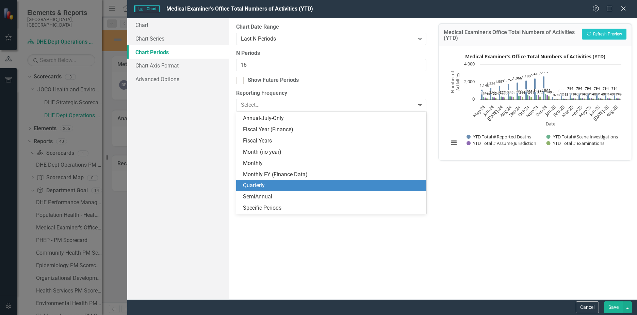
click at [264, 182] on div "Quarterly" at bounding box center [332, 185] width 179 height 8
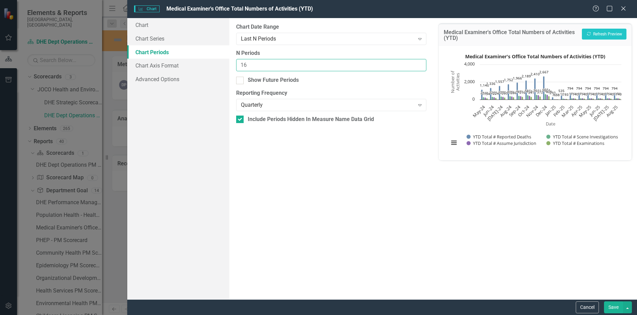
drag, startPoint x: 260, startPoint y: 66, endPoint x: 226, endPoint y: 65, distance: 34.0
click at [226, 65] on div "Chart Chart Series Chart Periods Chart Axis Format Advanced Options From this p…" at bounding box center [382, 158] width 510 height 281
type input "6"
click at [237, 81] on input "Show Future Periods" at bounding box center [238, 79] width 4 height 4
checkbox input "true"
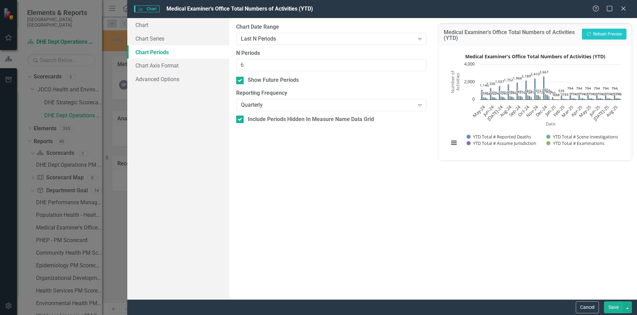
click at [609, 306] on button "Save" at bounding box center [613, 307] width 19 height 12
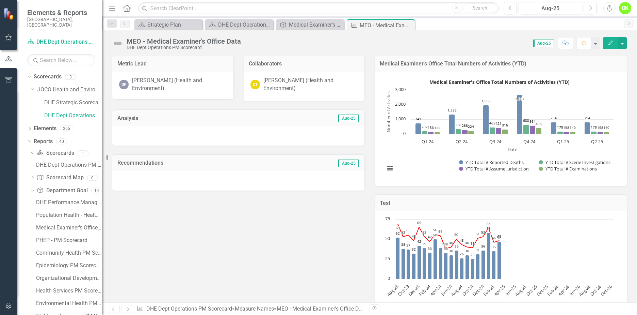
click at [421, 151] on rect "Interactive chart" at bounding box center [500, 128] width 236 height 102
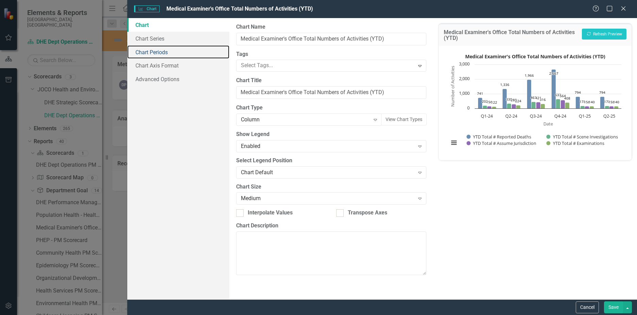
click at [164, 49] on link "Chart Periods" at bounding box center [178, 52] width 102 height 14
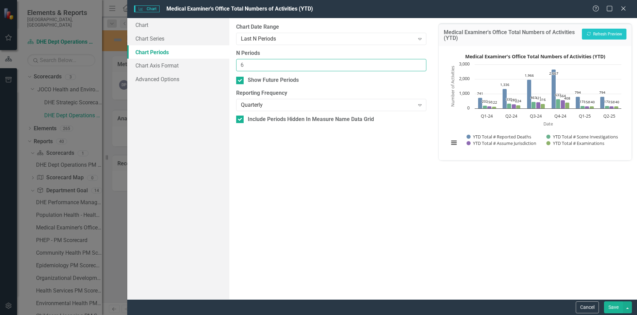
drag, startPoint x: 260, startPoint y: 62, endPoint x: 218, endPoint y: 65, distance: 42.3
click at [218, 65] on div "Chart Chart Series Chart Periods Chart Axis Format Advanced Options From this p…" at bounding box center [382, 158] width 510 height 281
type input "7"
click at [609, 304] on button "Save" at bounding box center [613, 307] width 19 height 12
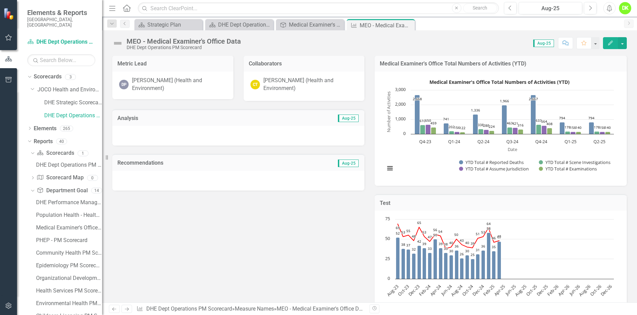
click at [0, 0] on div "Close" at bounding box center [0, 0] width 0 height 0
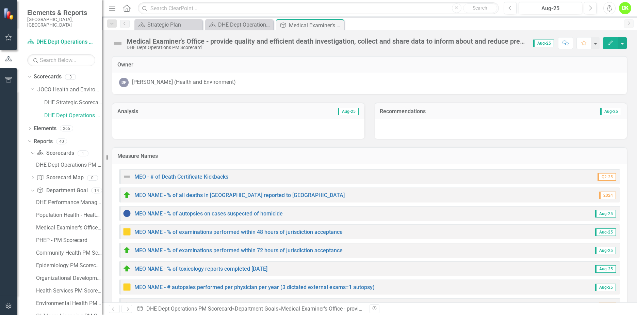
click at [0, 0] on icon at bounding box center [0, 0] width 0 height 0
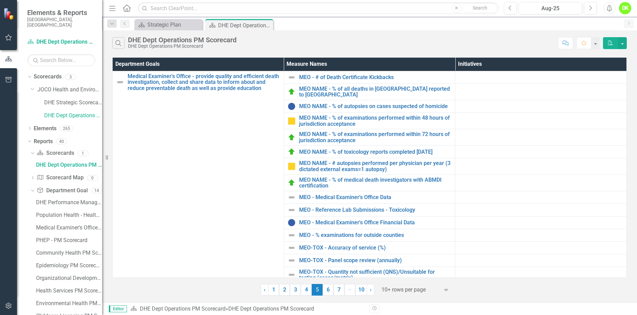
click at [324, 289] on link "6" at bounding box center [328, 290] width 11 height 12
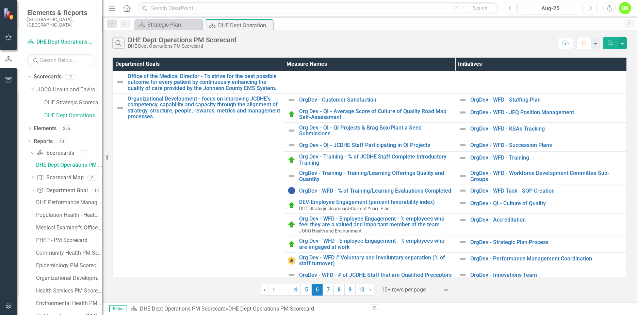
click at [304, 288] on link "5" at bounding box center [306, 290] width 11 height 12
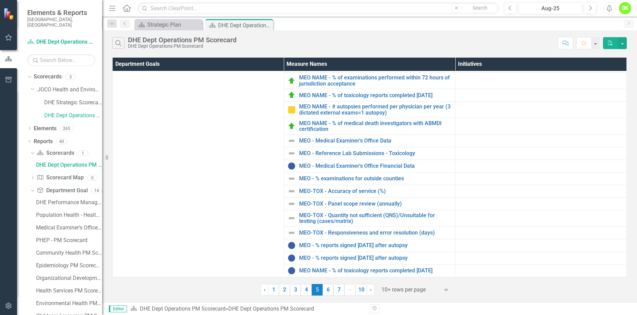
scroll to position [69, 0]
click at [295, 292] on link "3" at bounding box center [295, 290] width 11 height 12
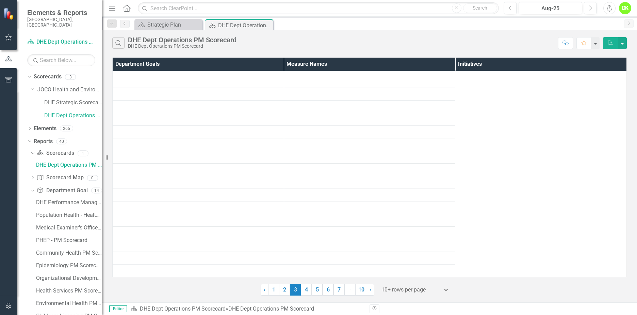
scroll to position [0, 0]
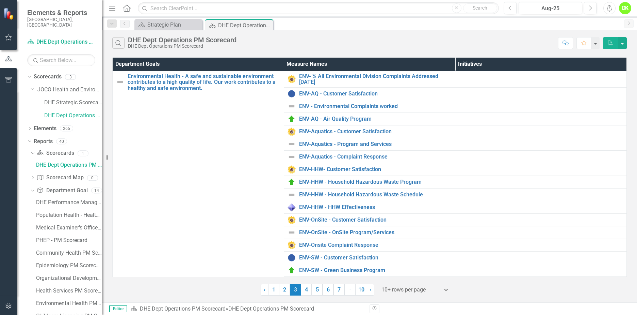
click at [307, 288] on link "4" at bounding box center [306, 290] width 11 height 12
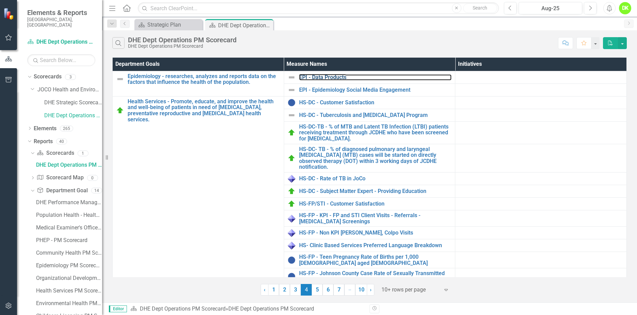
click at [328, 75] on link "EPI - Data Products" at bounding box center [375, 77] width 153 height 6
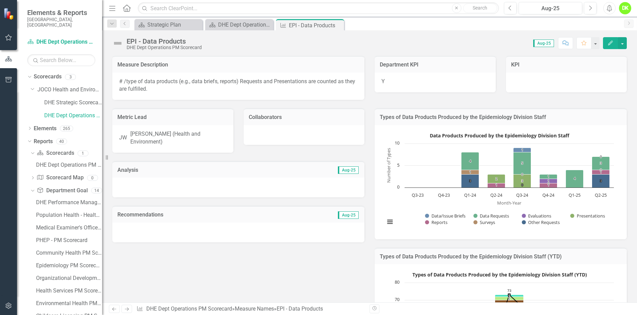
click at [404, 198] on rect "Interactive chart" at bounding box center [500, 181] width 236 height 102
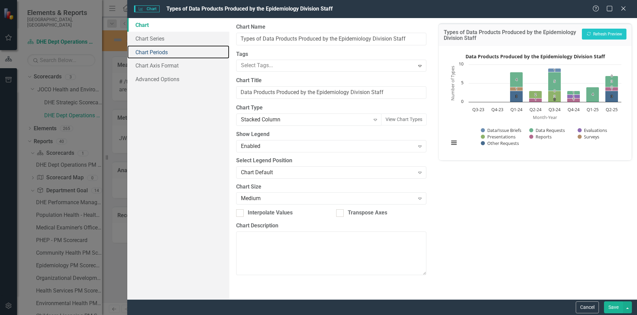
click at [161, 49] on link "Chart Periods" at bounding box center [178, 52] width 102 height 14
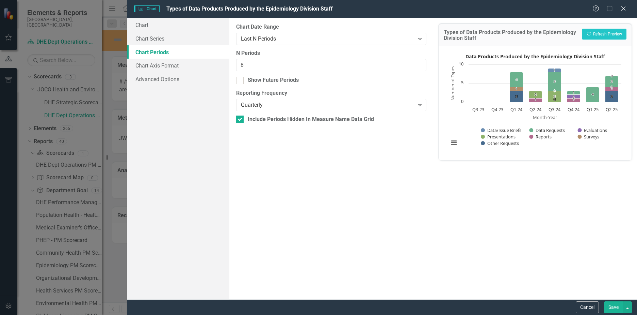
click at [262, 105] on div "Quarterly" at bounding box center [328, 105] width 174 height 8
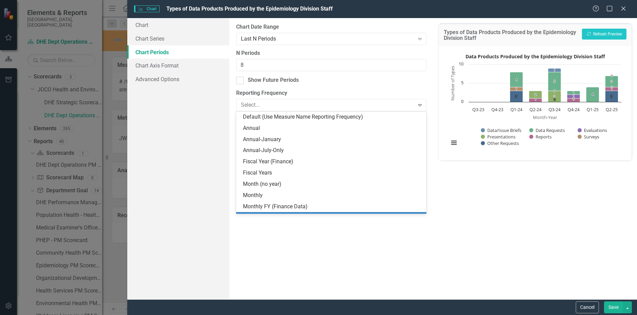
scroll to position [32, 0]
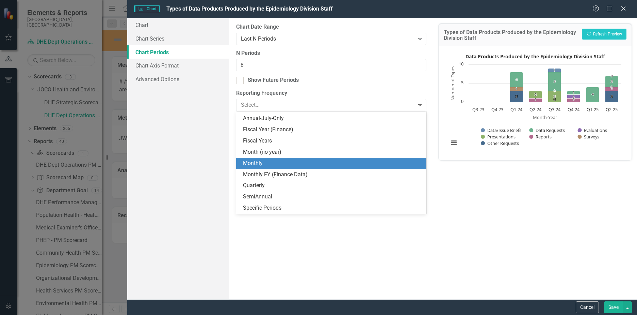
click at [261, 160] on div "Monthly" at bounding box center [332, 163] width 179 height 8
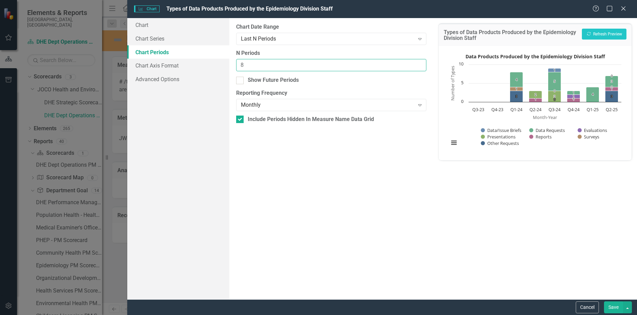
drag, startPoint x: 259, startPoint y: 64, endPoint x: 180, endPoint y: 59, distance: 78.8
click at [180, 59] on div "Chart Chart Series Chart Periods Chart Axis Format Advanced Options From this p…" at bounding box center [382, 158] width 510 height 281
type input "16"
click at [610, 304] on button "Save" at bounding box center [613, 307] width 19 height 12
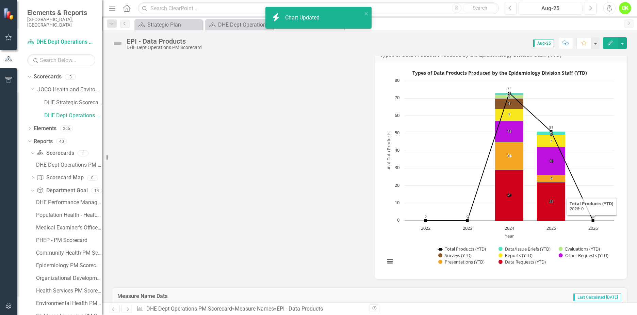
scroll to position [204, 0]
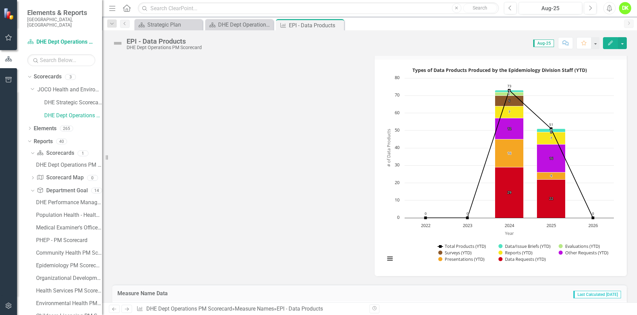
click at [396, 233] on rect "Interactive chart" at bounding box center [500, 167] width 236 height 204
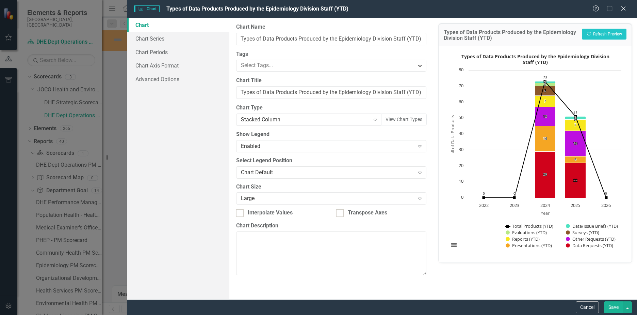
click at [286, 172] on div "Chart Default" at bounding box center [328, 172] width 174 height 8
click at [202, 163] on div "Chart Chart Series Chart Periods Chart Axis Format Advanced Options" at bounding box center [178, 158] width 102 height 281
click at [293, 167] on div "Chart Default Expand" at bounding box center [331, 172] width 190 height 12
click at [280, 149] on div "Enabled" at bounding box center [328, 146] width 174 height 8
drag, startPoint x: 220, startPoint y: 207, endPoint x: 270, endPoint y: 201, distance: 51.1
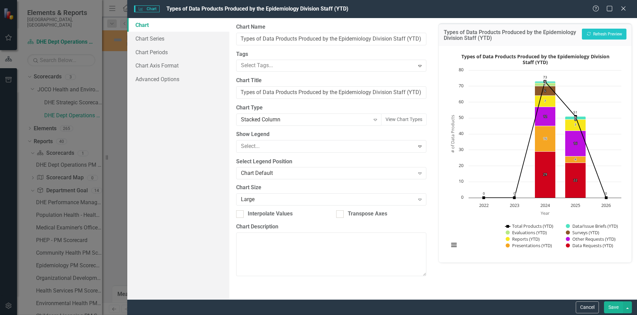
click at [227, 205] on div "Chart Chart Series Chart Periods Chart Axis Format Advanced Options" at bounding box center [178, 158] width 102 height 281
click at [271, 201] on div "Large" at bounding box center [328, 198] width 174 height 8
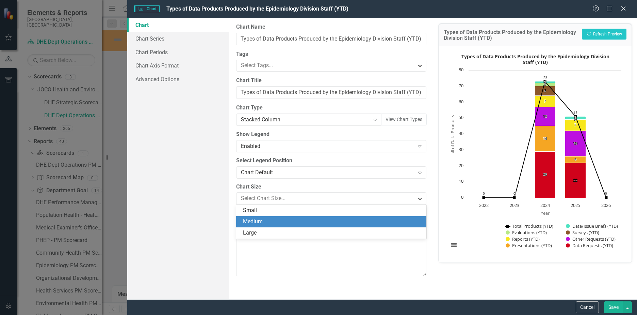
click at [259, 216] on div "Medium" at bounding box center [331, 221] width 190 height 11
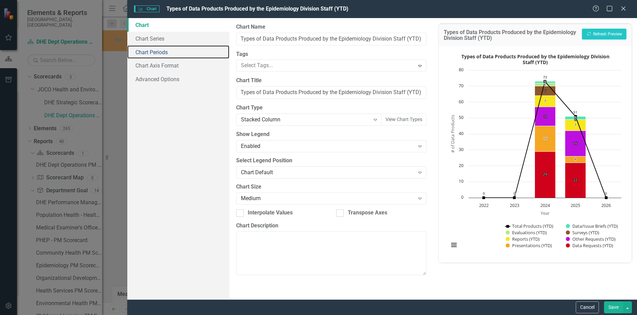
click at [157, 52] on link "Chart Periods" at bounding box center [178, 52] width 102 height 14
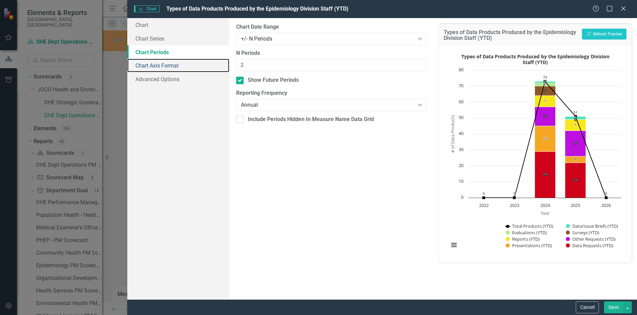
click at [161, 60] on link "Chart Axis Format" at bounding box center [178, 66] width 102 height 14
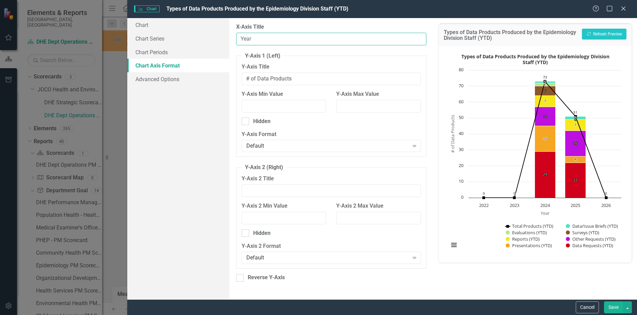
drag, startPoint x: 254, startPoint y: 40, endPoint x: 173, endPoint y: 39, distance: 80.7
click at [173, 39] on div "Chart Chart Series Chart Periods Chart Axis Format Advanced Options From this p…" at bounding box center [382, 158] width 510 height 281
type input "Date"
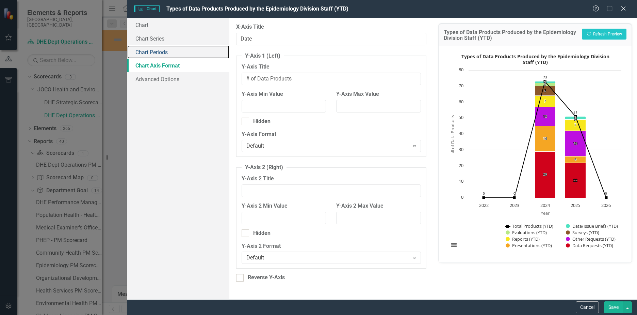
click at [164, 54] on link "Chart Periods" at bounding box center [178, 52] width 102 height 14
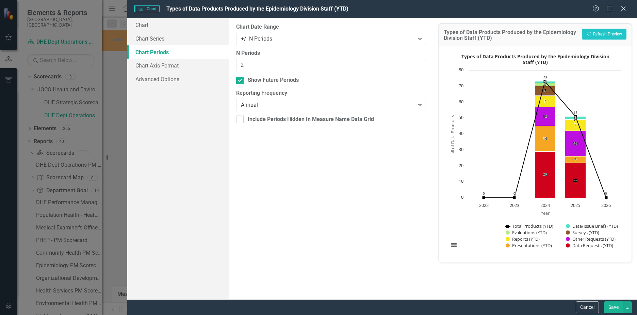
click at [282, 104] on div "Annual" at bounding box center [328, 105] width 174 height 8
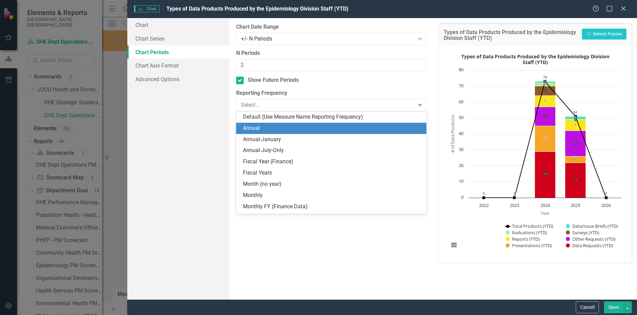
scroll to position [11, 0]
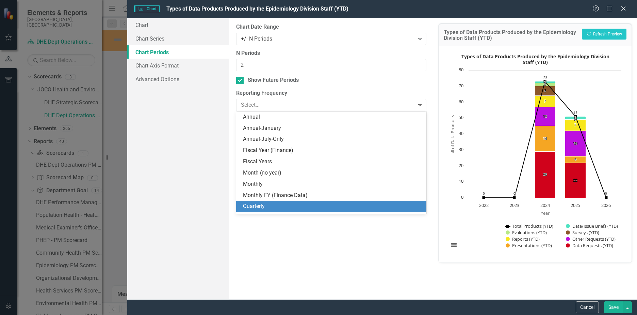
click at [263, 200] on div "Quarterly" at bounding box center [331, 205] width 190 height 11
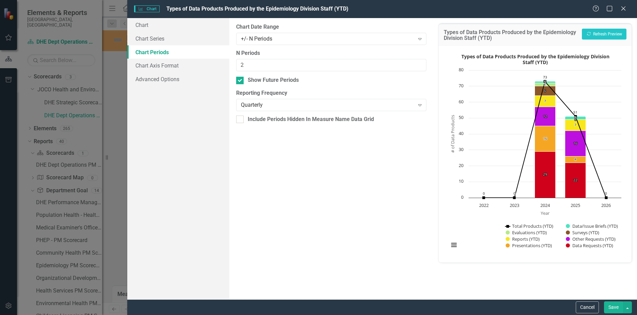
click at [287, 38] on div "+/- N Periods" at bounding box center [328, 39] width 174 height 8
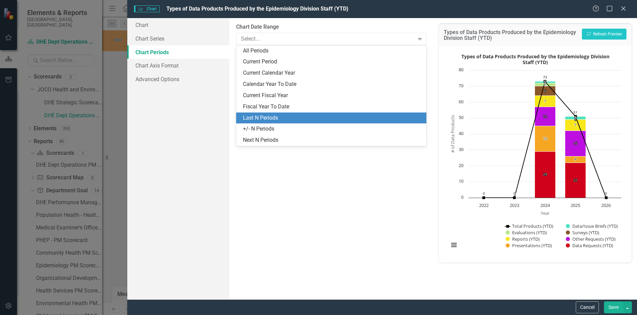
click at [266, 117] on div "Last N Periods" at bounding box center [332, 118] width 179 height 8
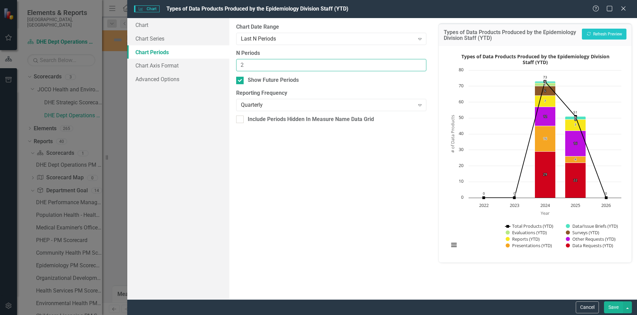
drag, startPoint x: 259, startPoint y: 65, endPoint x: 196, endPoint y: 65, distance: 63.3
click at [196, 65] on div "Chart Chart Series Chart Periods Chart Axis Format Advanced Options From this p…" at bounding box center [382, 158] width 510 height 281
type input "7"
click at [595, 34] on button "Recalculate Refresh Preview" at bounding box center [604, 34] width 45 height 11
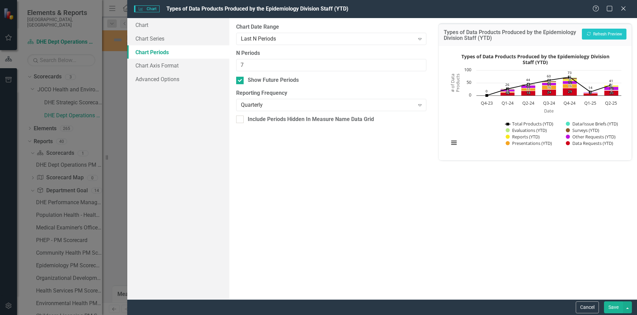
click at [613, 303] on button "Save" at bounding box center [613, 307] width 19 height 12
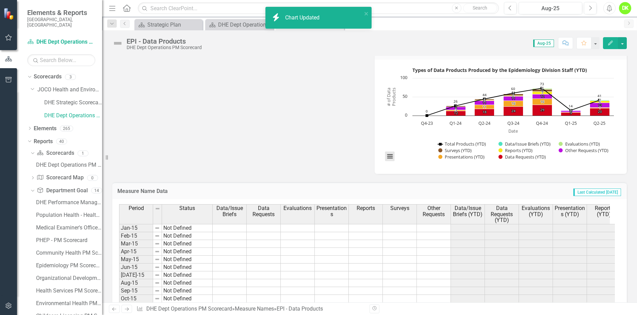
click at [388, 157] on button "View chart menu, Types of Data Products Produced by the Epidemiology Division S…" at bounding box center [390, 156] width 10 height 10
click at [414, 119] on li "Download JPEG image" at bounding box center [418, 122] width 61 height 11
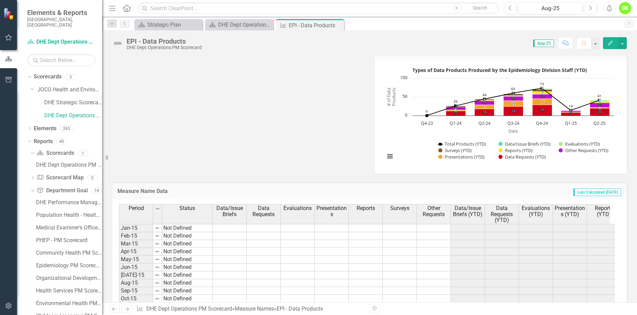
click at [0, 0] on icon "Close" at bounding box center [0, 0] width 0 height 0
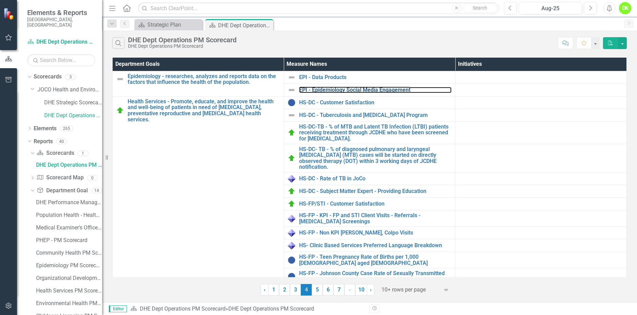
click at [341, 89] on link "EPI - Epidemiology Social Media Engagement" at bounding box center [375, 90] width 153 height 6
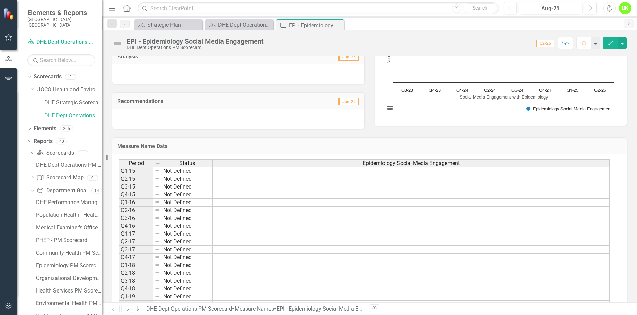
scroll to position [102, 0]
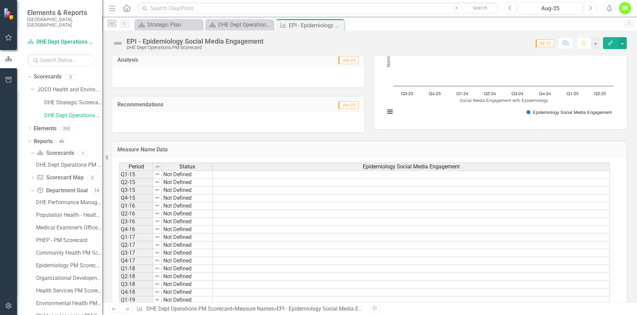
click at [0, 0] on icon "Close" at bounding box center [0, 0] width 0 height 0
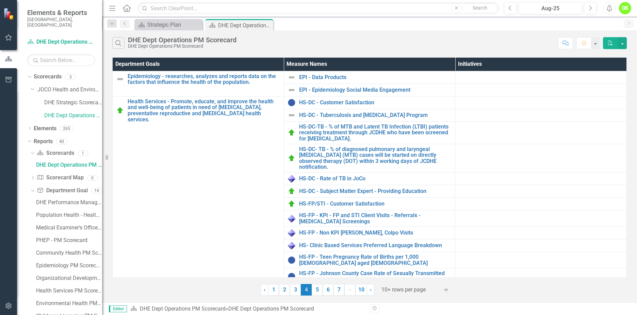
click at [330, 289] on link "6" at bounding box center [328, 290] width 11 height 12
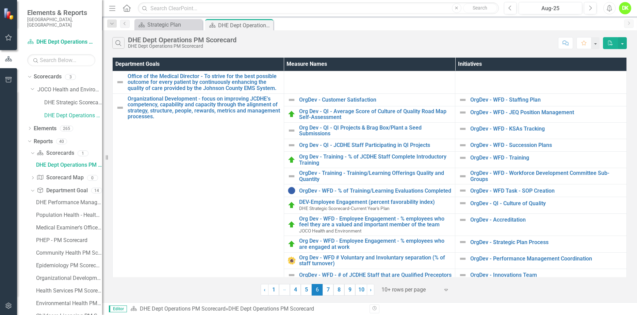
click at [330, 287] on link "7" at bounding box center [328, 290] width 11 height 12
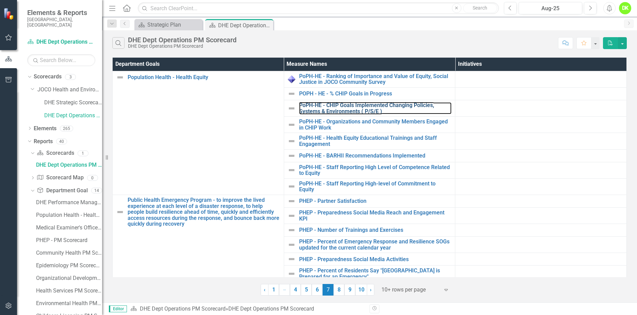
click at [403, 104] on link "PoPH-HE - CHIP Goals Implemented Changing Policies, Systems & Environments ( P/…" at bounding box center [375, 108] width 153 height 12
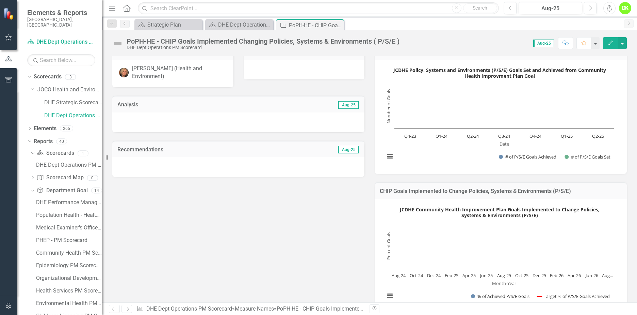
scroll to position [68, 0]
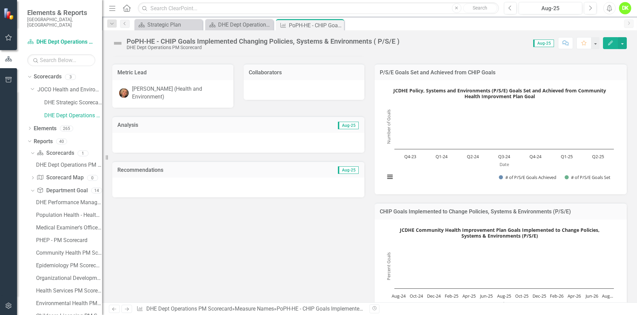
click at [433, 168] on rect "Interactive chart" at bounding box center [500, 136] width 236 height 102
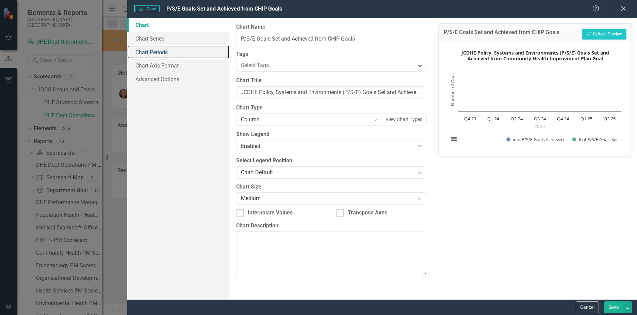
click at [158, 53] on link "Chart Periods" at bounding box center [178, 52] width 102 height 14
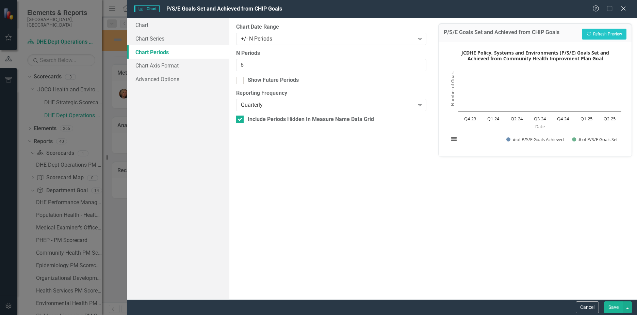
click at [293, 105] on div "Quarterly" at bounding box center [328, 105] width 174 height 8
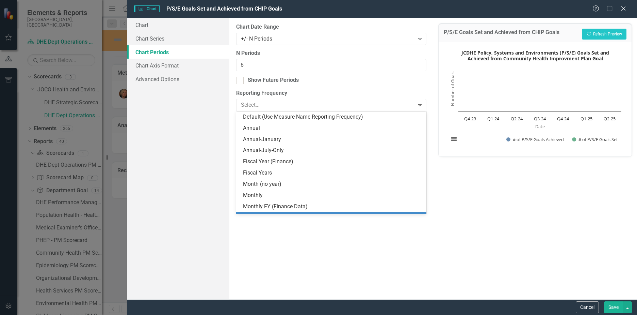
scroll to position [32, 0]
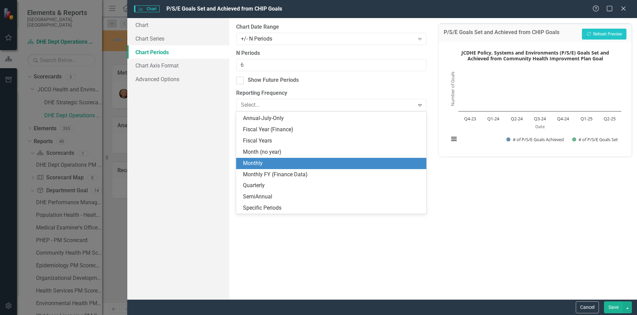
click at [273, 164] on div "Monthly" at bounding box center [332, 163] width 179 height 8
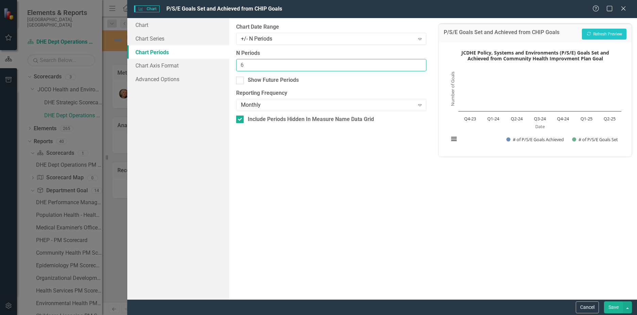
drag, startPoint x: 265, startPoint y: 67, endPoint x: 195, endPoint y: 66, distance: 70.1
click at [195, 66] on div "Chart Chart Series Chart Periods Chart Axis Format Advanced Options From this p…" at bounding box center [382, 158] width 510 height 281
type input "16"
click at [612, 305] on button "Save" at bounding box center [613, 307] width 19 height 12
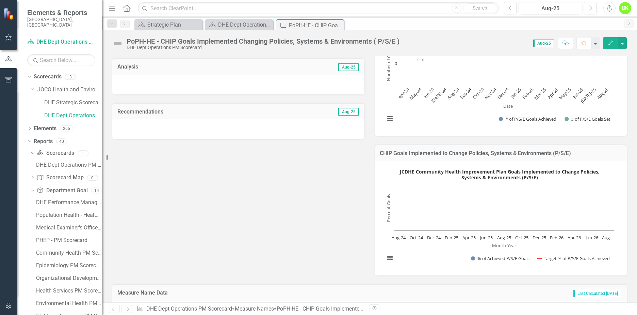
scroll to position [136, 0]
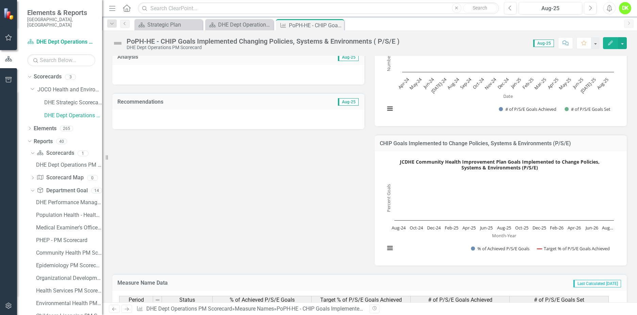
click at [411, 193] on rect "Interactive chart" at bounding box center [500, 207] width 236 height 102
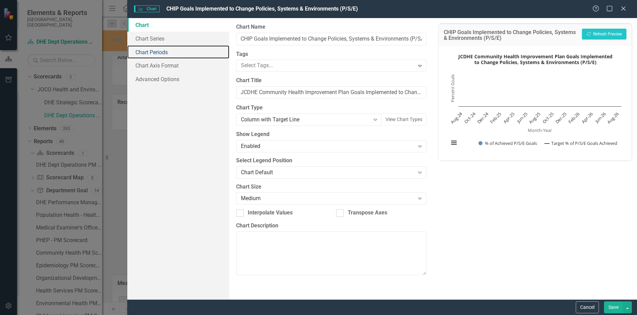
click at [163, 51] on link "Chart Periods" at bounding box center [178, 52] width 102 height 14
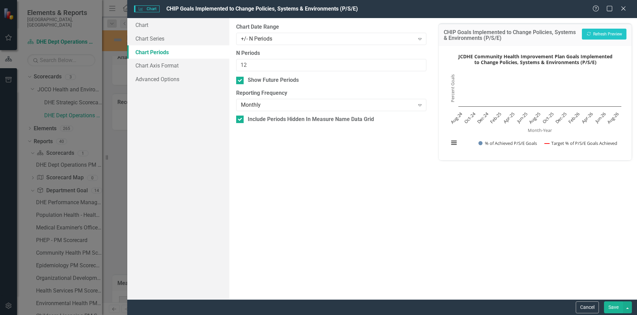
click at [621, 11] on icon "Close" at bounding box center [623, 8] width 7 height 5
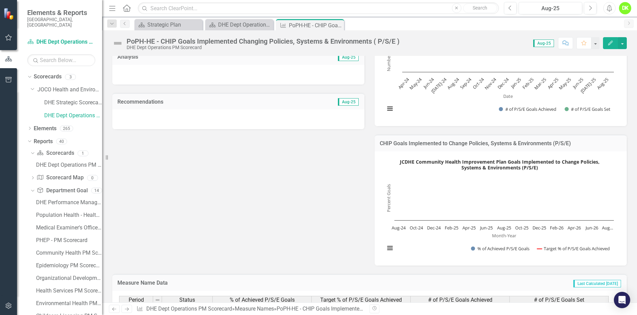
click at [421, 108] on rect "Interactive chart" at bounding box center [500, 68] width 236 height 102
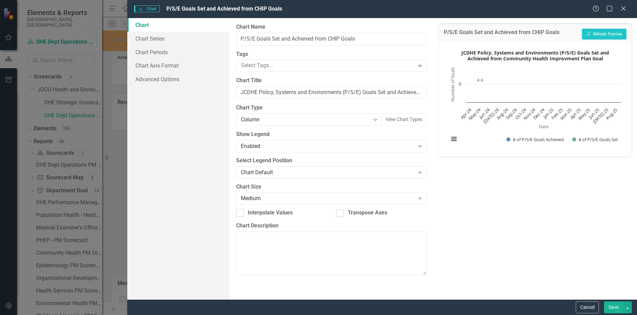
click at [627, 9] on div "Help Maximize Close" at bounding box center [612, 9] width 38 height 8
click at [626, 9] on icon "Close" at bounding box center [623, 8] width 7 height 5
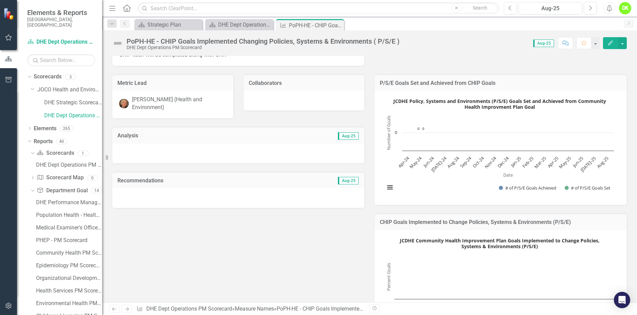
scroll to position [34, 0]
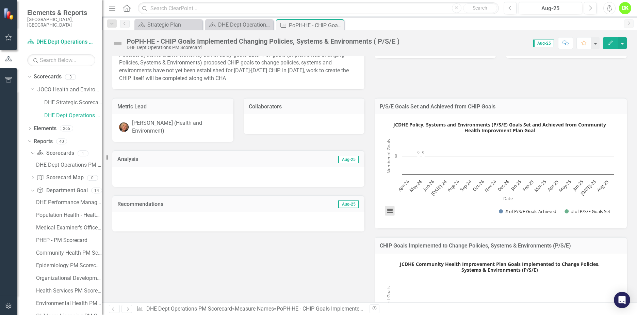
click at [388, 209] on button "View chart menu, JCDHE Policy, Systems and Environments (P/S/E) Goals Set and A…" at bounding box center [390, 211] width 10 height 10
click at [407, 175] on li "Download JPEG image" at bounding box center [418, 177] width 61 height 11
click at [0, 0] on icon "Close" at bounding box center [0, 0] width 0 height 0
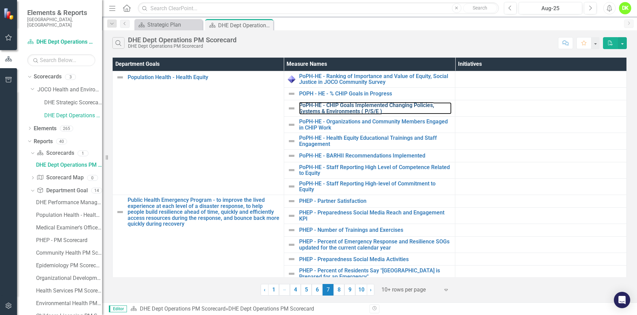
click at [367, 103] on link "PoPH-HE - CHIP Goals Implemented Changing Policies, Systems & Environments ( P/…" at bounding box center [375, 108] width 153 height 12
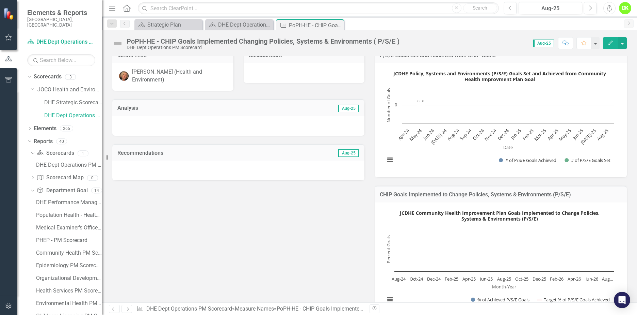
scroll to position [102, 0]
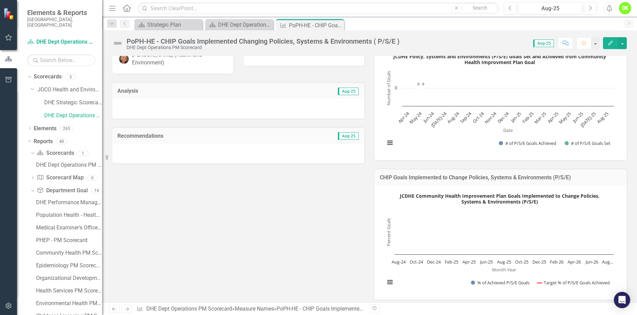
click at [0, 0] on icon "Close" at bounding box center [0, 0] width 0 height 0
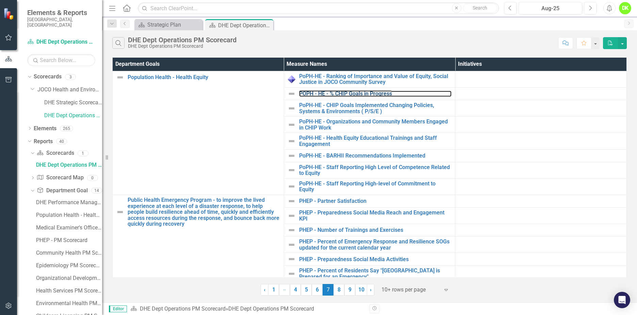
click at [369, 92] on link "POPH - HE - % CHIP Goals in Progress" at bounding box center [375, 94] width 153 height 6
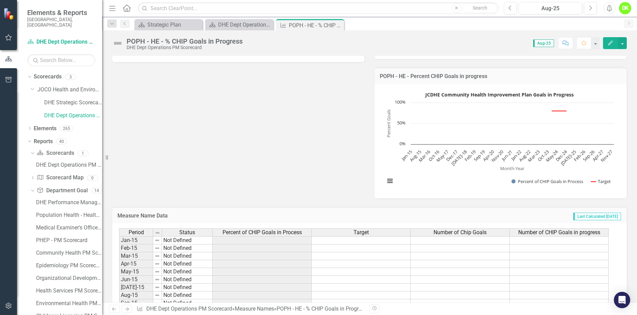
scroll to position [34, 0]
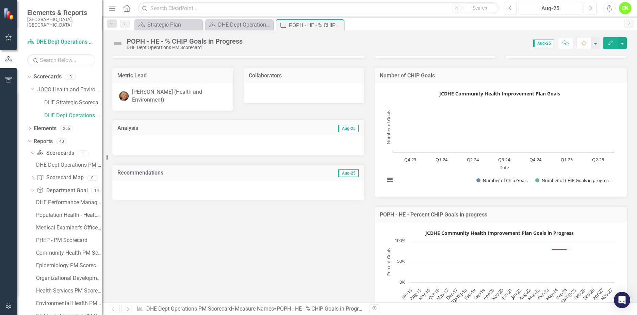
click at [424, 177] on rect "Interactive chart" at bounding box center [500, 139] width 236 height 102
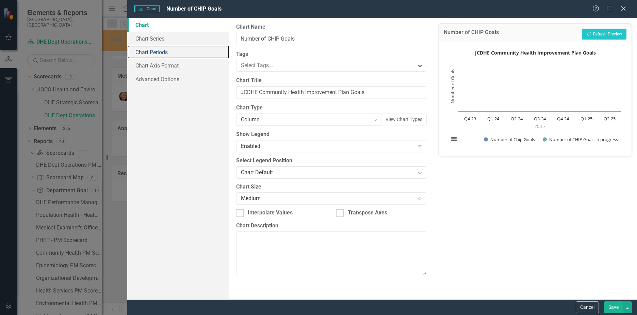
click at [163, 51] on link "Chart Periods" at bounding box center [178, 52] width 102 height 14
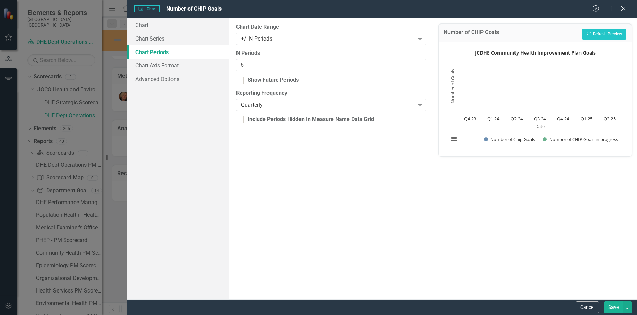
click at [288, 37] on div "+/- N Periods" at bounding box center [328, 39] width 174 height 8
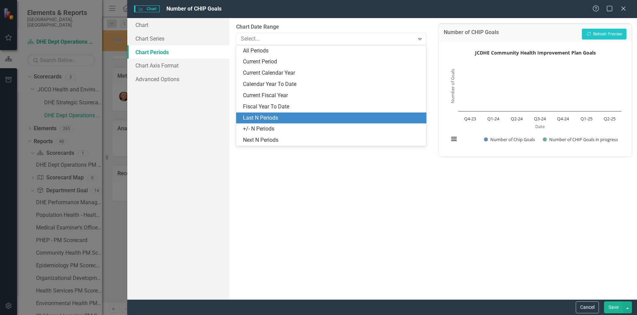
click at [272, 115] on div "Last N Periods" at bounding box center [332, 118] width 179 height 8
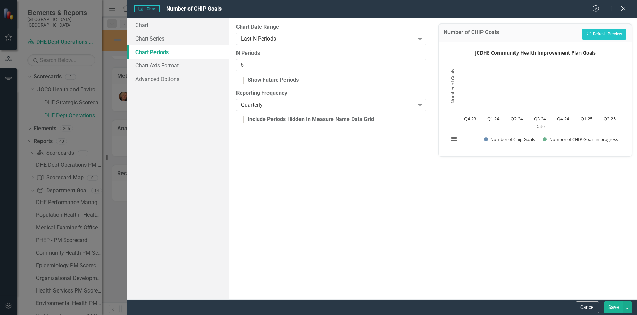
click at [244, 79] on div "Show Future Periods" at bounding box center [331, 80] width 190 height 8
click at [241, 79] on input "Show Future Periods" at bounding box center [238, 79] width 4 height 4
checkbox input "true"
drag, startPoint x: 246, startPoint y: 63, endPoint x: 214, endPoint y: 62, distance: 32.0
click at [214, 62] on div "Chart Chart Series Chart Periods Chart Axis Format Advanced Options From this p…" at bounding box center [382, 158] width 510 height 281
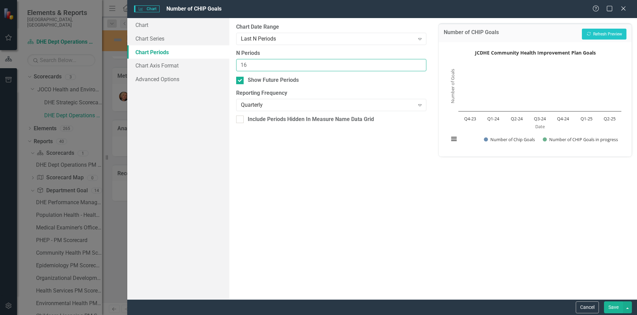
type input "16"
click at [255, 102] on div "Quarterly" at bounding box center [328, 105] width 174 height 8
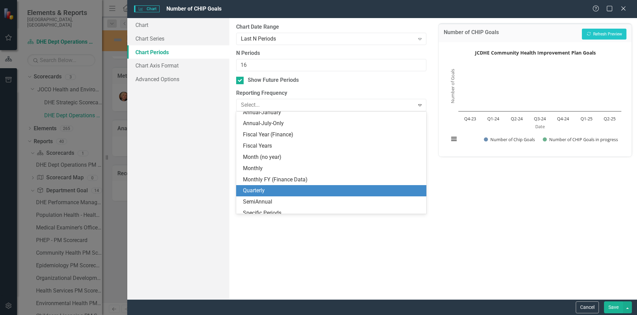
scroll to position [32, 0]
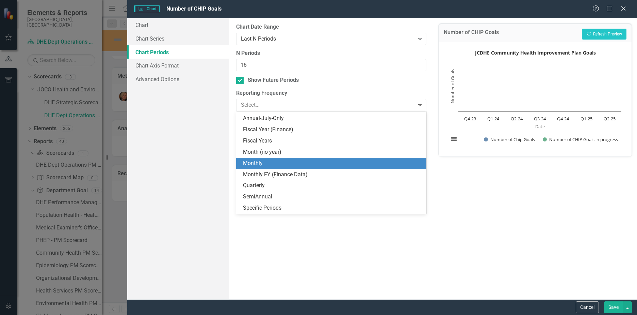
click at [258, 162] on div "Monthly" at bounding box center [332, 163] width 179 height 8
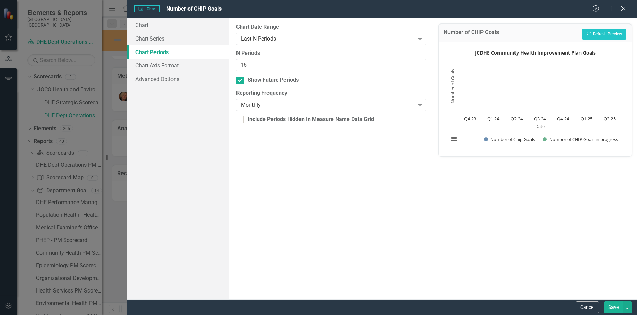
click at [611, 307] on button "Save" at bounding box center [613, 307] width 19 height 12
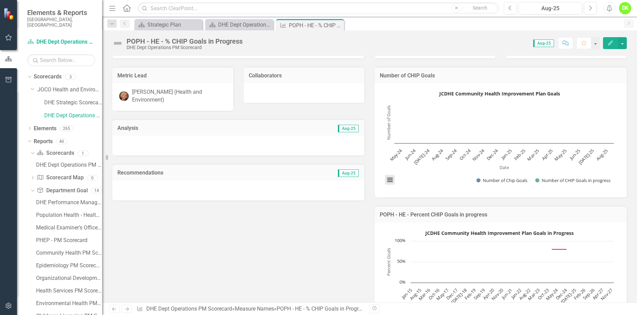
click at [391, 178] on button "View chart menu, JCDHE Community Health Improvement Plan Goals" at bounding box center [390, 180] width 10 height 10
click at [411, 144] on li "Download JPEG image" at bounding box center [418, 146] width 61 height 11
click at [0, 0] on icon "Close" at bounding box center [0, 0] width 0 height 0
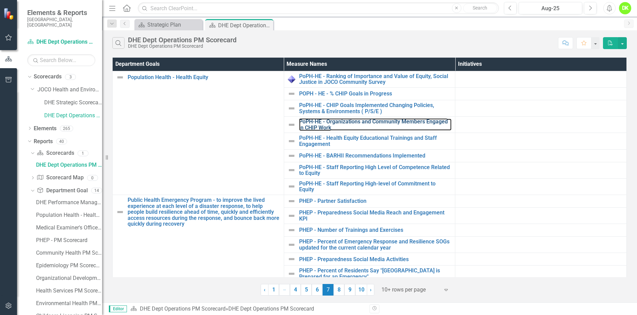
click at [380, 119] on link "PoPH-HE - Organizations and Community Members Engaged in CHIP Work" at bounding box center [375, 124] width 153 height 12
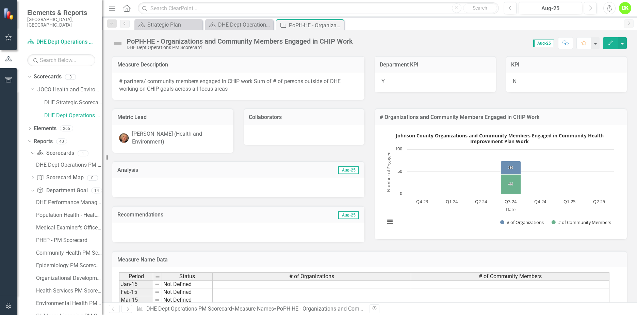
click at [385, 142] on rect "Interactive chart" at bounding box center [500, 181] width 236 height 102
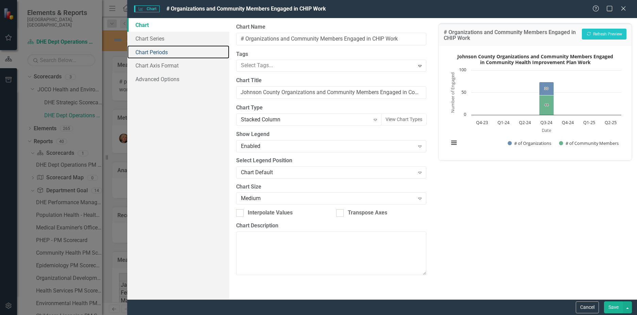
click at [165, 53] on link "Chart Periods" at bounding box center [178, 52] width 102 height 14
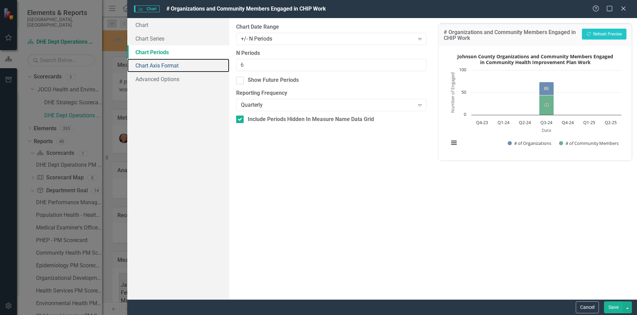
click at [166, 62] on link "Chart Axis Format" at bounding box center [178, 66] width 102 height 14
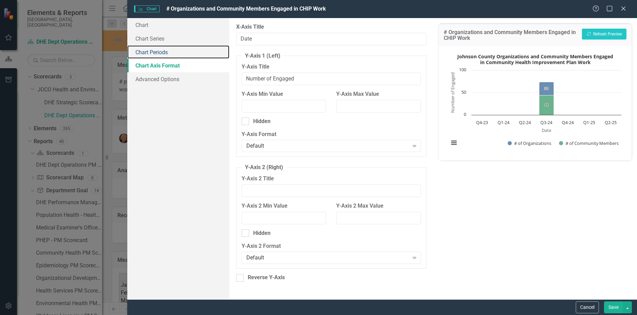
click at [162, 55] on link "Chart Periods" at bounding box center [178, 52] width 102 height 14
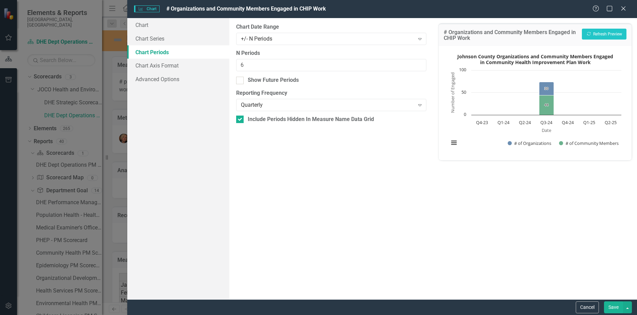
click at [289, 41] on div "+/- N Periods" at bounding box center [328, 39] width 174 height 8
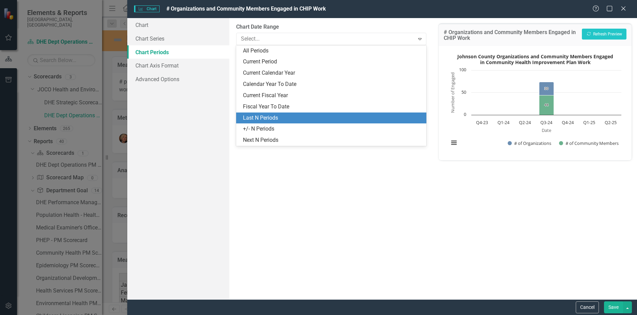
click at [261, 115] on div "Last N Periods" at bounding box center [332, 118] width 179 height 8
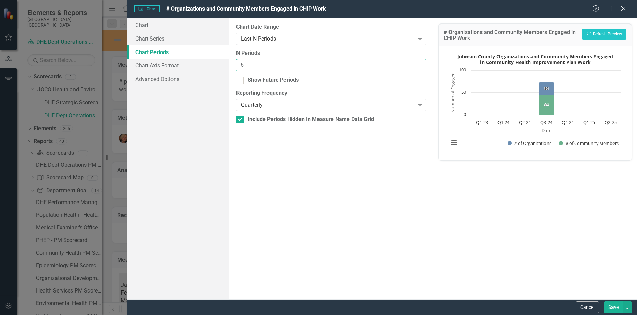
drag, startPoint x: 264, startPoint y: 62, endPoint x: 191, endPoint y: 62, distance: 72.8
click at [191, 62] on div "Chart Chart Series Chart Periods Chart Axis Format Advanced Options From this p…" at bounding box center [382, 158] width 510 height 281
type input "16"
click at [242, 77] on div at bounding box center [239, 80] width 7 height 7
click at [241, 77] on input "Show Future Periods" at bounding box center [238, 79] width 4 height 4
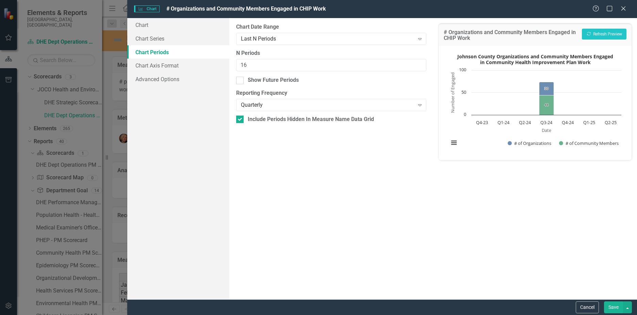
checkbox input "true"
click at [255, 107] on div "Quarterly" at bounding box center [328, 105] width 174 height 8
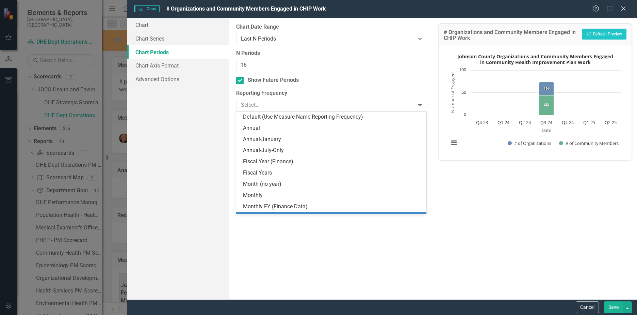
scroll to position [32, 0]
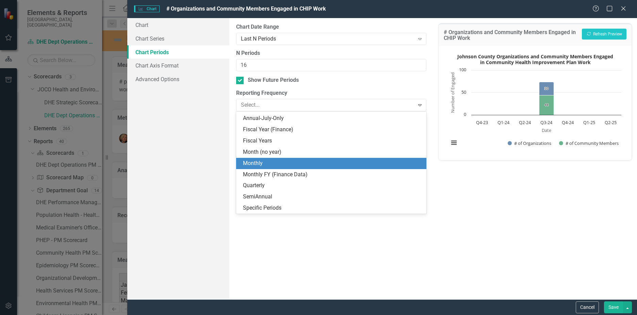
click at [259, 160] on div "Monthly" at bounding box center [332, 163] width 179 height 8
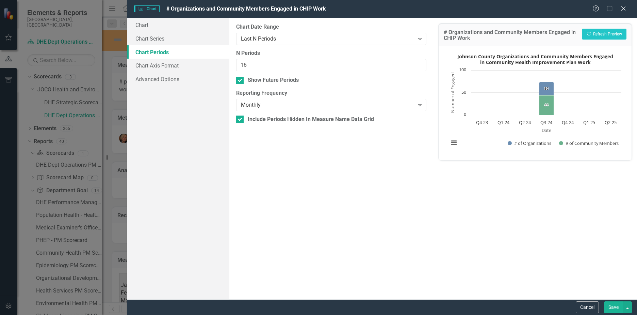
click at [613, 303] on button "Save" at bounding box center [613, 307] width 19 height 12
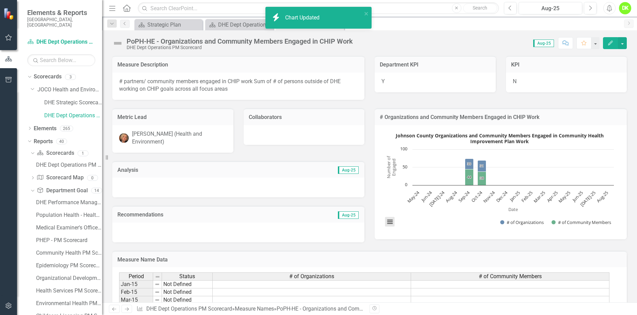
click at [390, 222] on button "View chart menu, Johnson County Organizations and Community Members Engaged in …" at bounding box center [390, 222] width 10 height 10
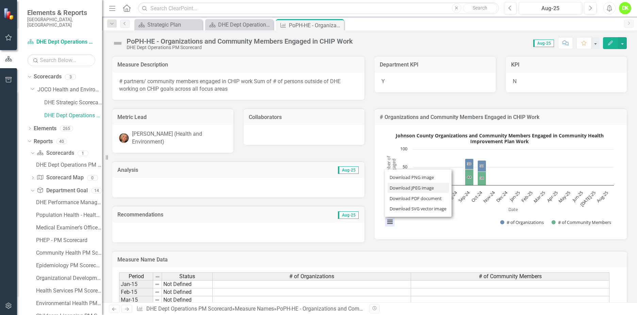
click at [405, 189] on li "Download JPEG image" at bounding box center [418, 187] width 61 height 11
click at [0, 0] on icon "Close" at bounding box center [0, 0] width 0 height 0
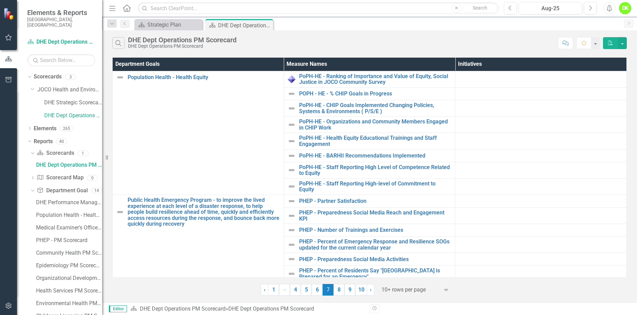
scroll to position [43, 0]
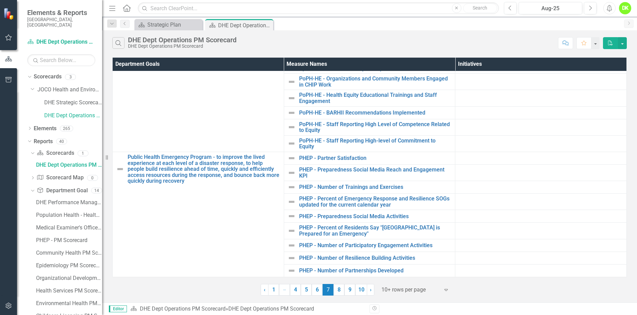
click at [347, 290] on link "9" at bounding box center [349, 290] width 11 height 12
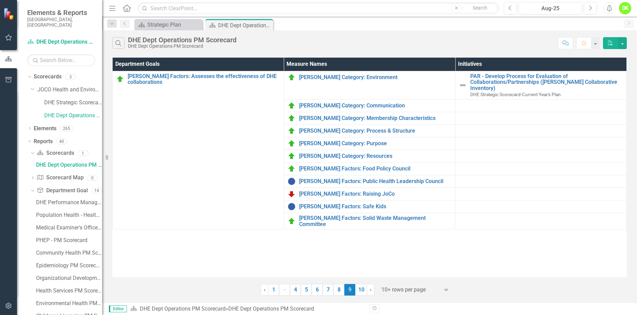
click at [360, 288] on link "10" at bounding box center [361, 290] width 12 height 12
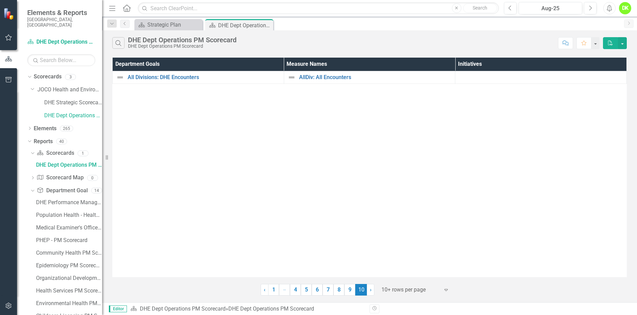
click at [337, 291] on link "8" at bounding box center [339, 290] width 11 height 12
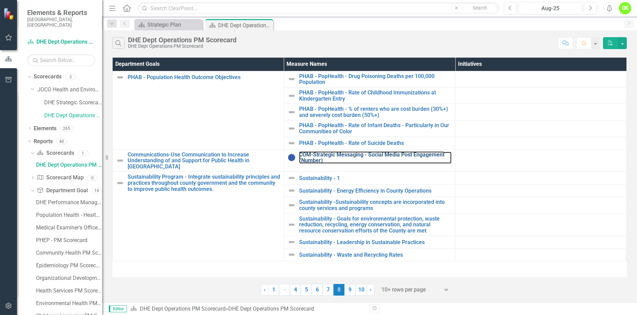
click at [344, 154] on link "COM-Strategic Messaging - Social Media Post Engagement (Number)" at bounding box center [375, 157] width 153 height 12
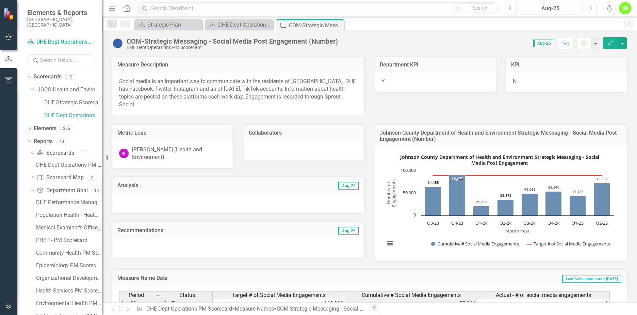
click at [395, 155] on rect "Interactive chart" at bounding box center [500, 202] width 236 height 102
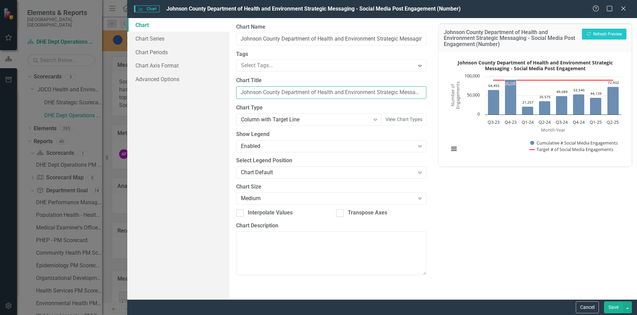
click at [241, 94] on input "Johnson County Department of Health and Environment Strategic Messaging - Socia…" at bounding box center [331, 92] width 190 height 13
type input "(YTD) Johnson County Department of Health and Environment Strategic Messaging -…"
click at [611, 303] on button "Save" at bounding box center [613, 307] width 19 height 12
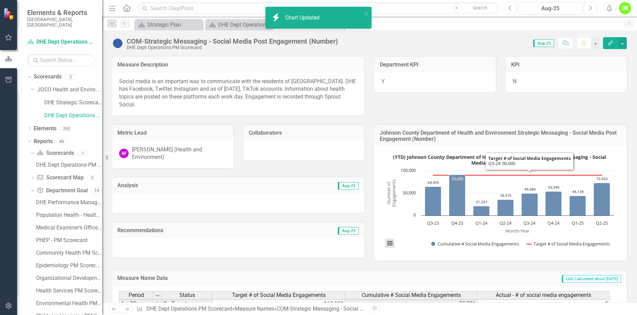
click at [385, 246] on button "View chart menu, (YTD) Johnson County Department of Health and Environment Stra…" at bounding box center [390, 243] width 10 height 10
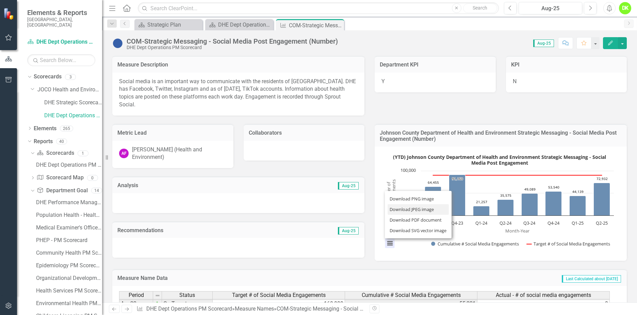
click at [411, 209] on li "Download JPEG image" at bounding box center [418, 209] width 61 height 11
